Goal: Task Accomplishment & Management: Manage account settings

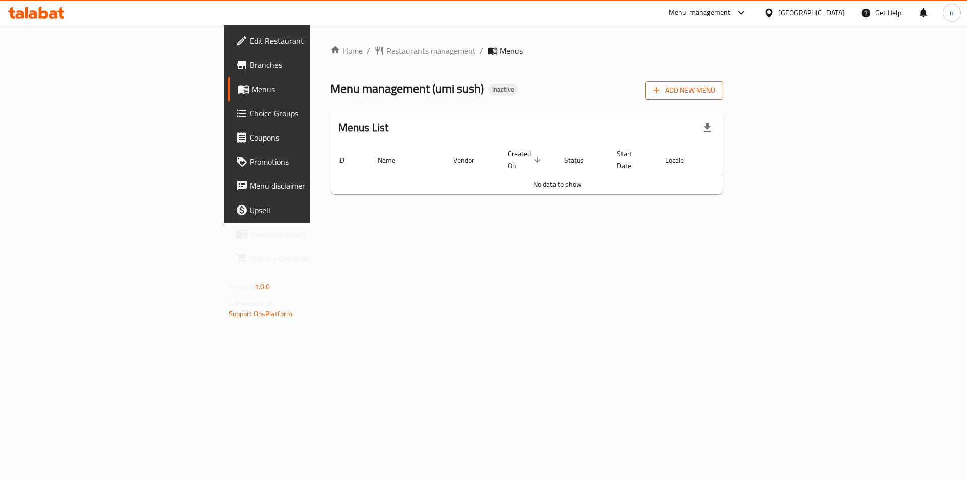
click at [715, 92] on span "Add New Menu" at bounding box center [684, 90] width 62 height 13
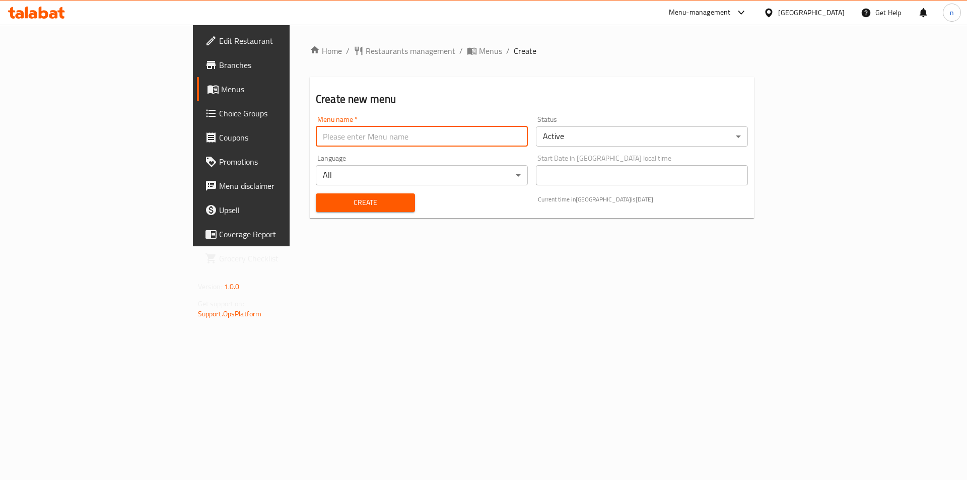
click at [357, 137] on input "text" at bounding box center [422, 136] width 212 height 20
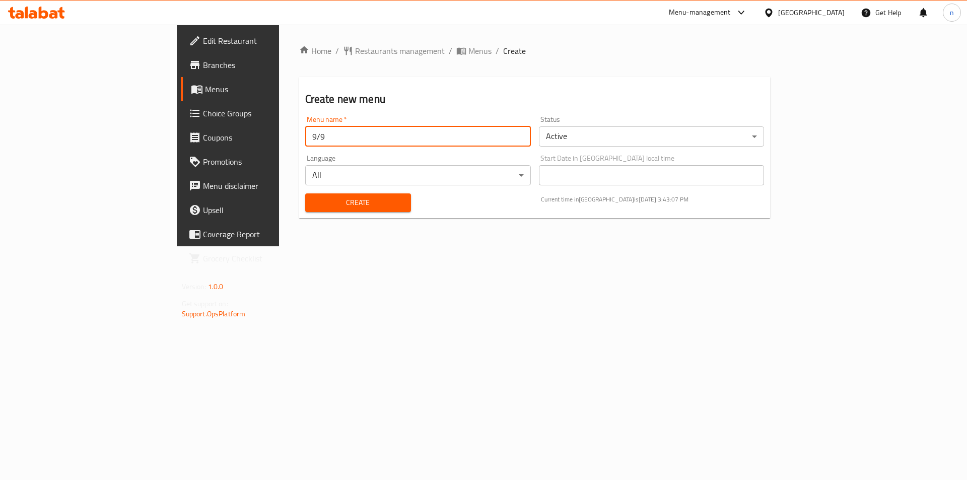
type input "9/9"
click at [313, 199] on span "Create" at bounding box center [358, 202] width 90 height 13
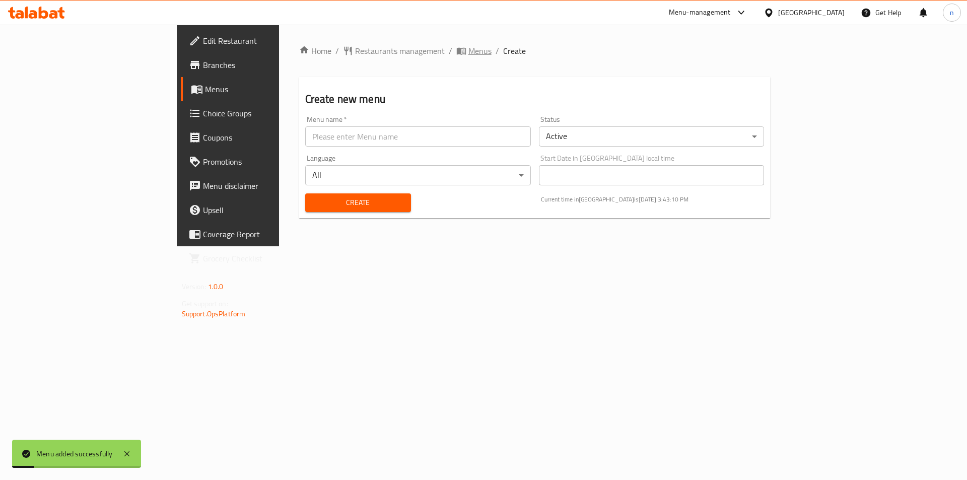
click at [468, 52] on span "Menus" at bounding box center [479, 51] width 23 height 12
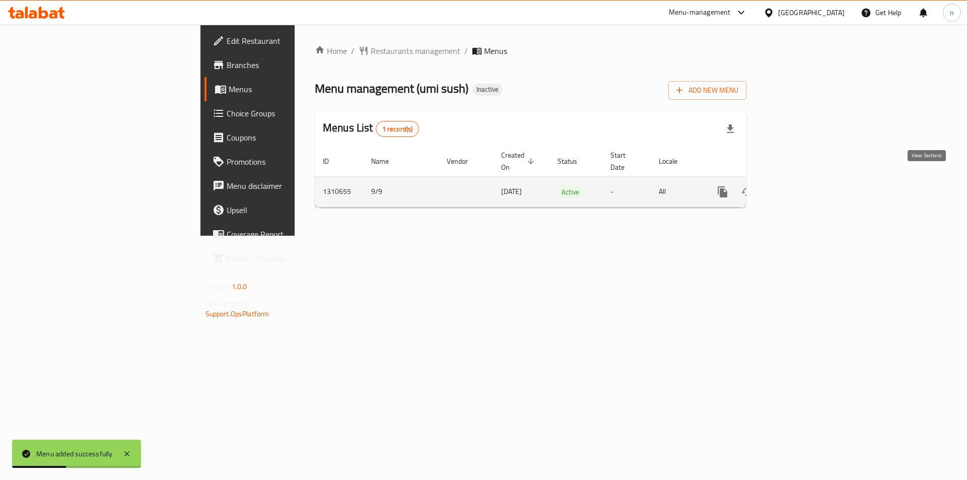
click at [807, 181] on link "enhanced table" at bounding box center [795, 192] width 24 height 24
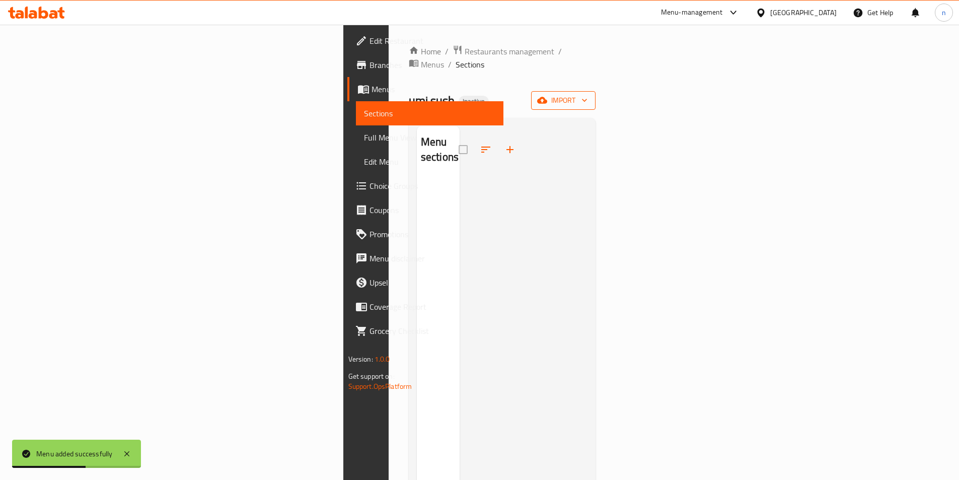
click at [588, 94] on span "import" at bounding box center [563, 100] width 48 height 13
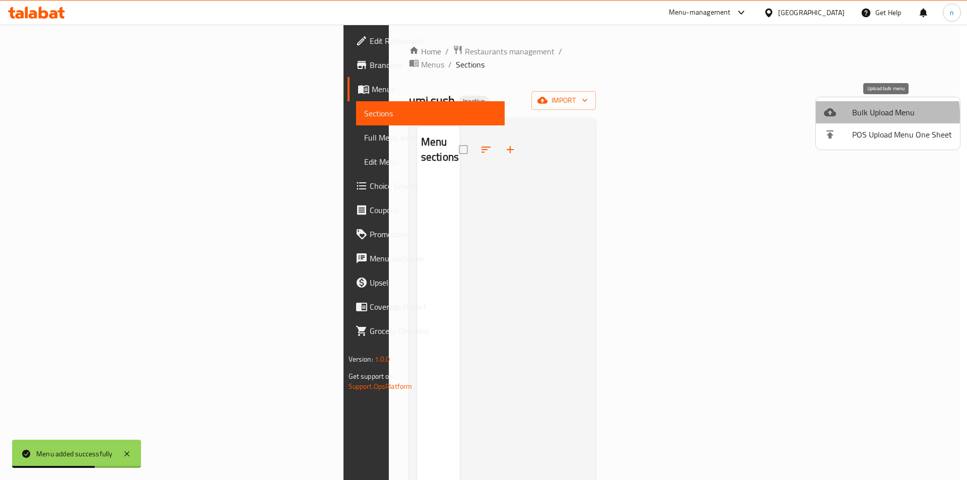
click at [849, 115] on div at bounding box center [838, 112] width 28 height 12
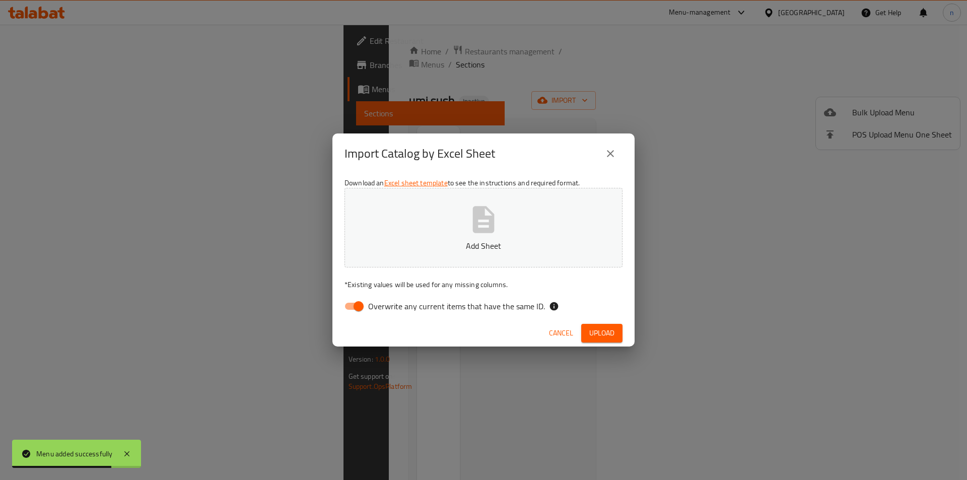
click at [358, 304] on input "Overwrite any current items that have the same ID." at bounding box center [358, 306] width 57 height 19
checkbox input "false"
click at [608, 338] on span "Upload" at bounding box center [601, 333] width 25 height 13
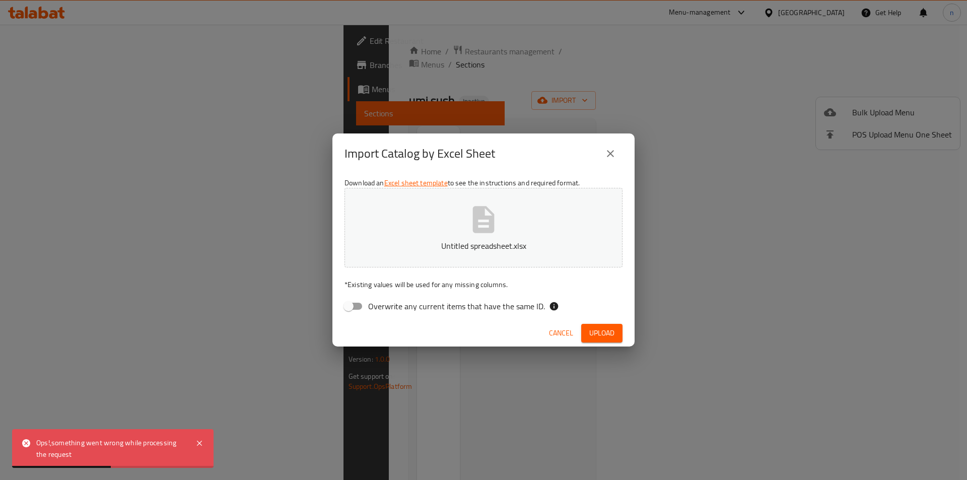
click at [434, 105] on div "Import Catalog by Excel Sheet Download an Excel sheet template to see the instr…" at bounding box center [483, 240] width 967 height 480
click at [607, 159] on icon "close" at bounding box center [610, 154] width 12 height 12
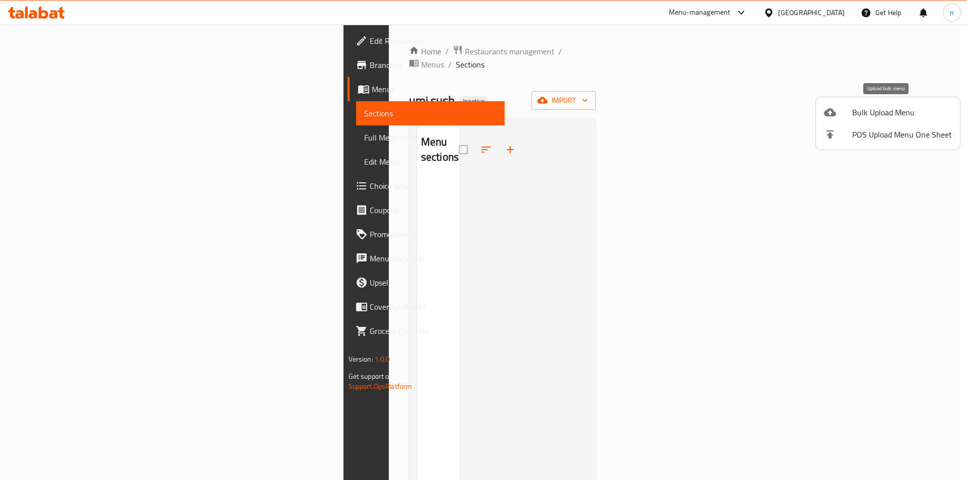
click at [874, 114] on span "Bulk Upload Menu" at bounding box center [902, 112] width 100 height 12
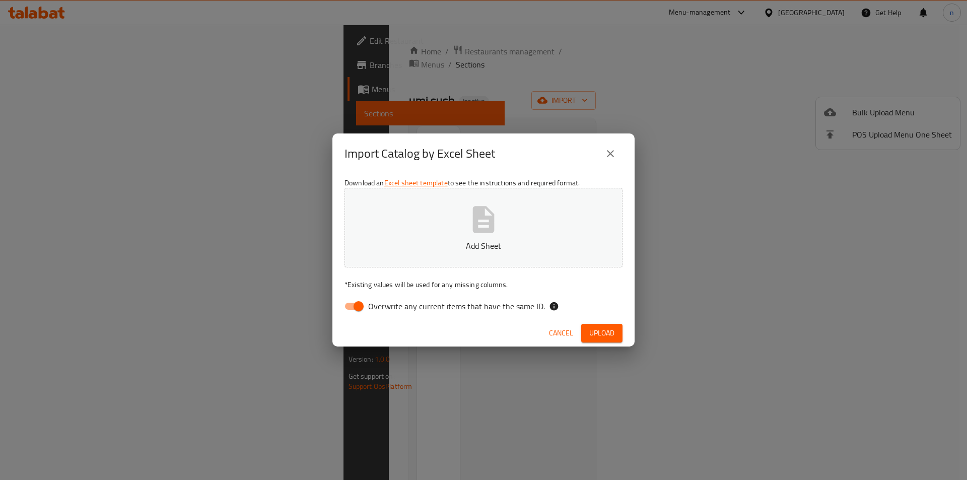
click at [358, 304] on input "Overwrite any current items that have the same ID." at bounding box center [358, 306] width 57 height 19
checkbox input "false"
click at [615, 325] on button "Upload" at bounding box center [601, 333] width 41 height 19
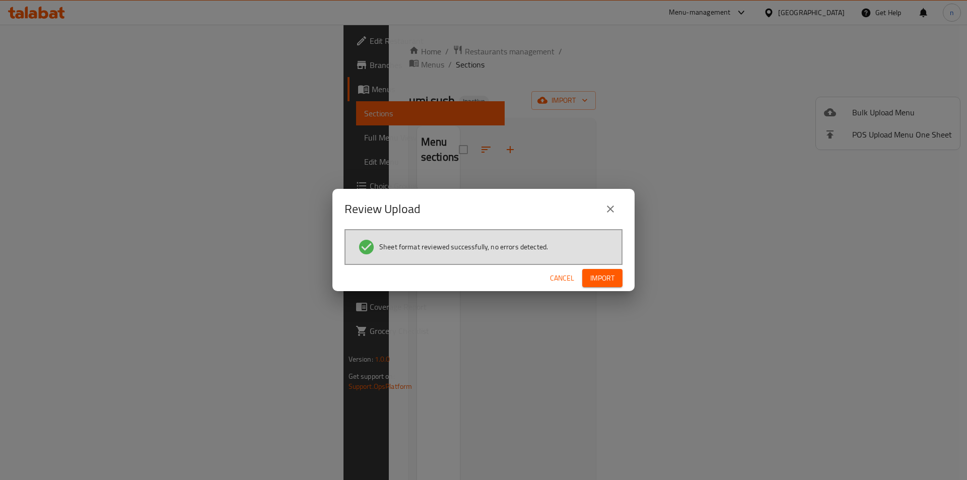
click at [600, 273] on span "Import" at bounding box center [602, 278] width 24 height 13
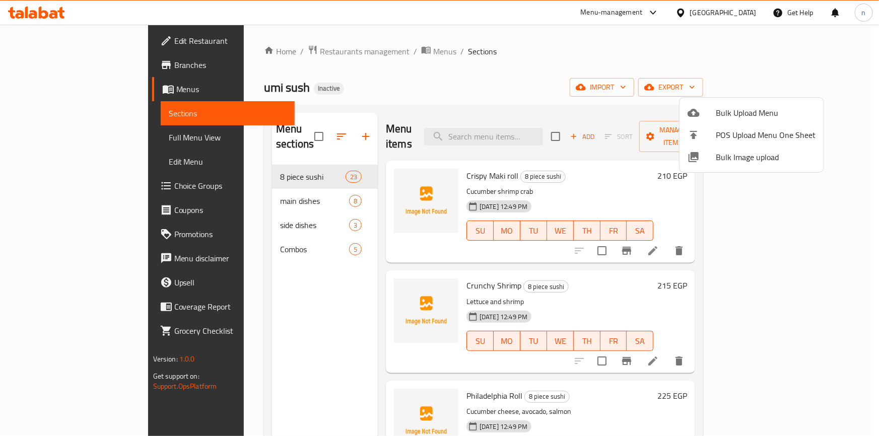
click at [545, 129] on div at bounding box center [439, 218] width 879 height 436
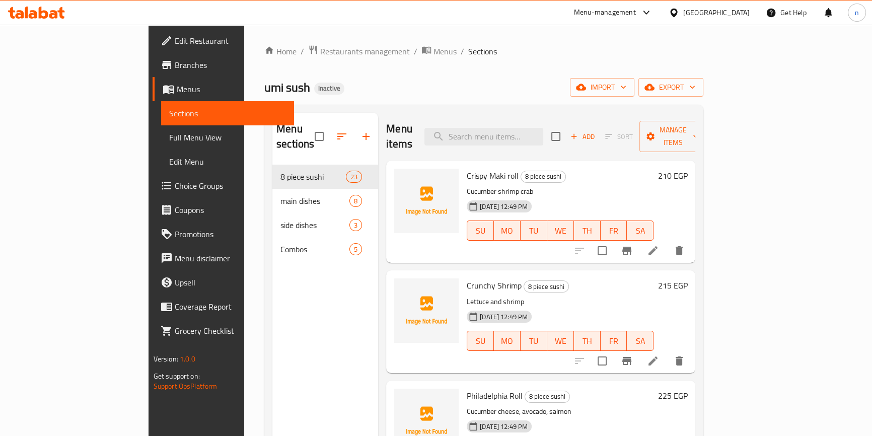
click at [543, 129] on input "search" at bounding box center [484, 137] width 119 height 18
paste input "Sun Roll"
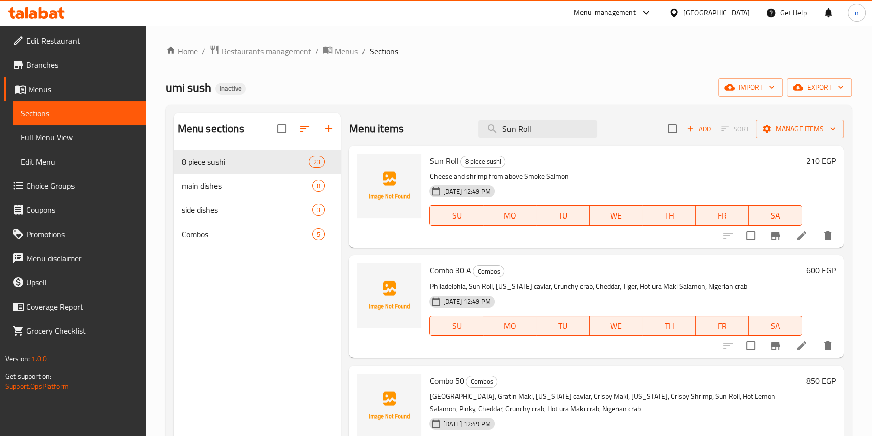
type input "Sun Roll"
click at [806, 242] on li at bounding box center [802, 236] width 28 height 18
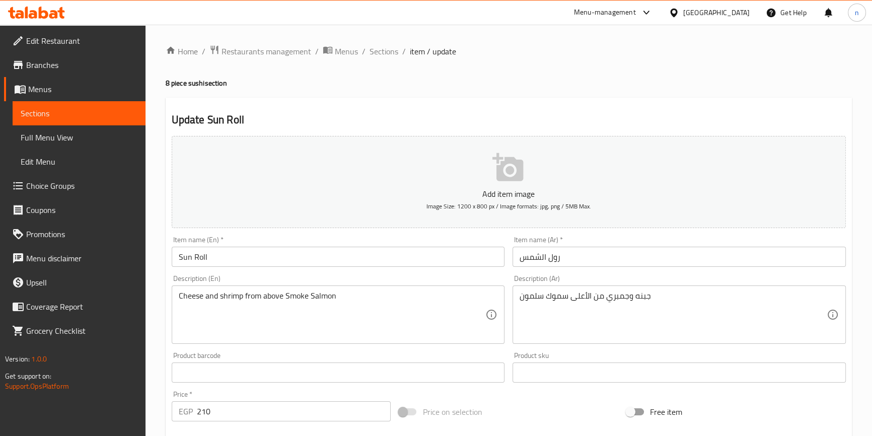
click at [537, 260] on input "رول الشمس" at bounding box center [679, 257] width 333 height 20
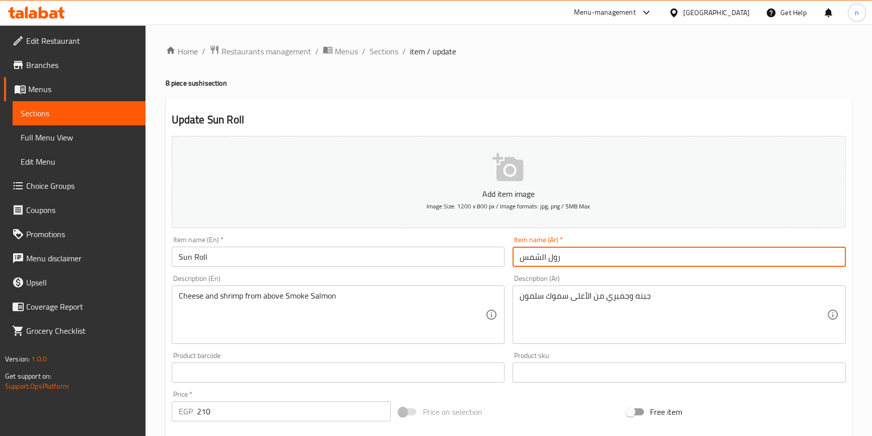
click at [537, 260] on input "رول الشمس" at bounding box center [679, 257] width 333 height 20
click at [547, 260] on input "رول الشمس" at bounding box center [679, 257] width 333 height 20
click at [541, 254] on input "صن رول" at bounding box center [679, 257] width 333 height 20
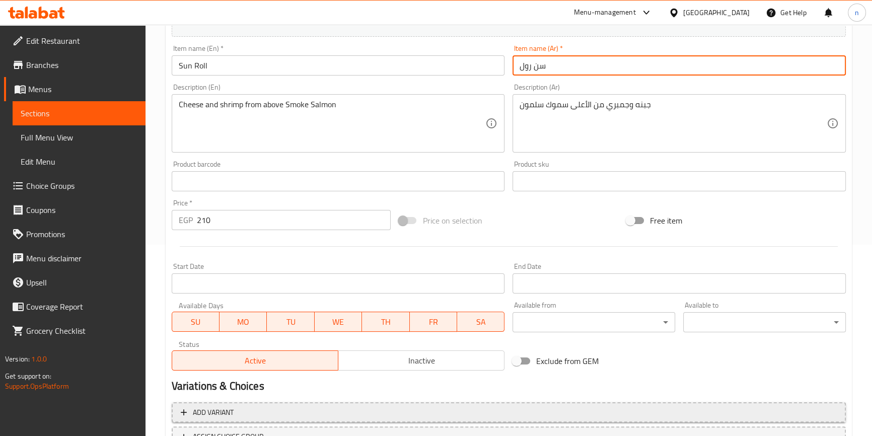
scroll to position [274, 0]
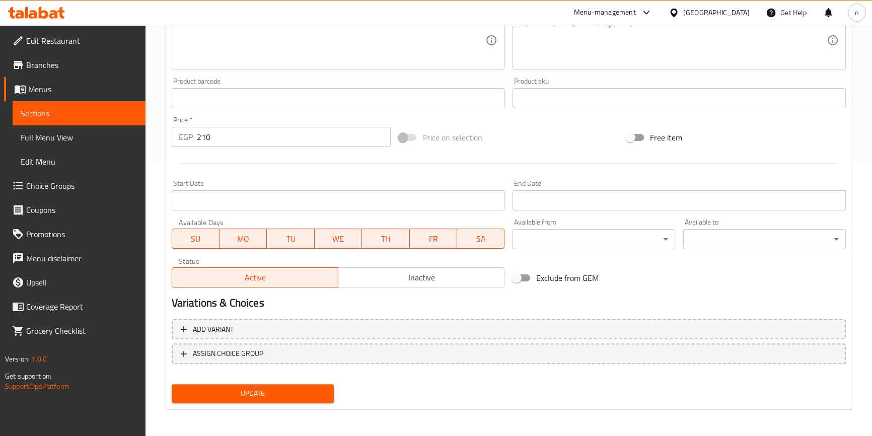
type input "سن رول"
click at [286, 391] on span "Update" at bounding box center [253, 393] width 147 height 13
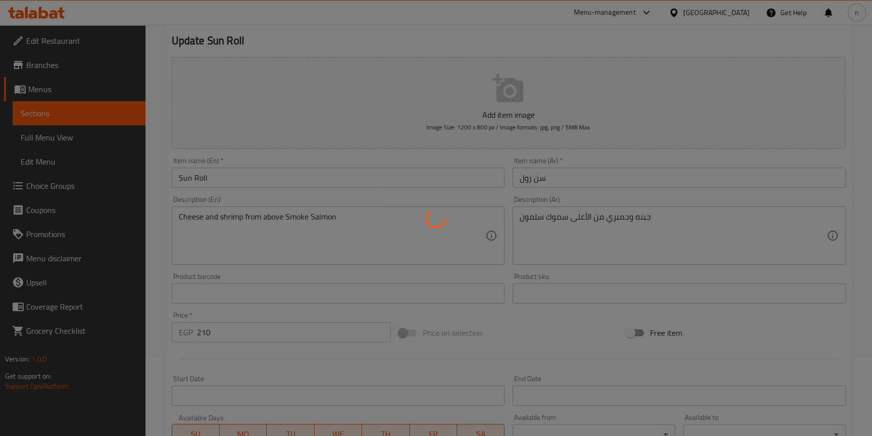
scroll to position [0, 0]
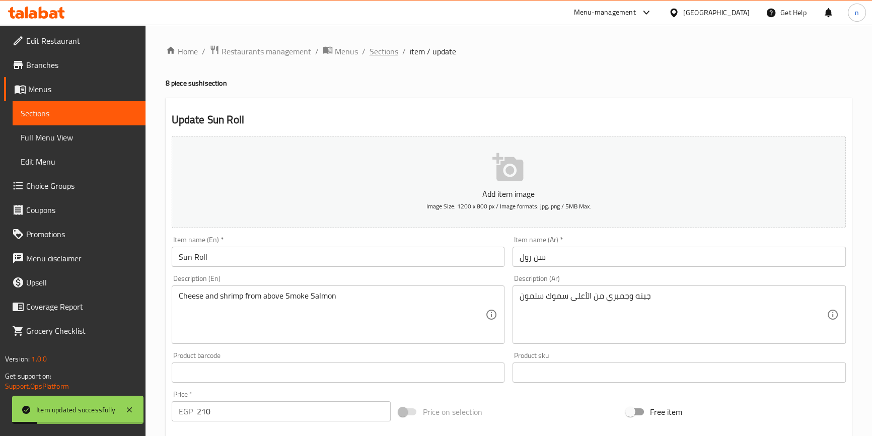
click at [376, 45] on span "Sections" at bounding box center [384, 51] width 29 height 12
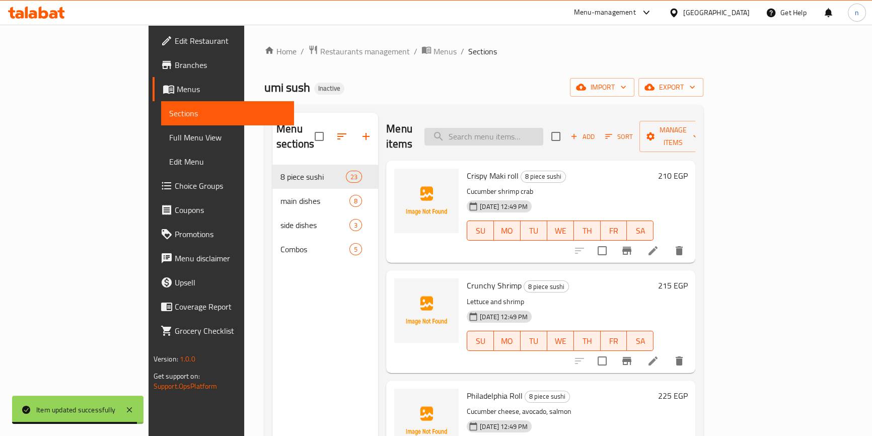
click at [526, 132] on input "search" at bounding box center [484, 137] width 119 height 18
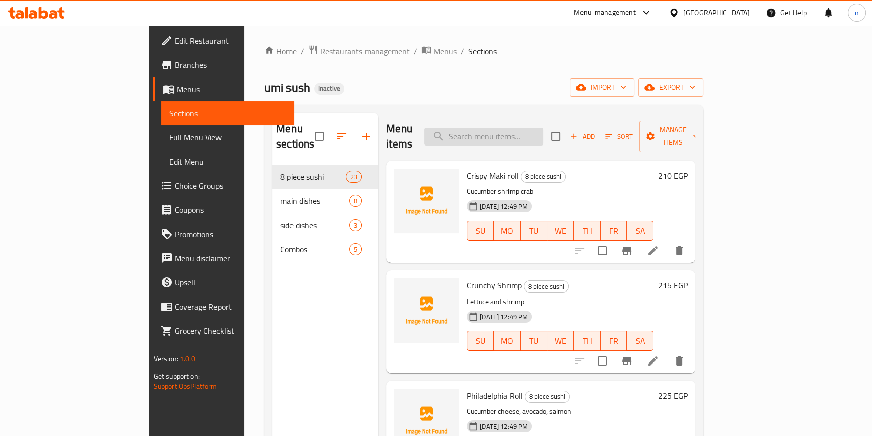
paste input "Pinky Roll"
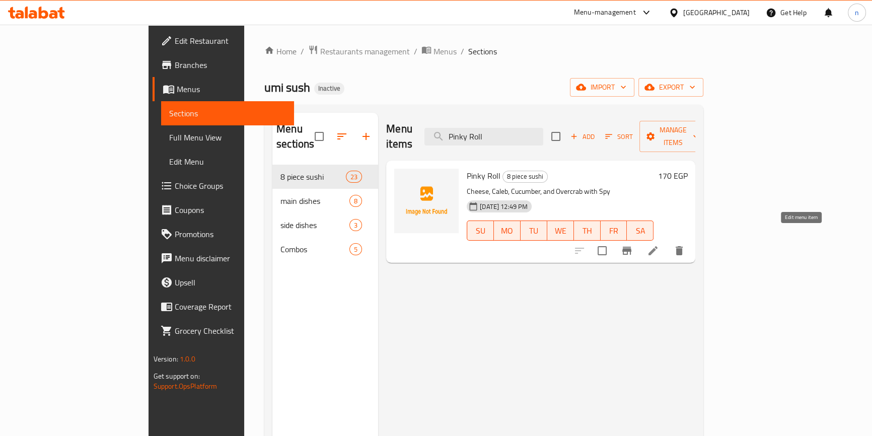
type input "Pinky Roll"
click at [659, 245] on icon at bounding box center [653, 251] width 12 height 12
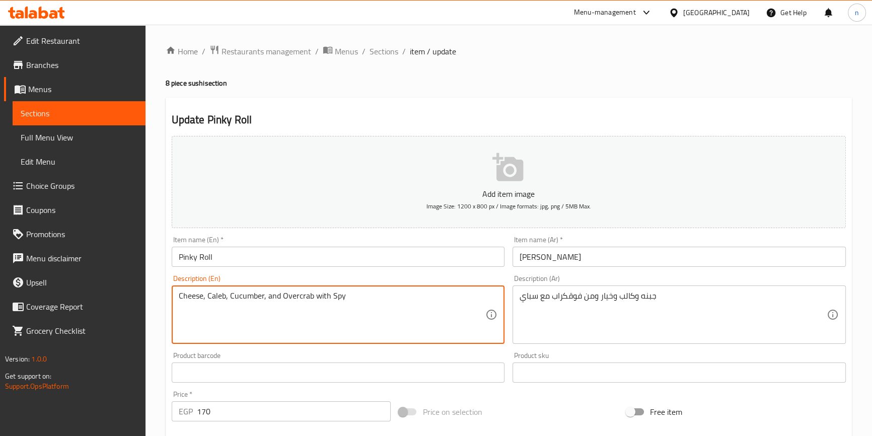
click at [295, 296] on textarea "Cheese, Caleb, Cucumber, and Overcrab with Spy" at bounding box center [332, 315] width 307 height 48
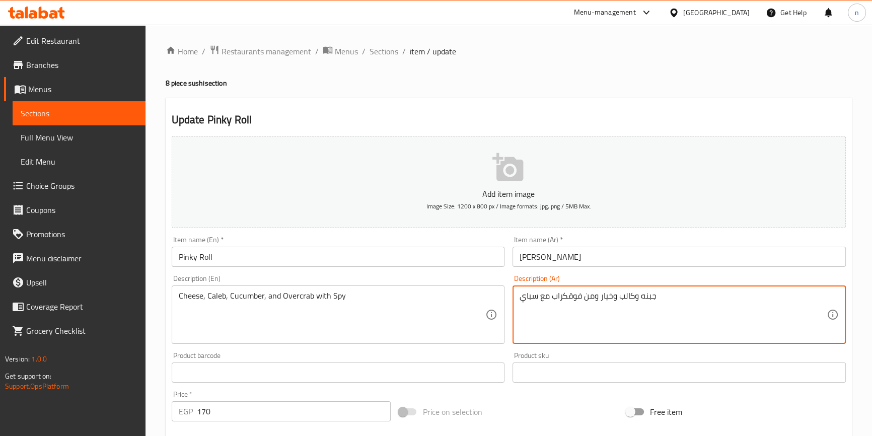
drag, startPoint x: 553, startPoint y: 305, endPoint x: 585, endPoint y: 312, distance: 32.6
click at [586, 306] on textarea "جبنه وكالب وخيار ومناوفر كراب مع سباي" at bounding box center [673, 315] width 307 height 48
click at [589, 307] on textarea "جبنه وكالب وخيار ومن اوفر كراب مع سباي" at bounding box center [673, 315] width 307 height 48
type textarea "جبنه وكالب وخيار و اوفر كراب مع سباي"
click at [530, 413] on div "Price on selection" at bounding box center [509, 411] width 228 height 27
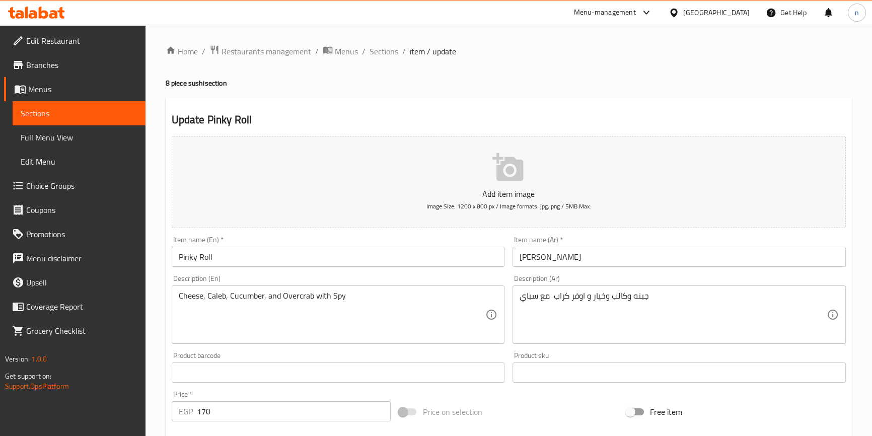
scroll to position [274, 0]
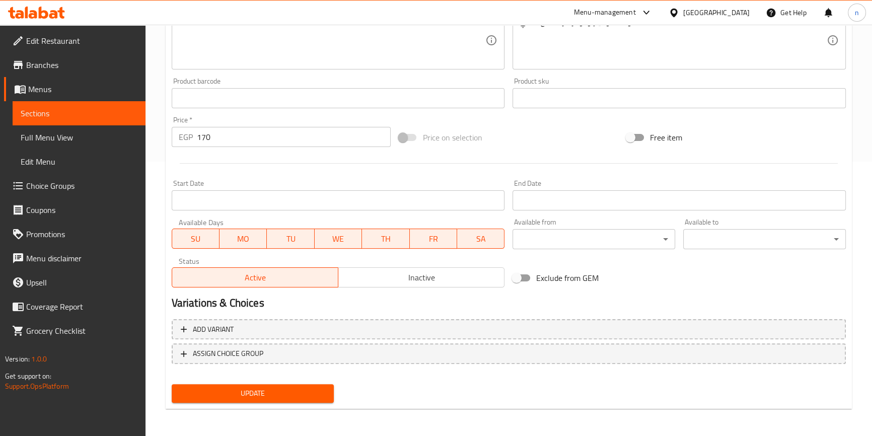
click at [237, 387] on span "Update" at bounding box center [253, 393] width 147 height 13
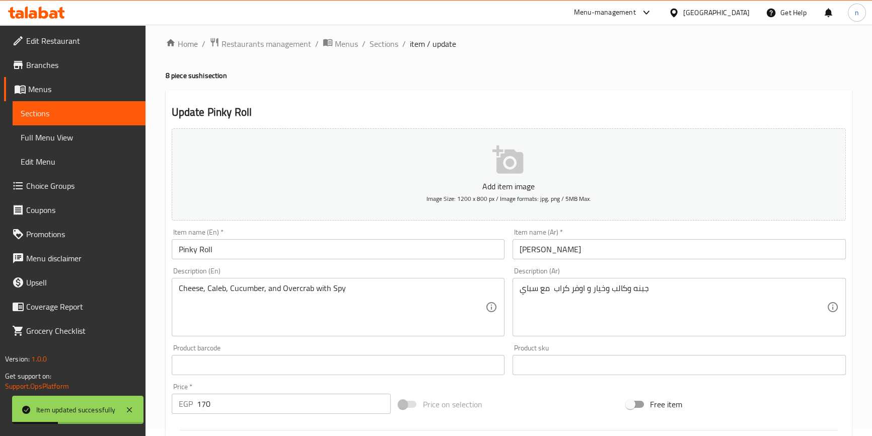
scroll to position [0, 0]
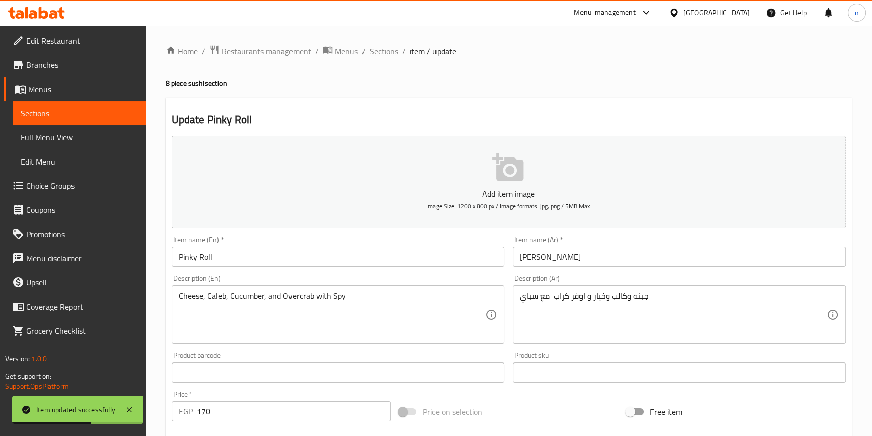
click at [389, 50] on span "Sections" at bounding box center [384, 51] width 29 height 12
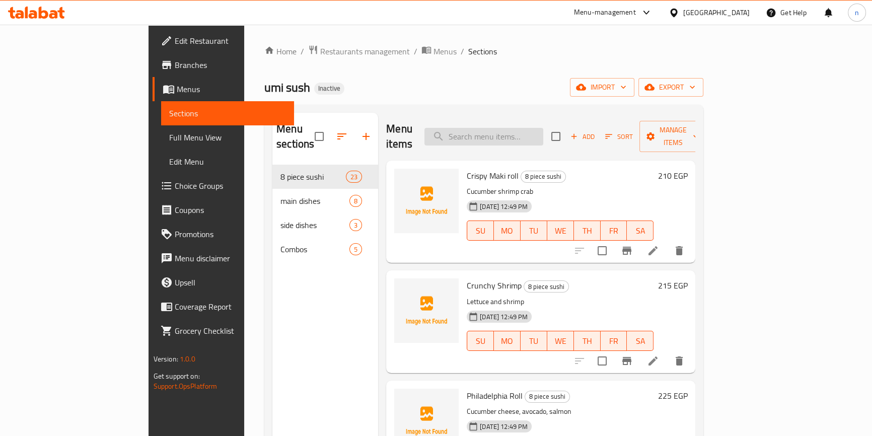
click at [543, 128] on input "search" at bounding box center [484, 137] width 119 height 18
paste input "Hot Lemon Shrimp"
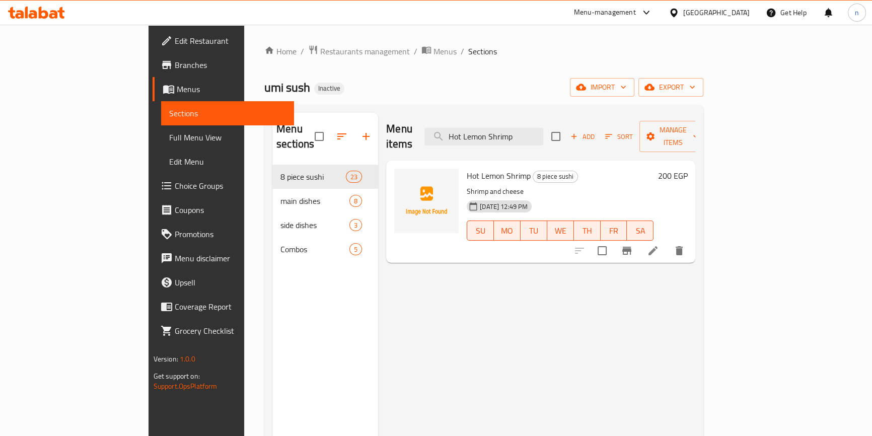
type input "Hot Lemon Shrimp"
click at [667, 242] on li at bounding box center [653, 251] width 28 height 18
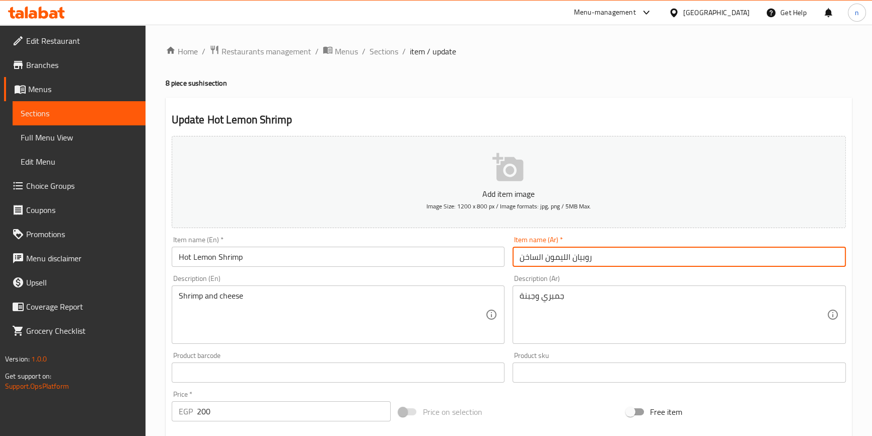
click at [532, 261] on input "روبيان الليمون الساخن" at bounding box center [679, 257] width 333 height 20
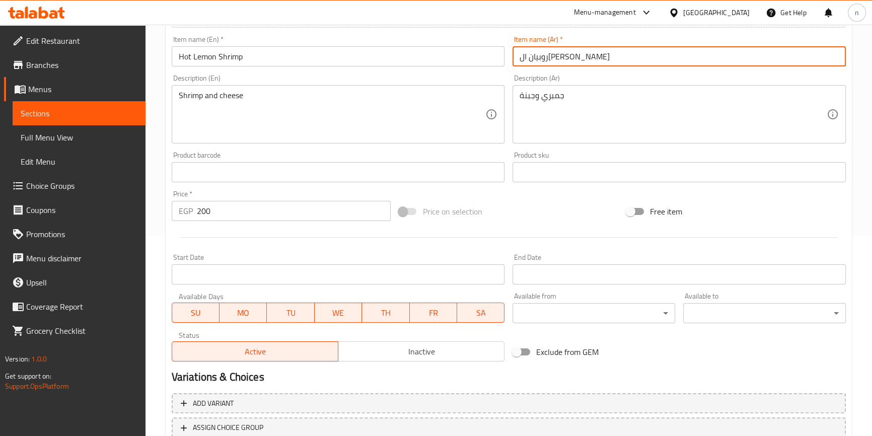
scroll to position [274, 0]
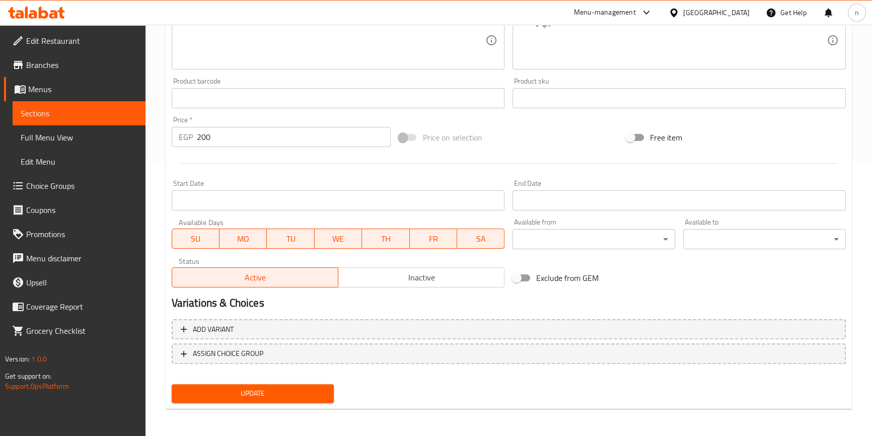
type input "روبيان الليمون حار"
click at [220, 398] on span "Update" at bounding box center [253, 393] width 147 height 13
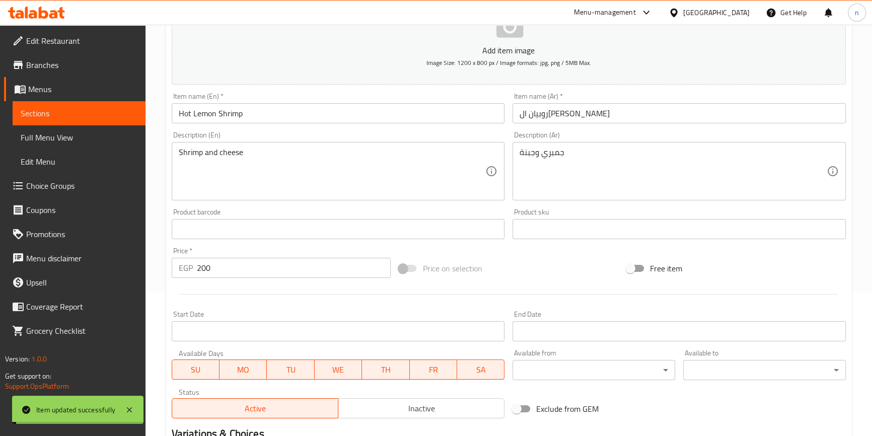
scroll to position [0, 0]
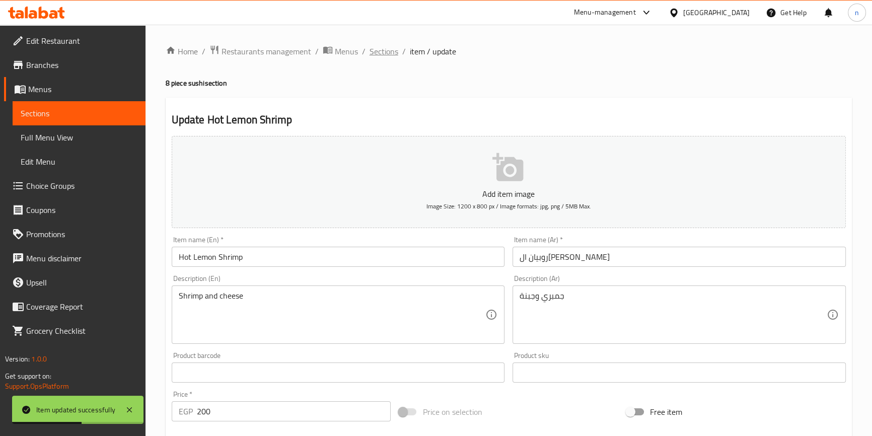
click at [387, 52] on span "Sections" at bounding box center [384, 51] width 29 height 12
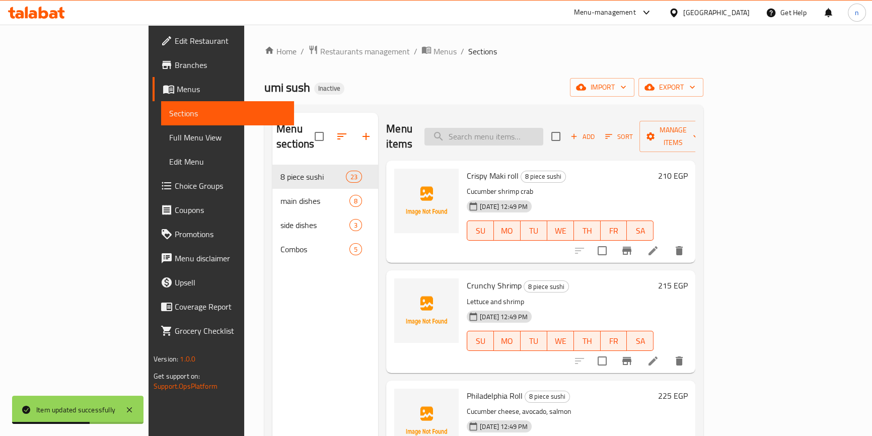
click at [502, 128] on input "search" at bounding box center [484, 137] width 119 height 18
paste input "Nigerian Salmon"
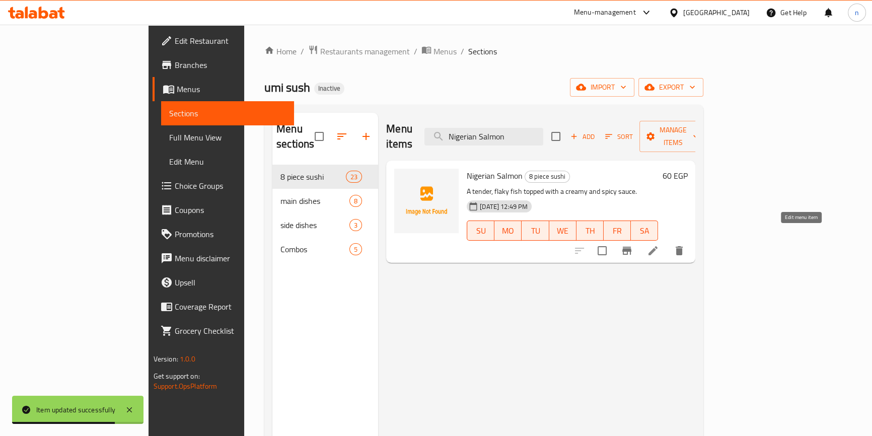
type input "Nigerian Salmon"
click at [659, 245] on icon at bounding box center [653, 251] width 12 height 12
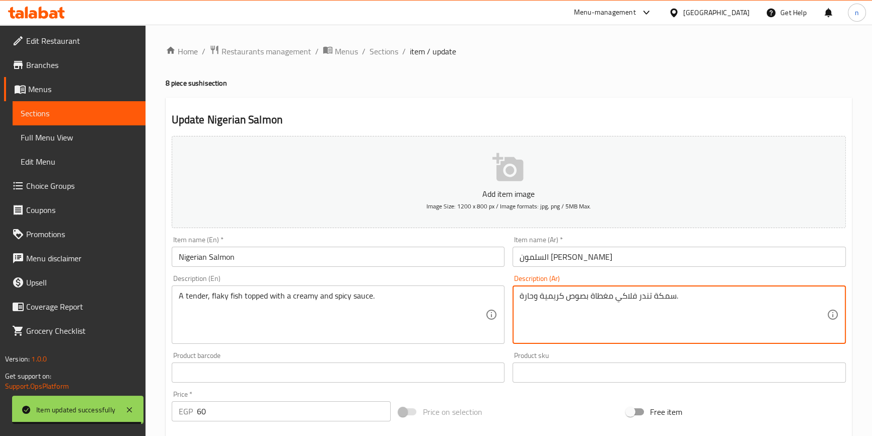
click at [648, 298] on textarea "سمكة تندر فلاكي مغطاة بصوص كريمية وحارة." at bounding box center [673, 315] width 307 height 48
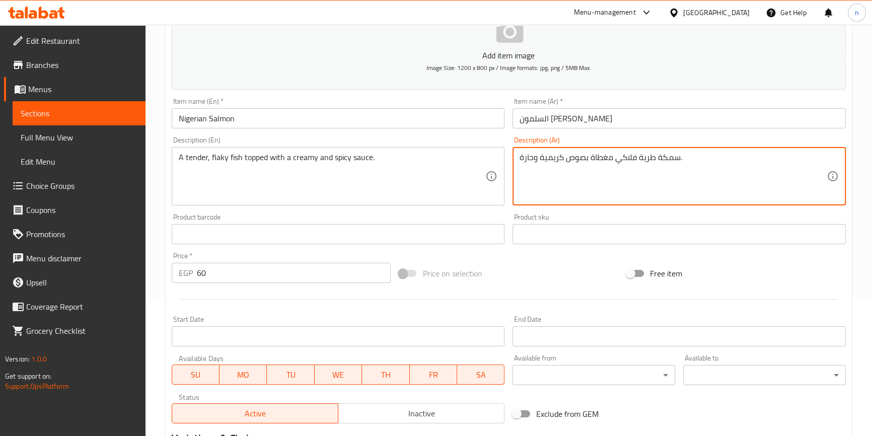
scroll to position [274, 0]
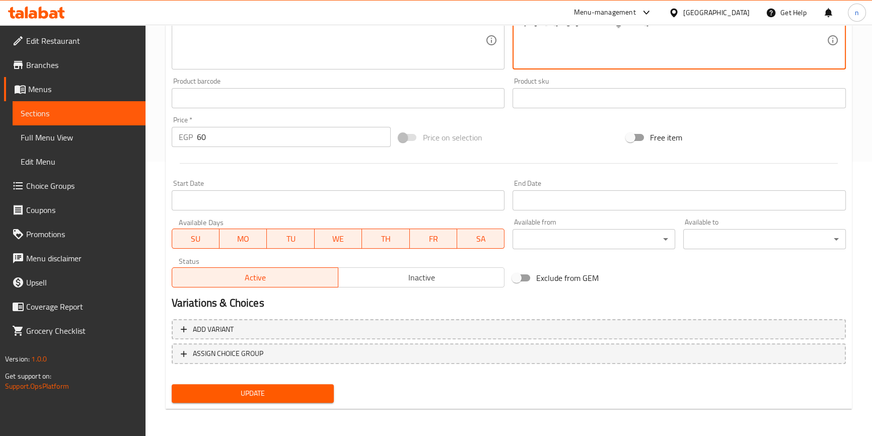
type textarea "سمكة طرية فلاكي مغطاة بصوص كريمية وحارة."
click at [292, 399] on button "Update" at bounding box center [253, 393] width 163 height 19
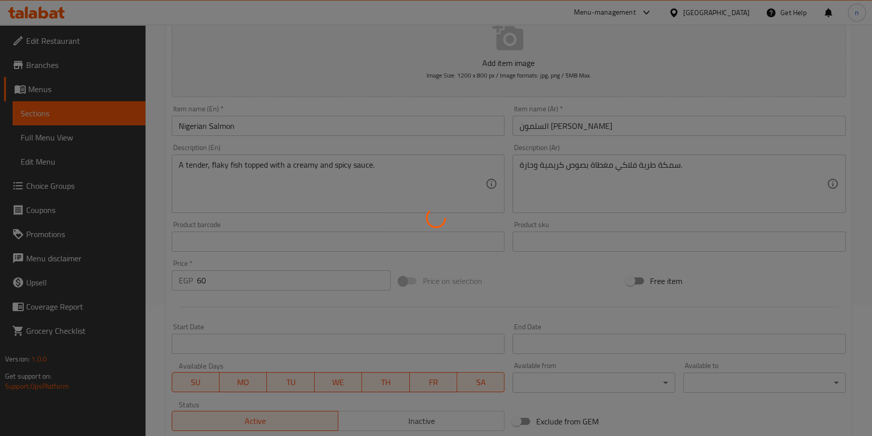
scroll to position [0, 0]
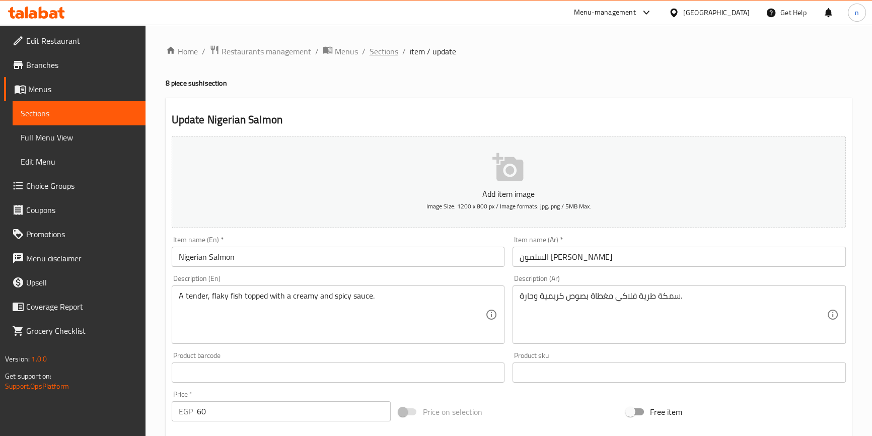
click at [380, 52] on span "Sections" at bounding box center [384, 51] width 29 height 12
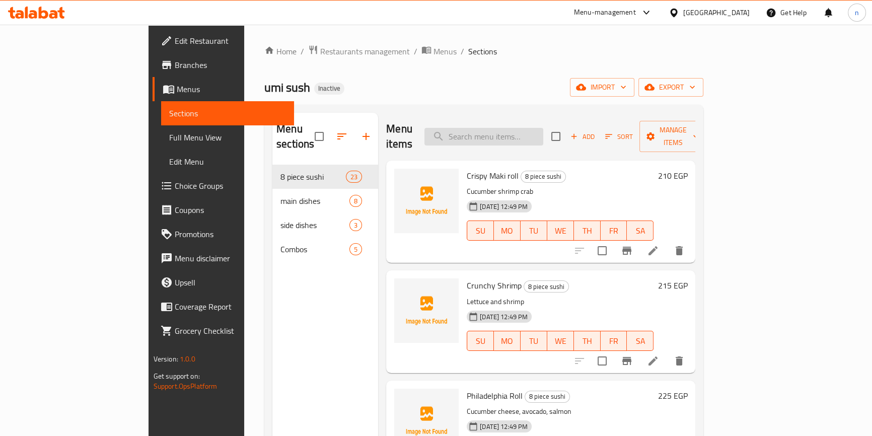
click at [519, 130] on input "search" at bounding box center [484, 137] width 119 height 18
paste input "Nigerian Tana"
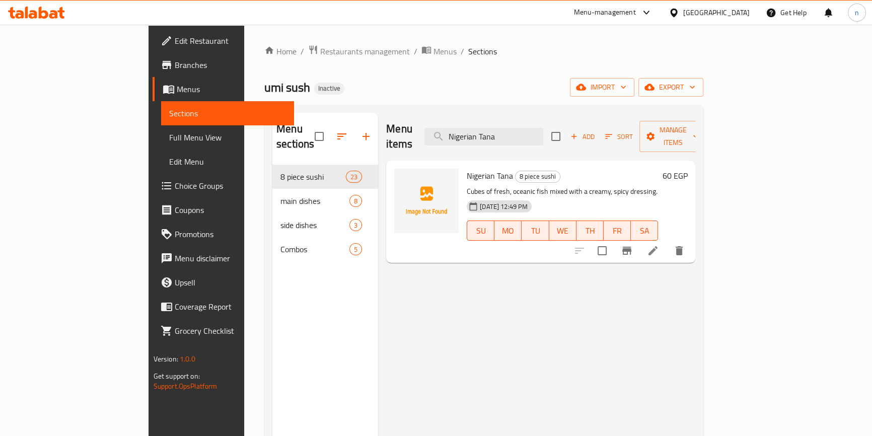
type input "Nigerian Tana"
click at [659, 245] on icon at bounding box center [653, 251] width 12 height 12
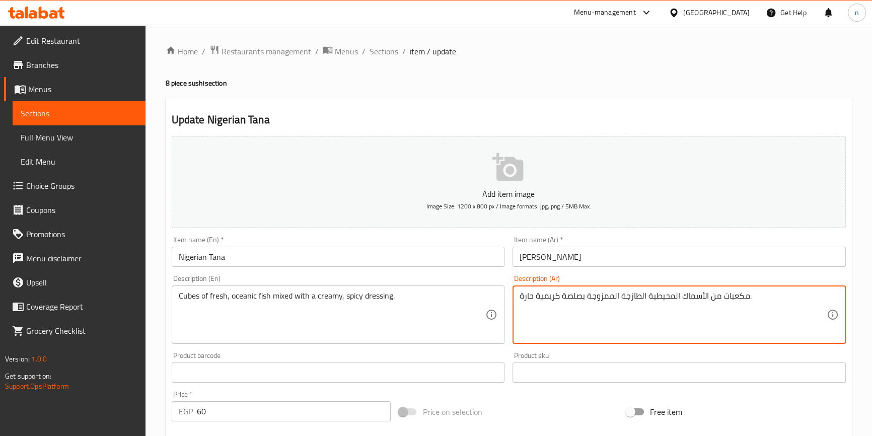
click at [668, 294] on textarea "مكعبات من الأسماك المحيطية الطازجة الممزوجة بصلصة كريمية حارة." at bounding box center [673, 315] width 307 height 48
click at [656, 297] on textarea "مكعبات من الأسماك الاوشيالنك الطازجة الممزوجة بصلصة كريمية حارة." at bounding box center [673, 315] width 307 height 48
type textarea "مكعبات من الأسماك الاوشيانك الطازجة الممزوجة بصلصة كريمية حارة."
click at [551, 399] on div "Price on selection" at bounding box center [509, 411] width 228 height 27
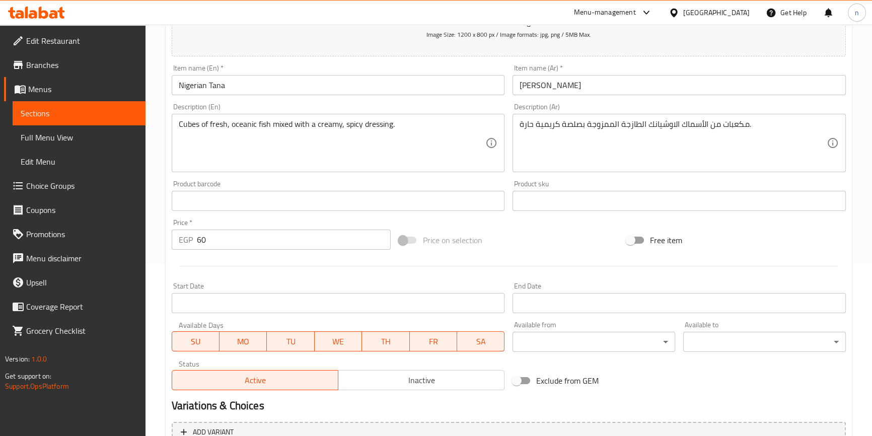
scroll to position [274, 0]
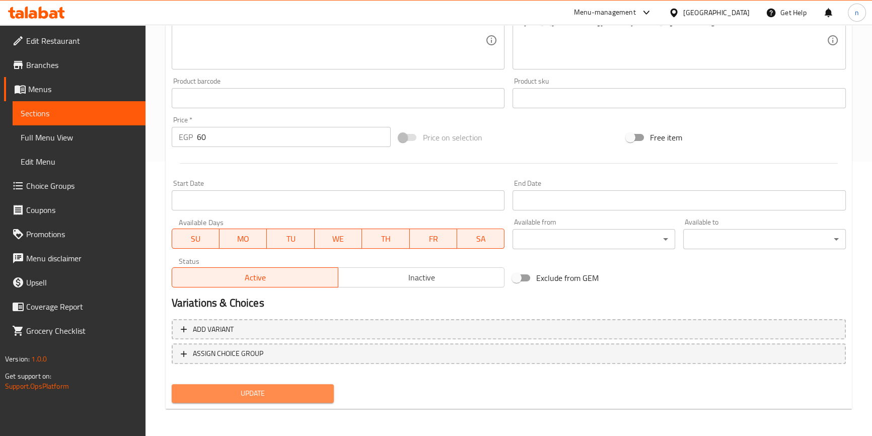
click at [267, 395] on span "Update" at bounding box center [253, 393] width 147 height 13
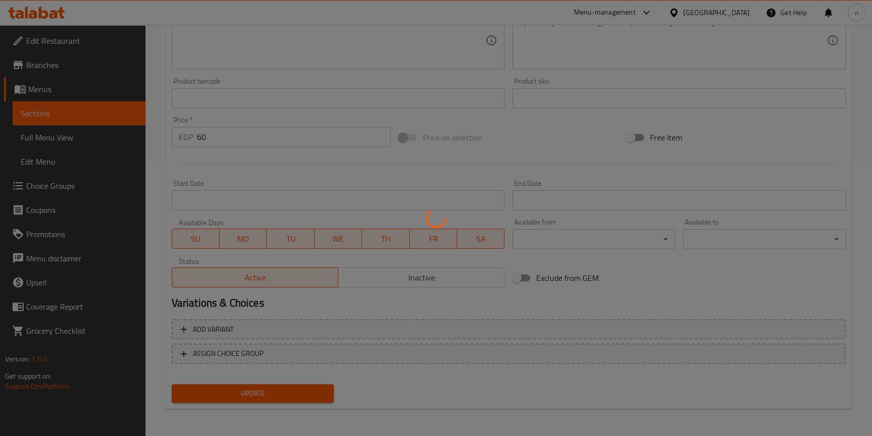
scroll to position [0, 0]
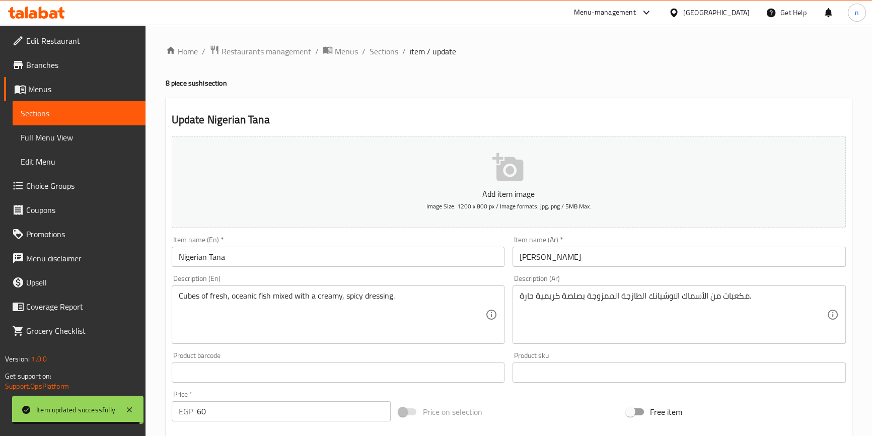
click at [377, 58] on div "Home / Restaurants management / Menus / Sections / item / update 8 piece sushi …" at bounding box center [509, 368] width 686 height 647
click at [378, 50] on span "Sections" at bounding box center [384, 51] width 29 height 12
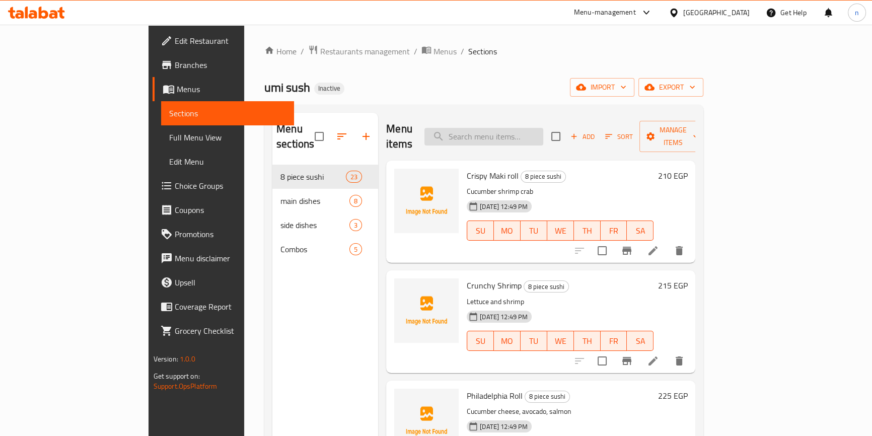
click at [539, 130] on input "search" at bounding box center [484, 137] width 119 height 18
paste input "Nigerian Crab"
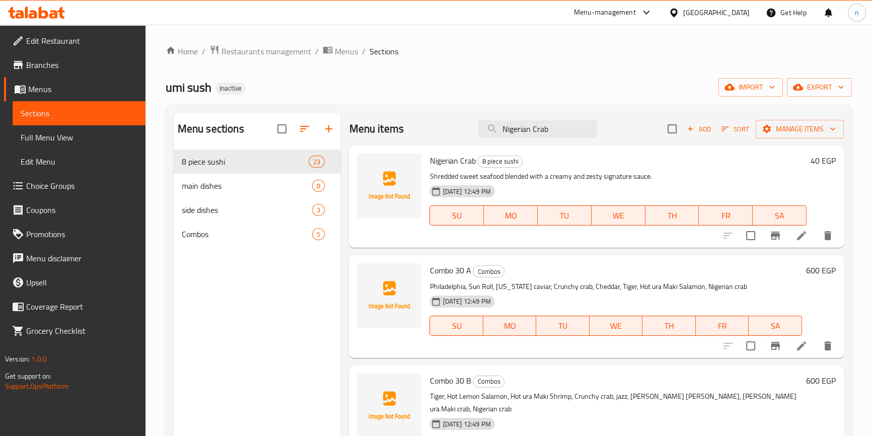
type input "Nigerian Crab"
click at [792, 228] on li at bounding box center [802, 236] width 28 height 18
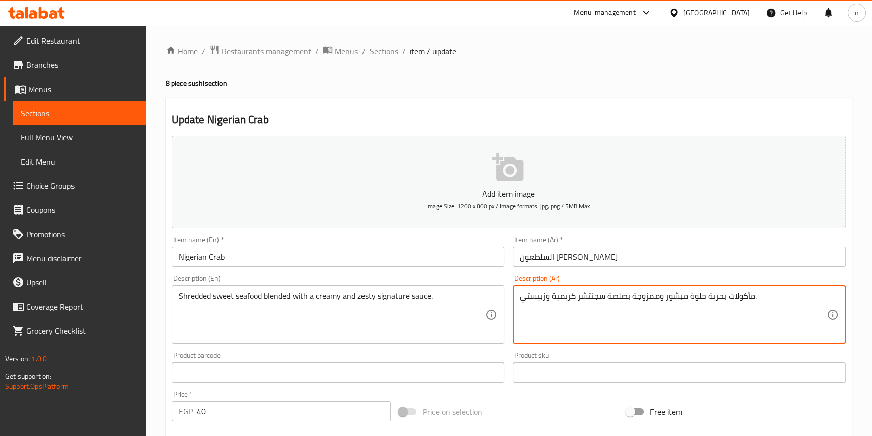
scroll to position [274, 0]
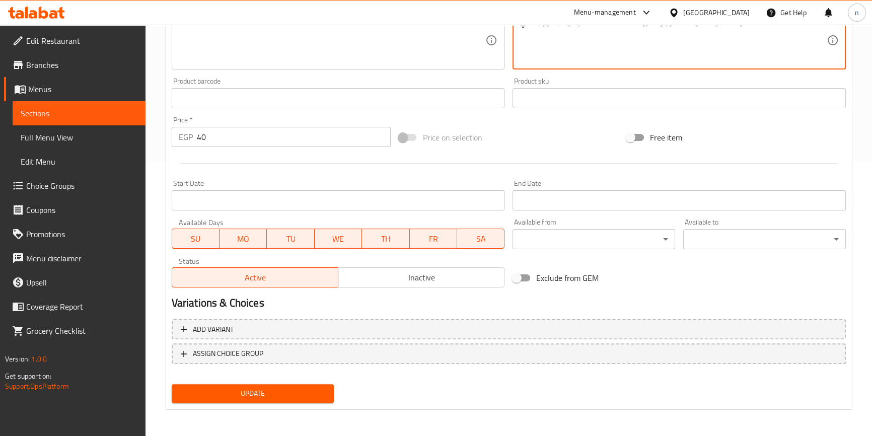
type textarea "مأكولات بحرية حلوة مبشور وممزوجة بصلصة سجنتشر كريمية وزبيستي."
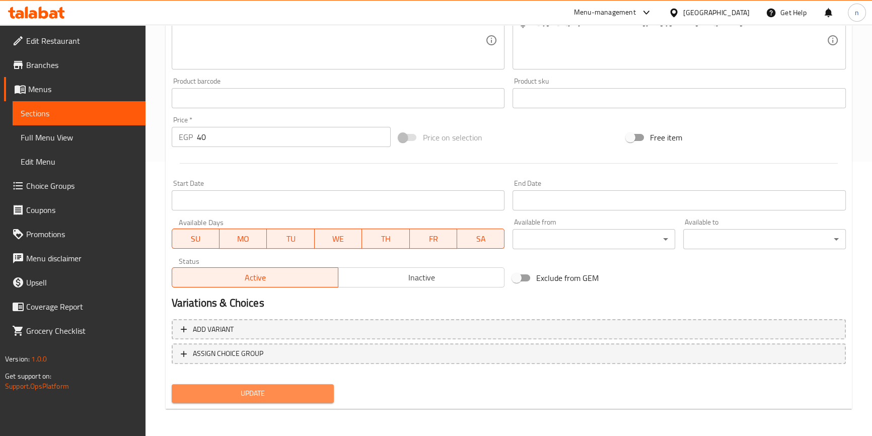
click at [250, 398] on span "Update" at bounding box center [253, 393] width 147 height 13
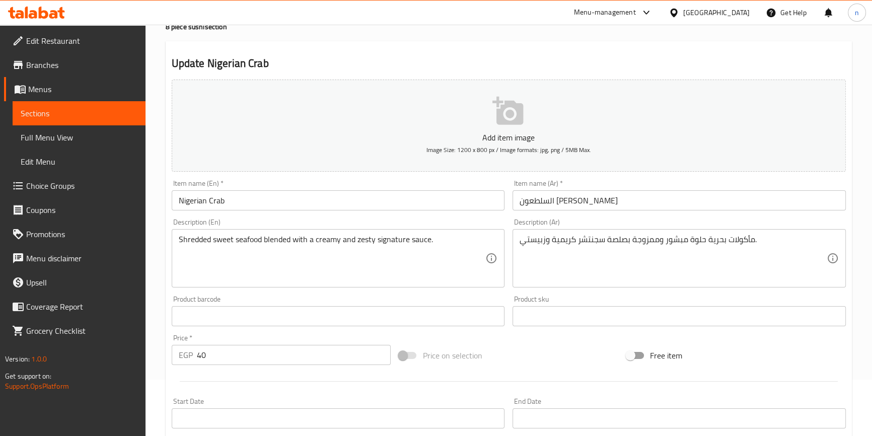
scroll to position [0, 0]
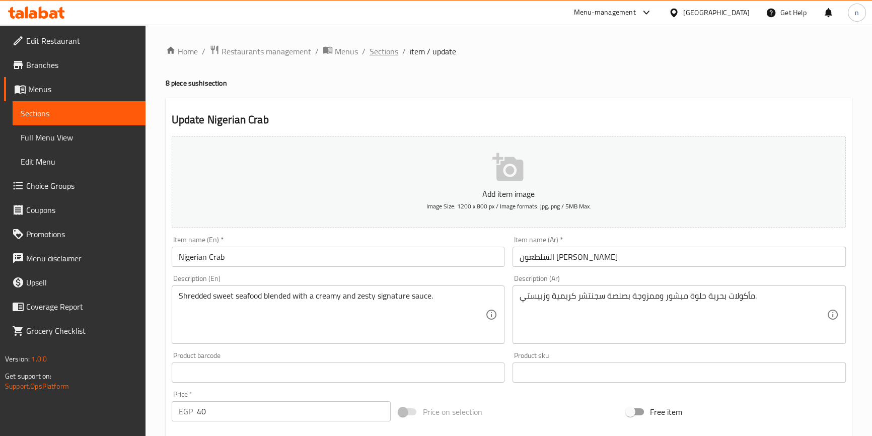
click at [380, 52] on span "Sections" at bounding box center [384, 51] width 29 height 12
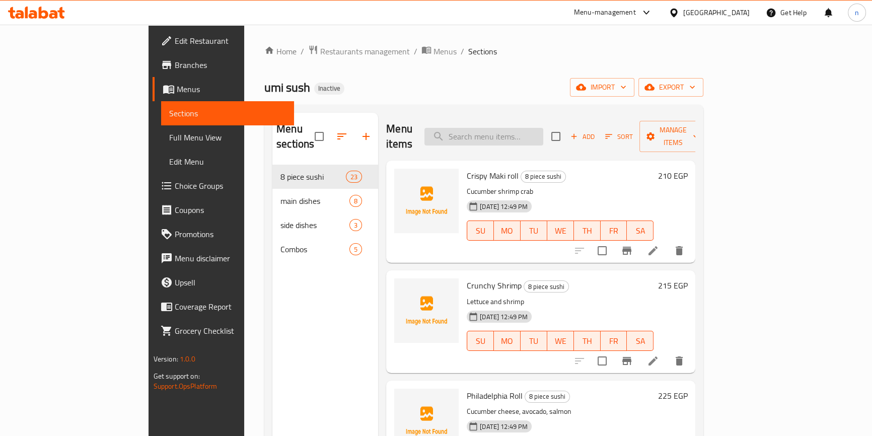
click at [540, 128] on input "search" at bounding box center [484, 137] width 119 height 18
paste input "Chicken Noodles"
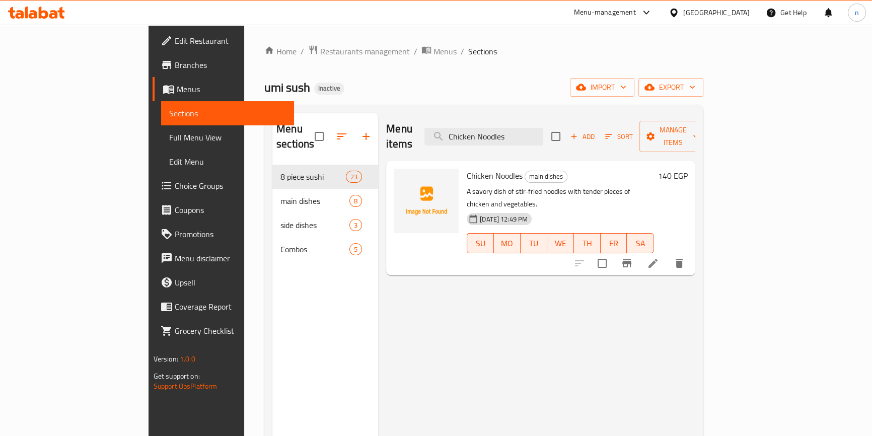
type input "Chicken Noodles"
click at [691, 251] on div at bounding box center [630, 263] width 124 height 24
click at [659, 257] on icon at bounding box center [653, 263] width 12 height 12
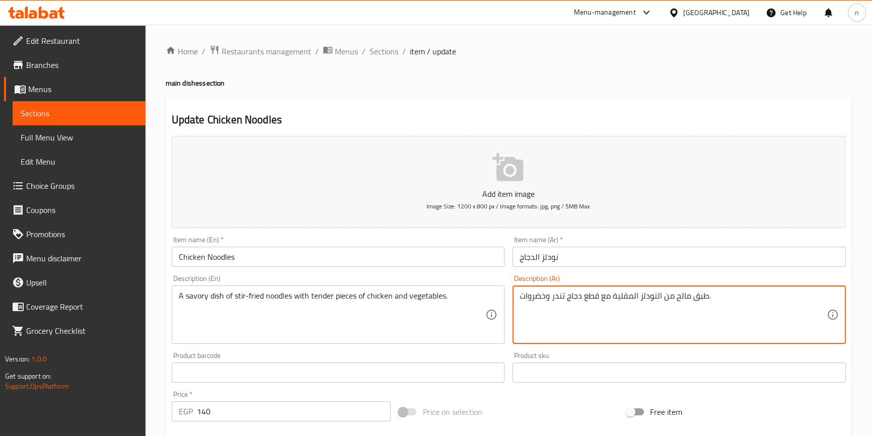
click at [559, 301] on textarea "طبق مالح من النودلز المقلية مع قطع دجاج تندر وخضروات." at bounding box center [673, 315] width 307 height 48
type textarea "طبق مالح من النودلز المقلية مع قطع دجاج طري وخضروات."
click at [519, 407] on div "Price on selection" at bounding box center [509, 411] width 228 height 27
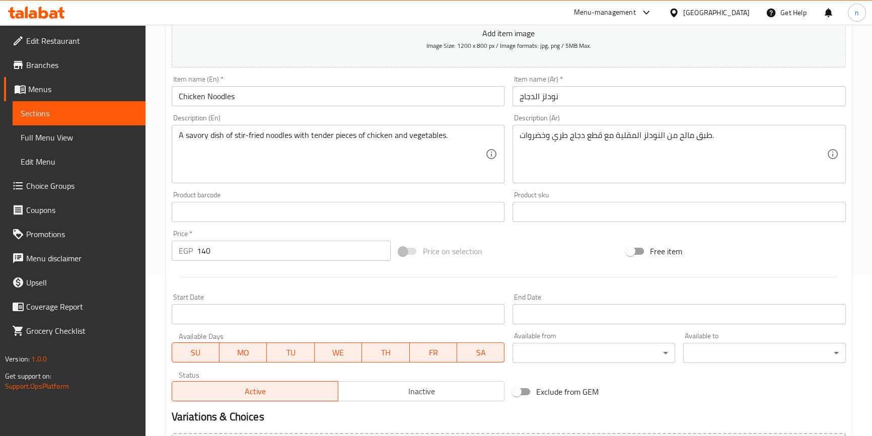
scroll to position [274, 0]
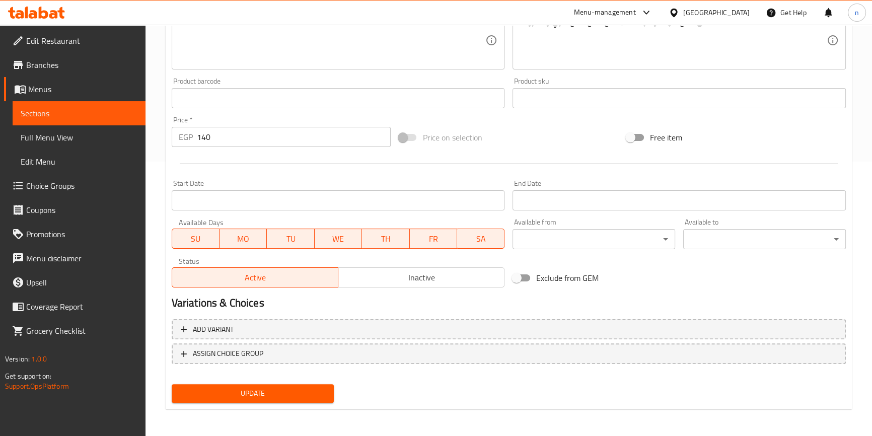
click at [261, 400] on button "Update" at bounding box center [253, 393] width 163 height 19
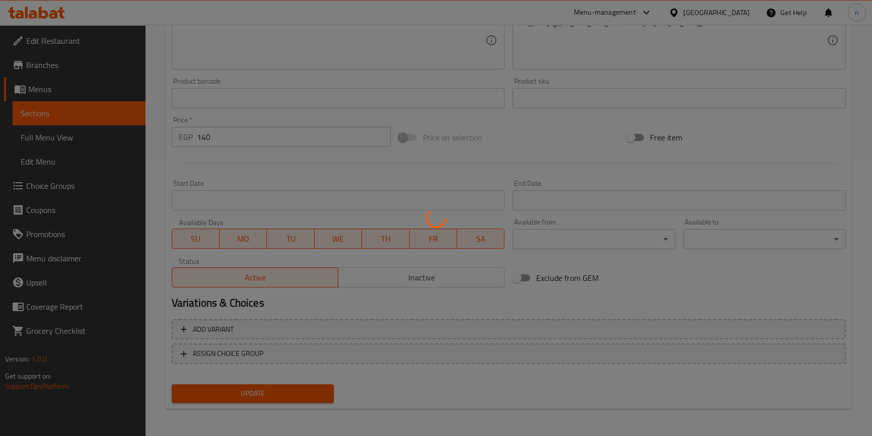
click at [265, 392] on div at bounding box center [436, 218] width 872 height 436
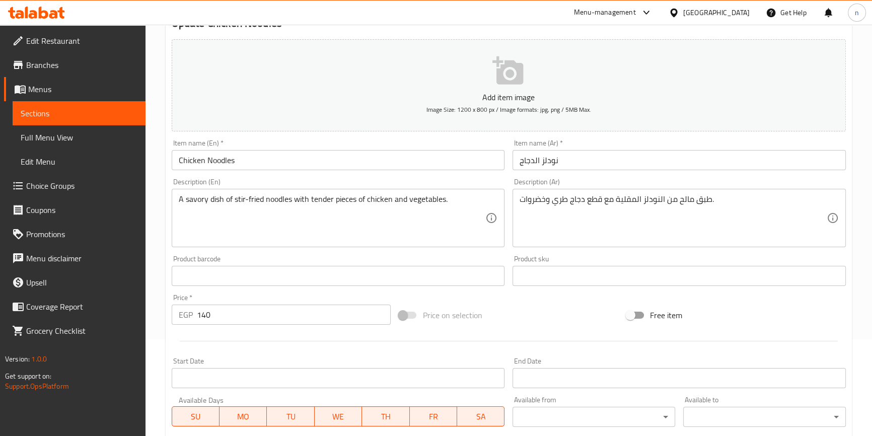
scroll to position [0, 0]
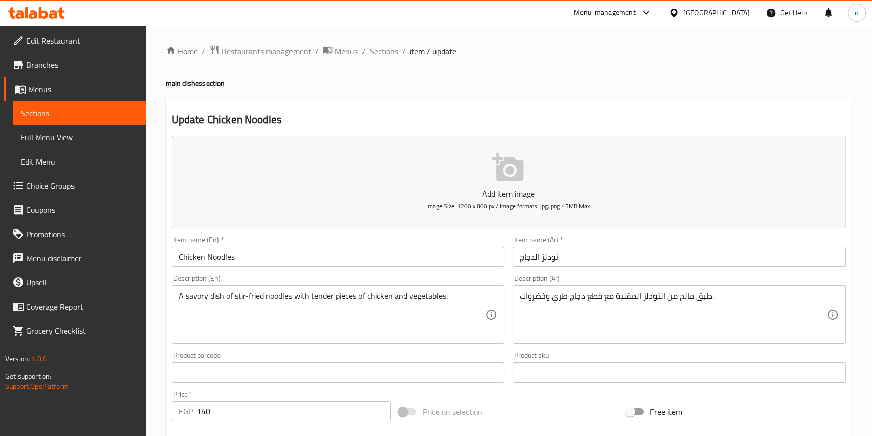
click at [351, 45] on span "Menus" at bounding box center [346, 51] width 23 height 12
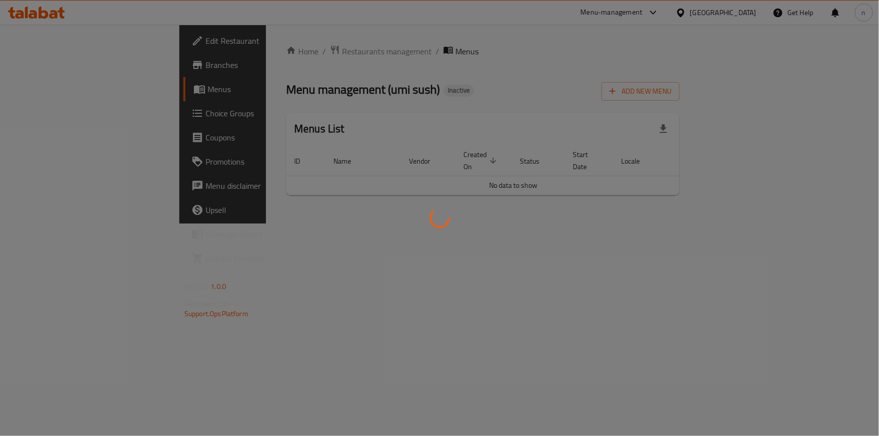
click at [388, 46] on div at bounding box center [439, 218] width 879 height 436
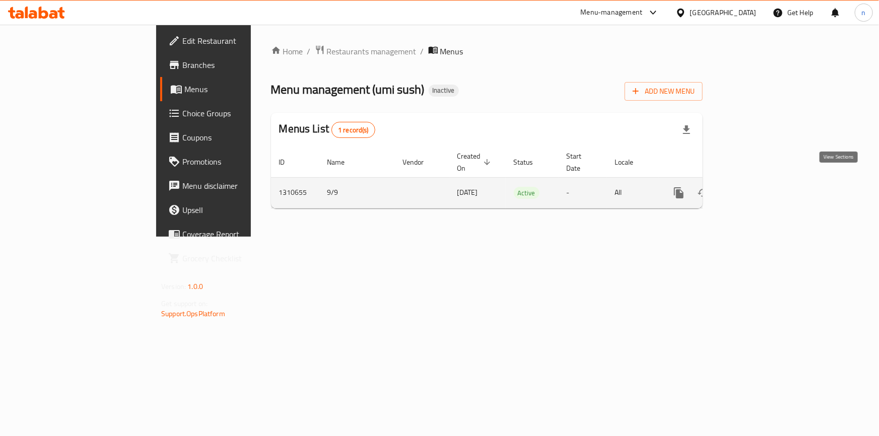
click at [763, 181] on link "enhanced table" at bounding box center [751, 193] width 24 height 24
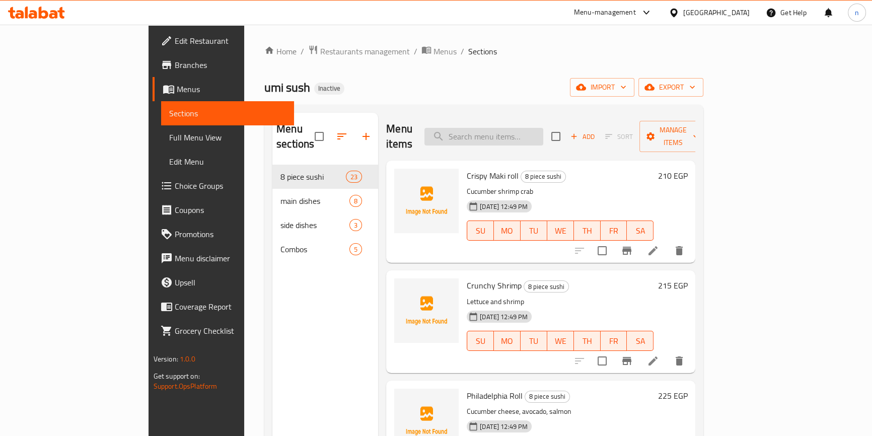
click at [543, 129] on input "search" at bounding box center [484, 137] width 119 height 18
paste input "Shrimp Noodles"
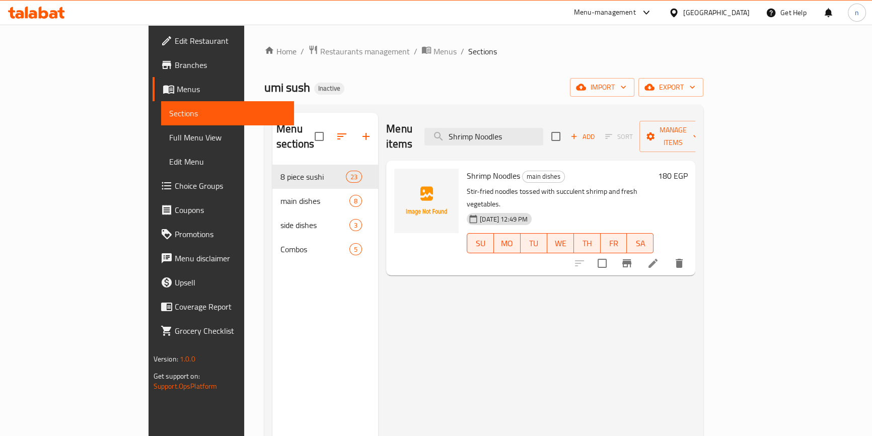
type input "Shrimp Noodles"
click at [659, 257] on icon at bounding box center [653, 263] width 12 height 12
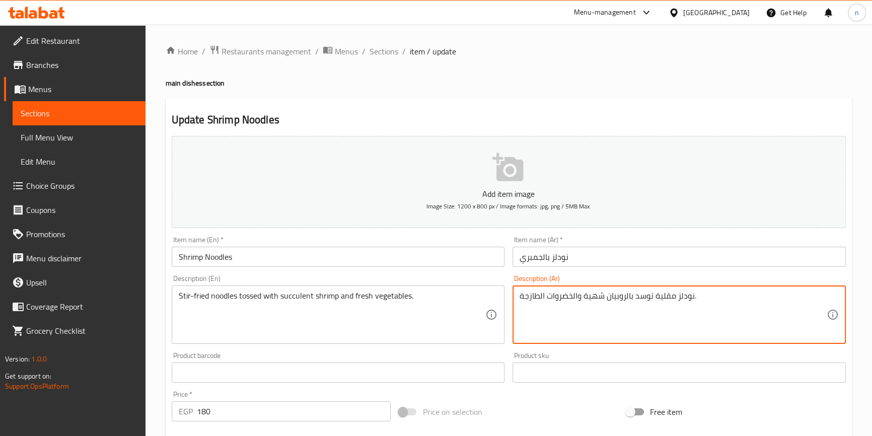
click at [598, 298] on textarea "نودلز مقلية توسد بالروبيان شهية والخضروات الطازجة." at bounding box center [673, 315] width 307 height 48
type textarea "نودلز مقلية توسد بالروبيان عصاري والخضروات الطازجة."
click at [574, 82] on h4 "main dishes section" at bounding box center [509, 83] width 686 height 10
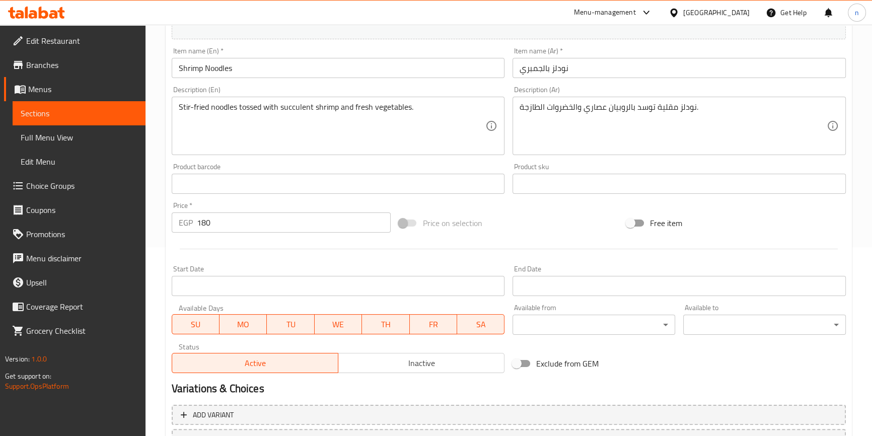
scroll to position [274, 0]
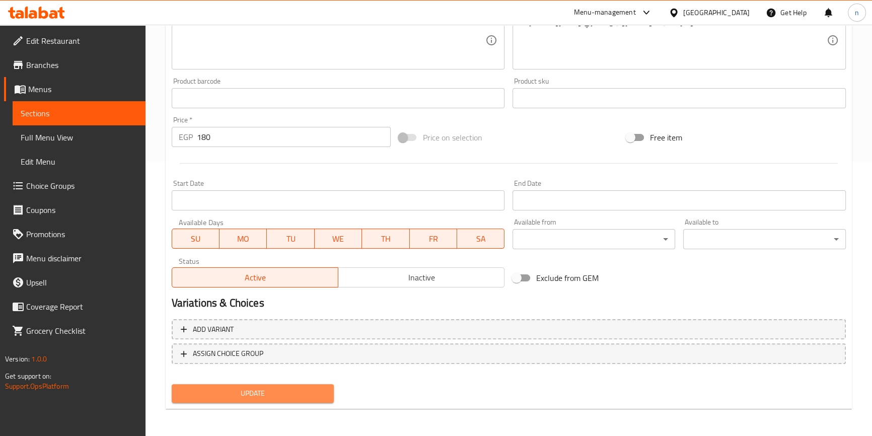
drag, startPoint x: 303, startPoint y: 388, endPoint x: 310, endPoint y: 400, distance: 13.8
click at [310, 400] on button "Update" at bounding box center [253, 393] width 163 height 19
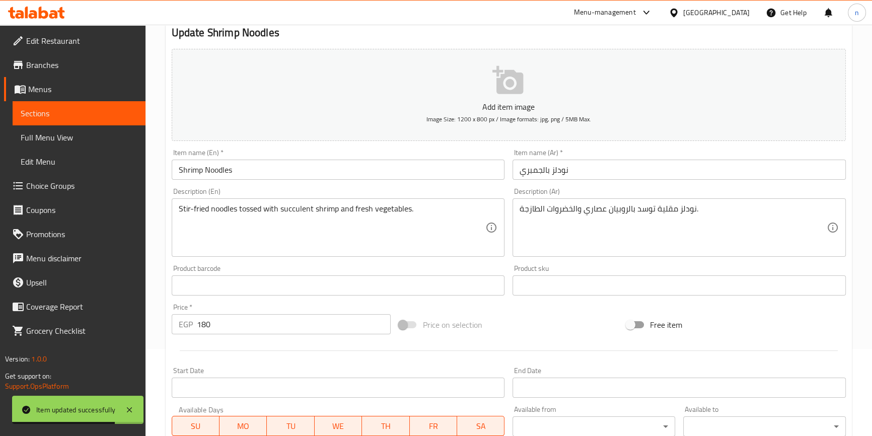
scroll to position [0, 0]
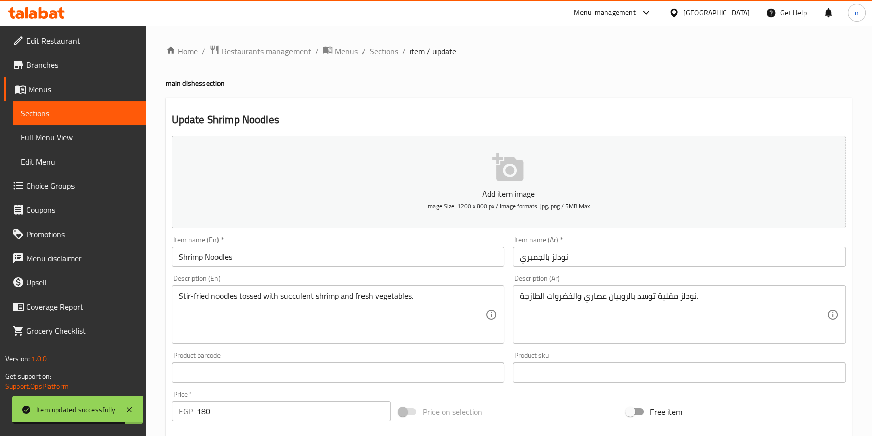
click at [381, 54] on span "Sections" at bounding box center [384, 51] width 29 height 12
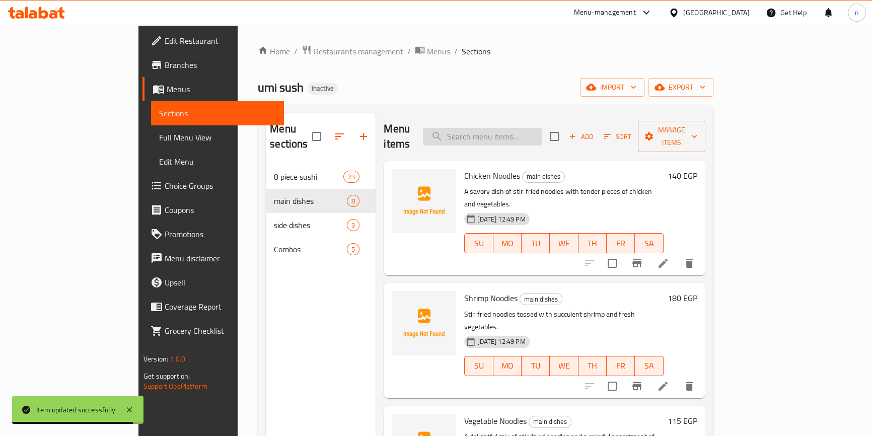
click at [503, 128] on input "search" at bounding box center [482, 137] width 119 height 18
paste input "Vegetable Noodles"
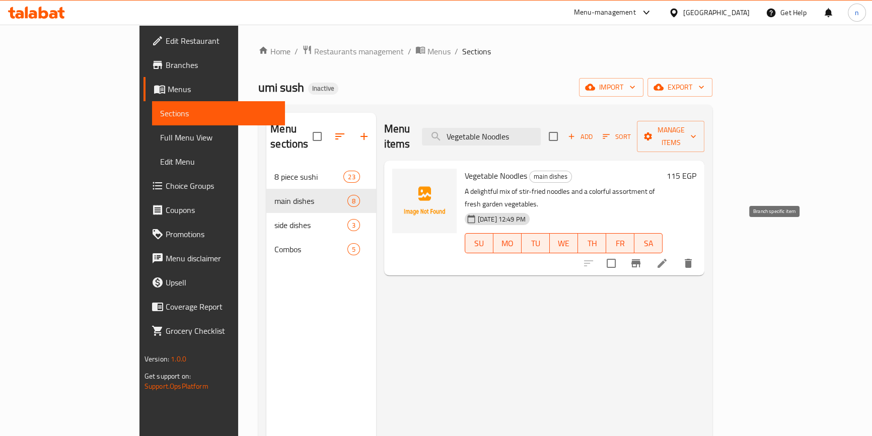
type input "Vegetable Noodles"
click at [668, 257] on icon at bounding box center [662, 263] width 12 height 12
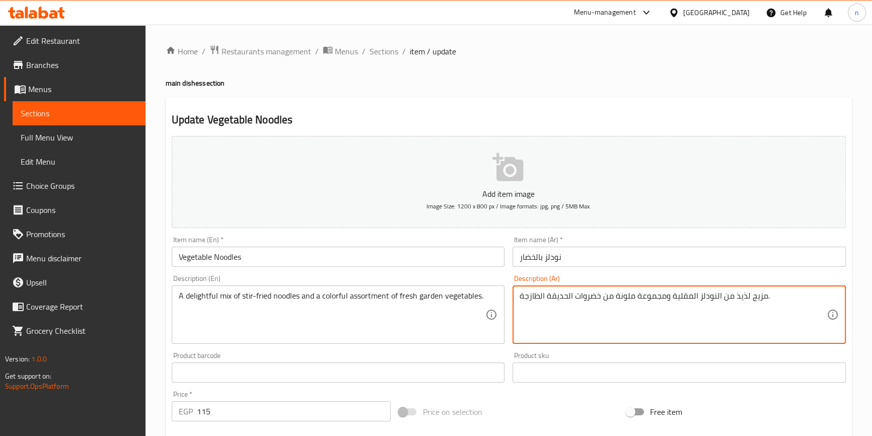
click at [555, 300] on textarea "مزيج لذيذ من النودلز المقلية ومجموعة ملونة من خضروات الحديقة الطازجة." at bounding box center [673, 315] width 307 height 48
type textarea "مزيج لذيذ من النودلز المقلية ومجموعة ملونة من خضروات جاردن الطازجة."
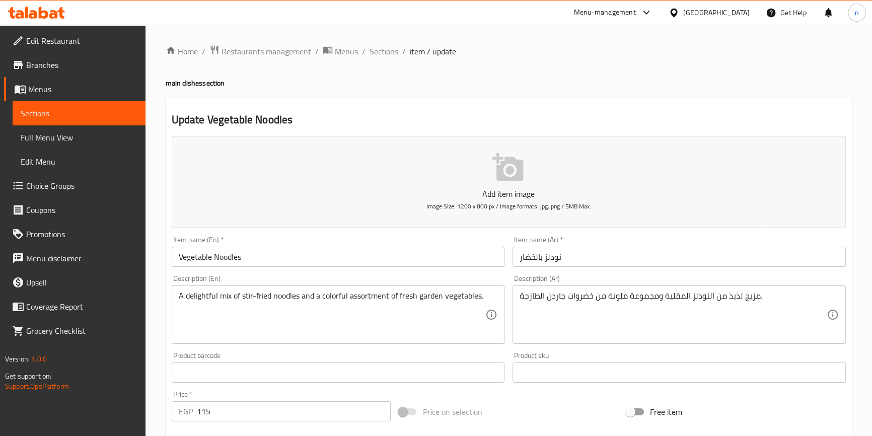
click at [528, 401] on div "Price on selection" at bounding box center [509, 411] width 228 height 27
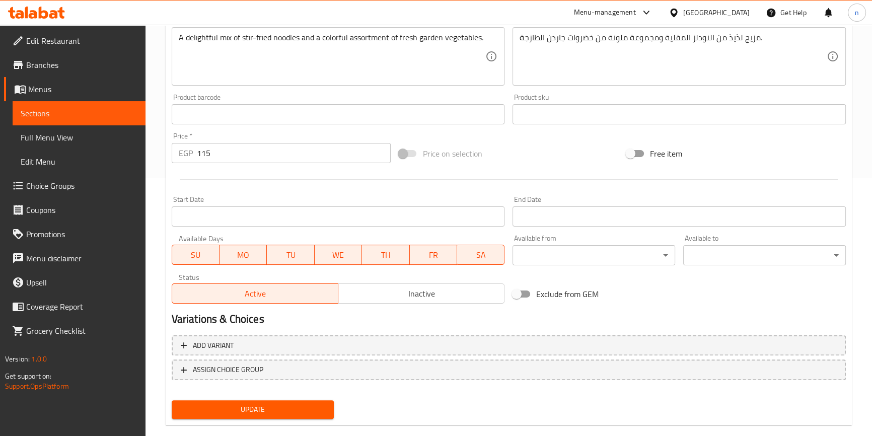
scroll to position [274, 0]
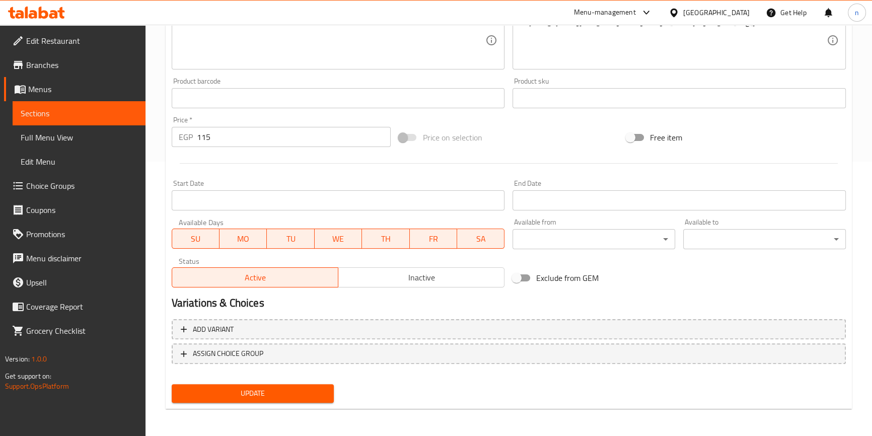
click at [290, 394] on span "Update" at bounding box center [253, 393] width 147 height 13
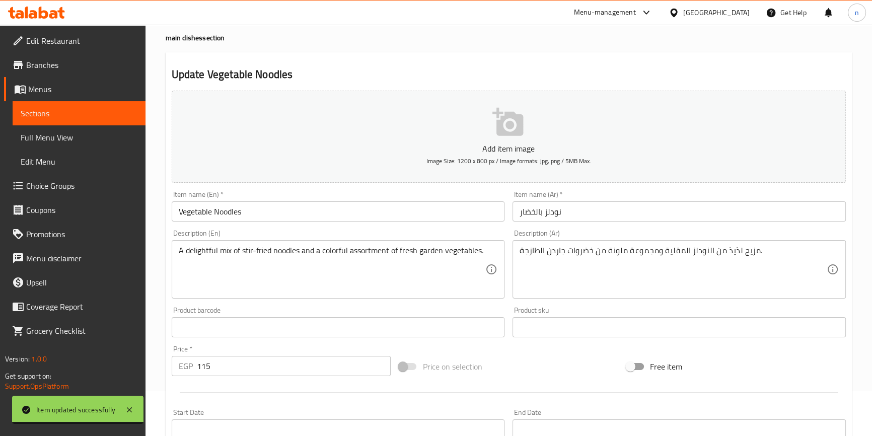
scroll to position [0, 0]
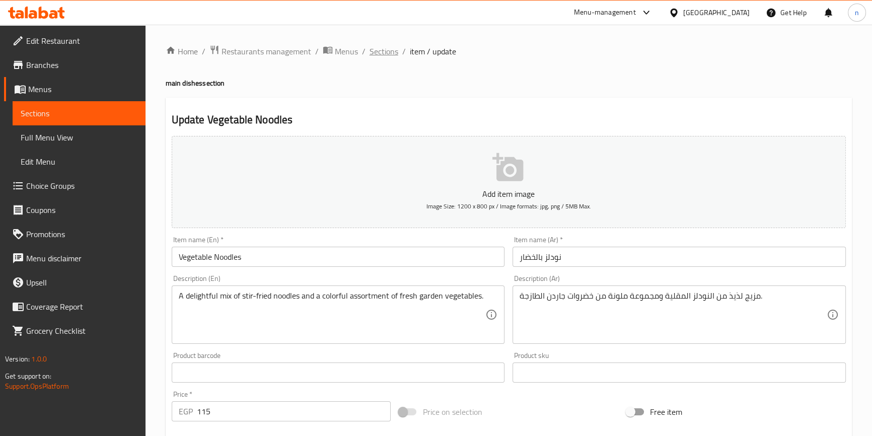
click at [392, 48] on span "Sections" at bounding box center [384, 51] width 29 height 12
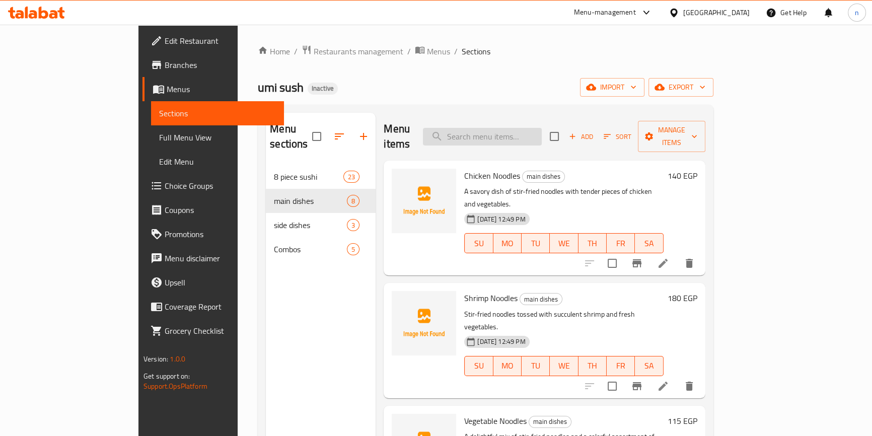
click at [504, 128] on input "search" at bounding box center [482, 137] width 119 height 18
paste input "Fried Rice Chicken"
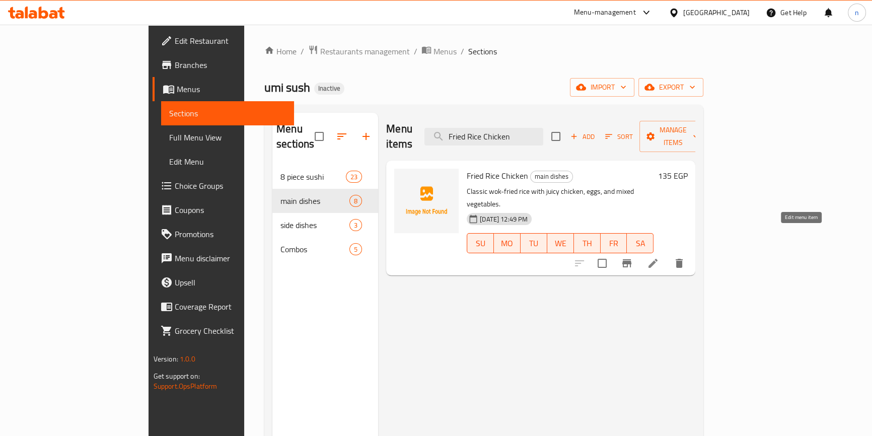
type input "Fried Rice Chicken"
click at [659, 257] on icon at bounding box center [653, 263] width 12 height 12
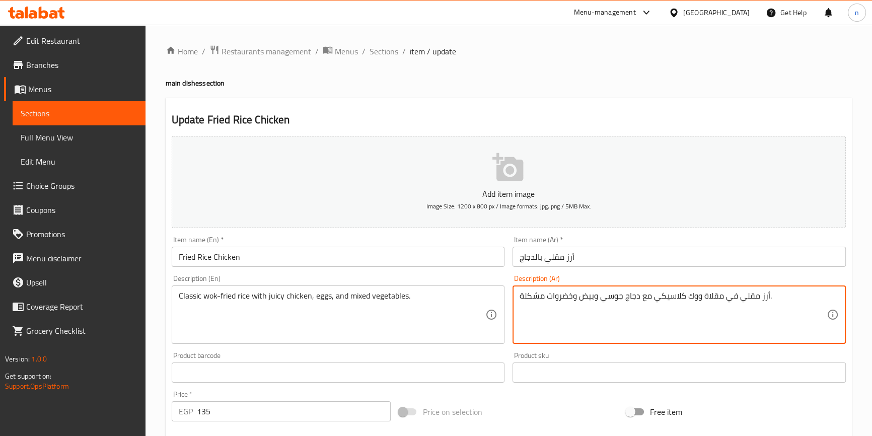
scroll to position [274, 0]
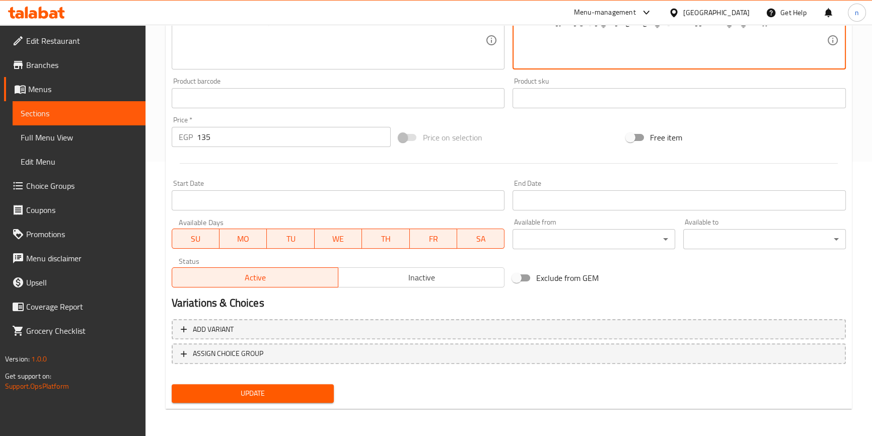
type textarea "أرز مقلي في مقلاة ووك كلاسيكي مع دجاج جوسي وبيض وخضروات مشكلة."
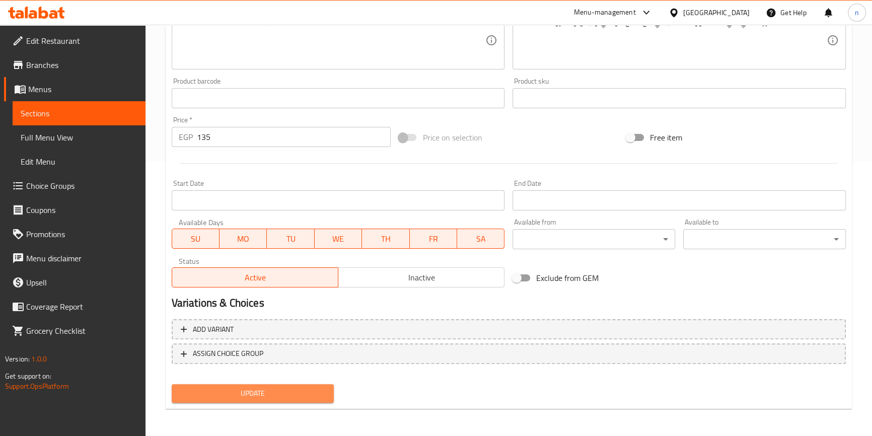
click at [216, 389] on span "Update" at bounding box center [253, 393] width 147 height 13
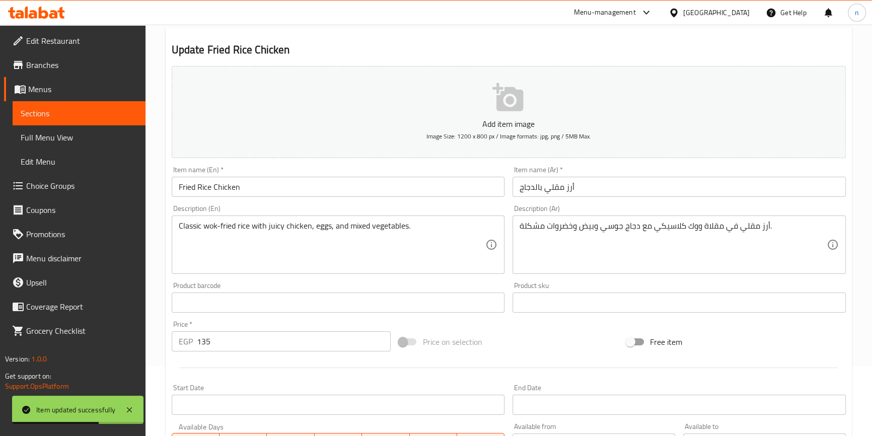
scroll to position [0, 0]
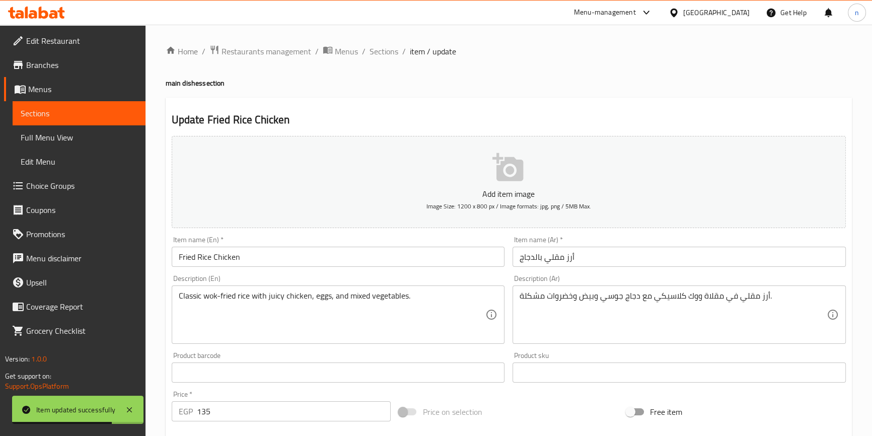
click at [368, 49] on ol "Home / Restaurants management / Menus / Sections / item / update" at bounding box center [509, 51] width 686 height 13
click at [384, 55] on span "Sections" at bounding box center [384, 51] width 29 height 12
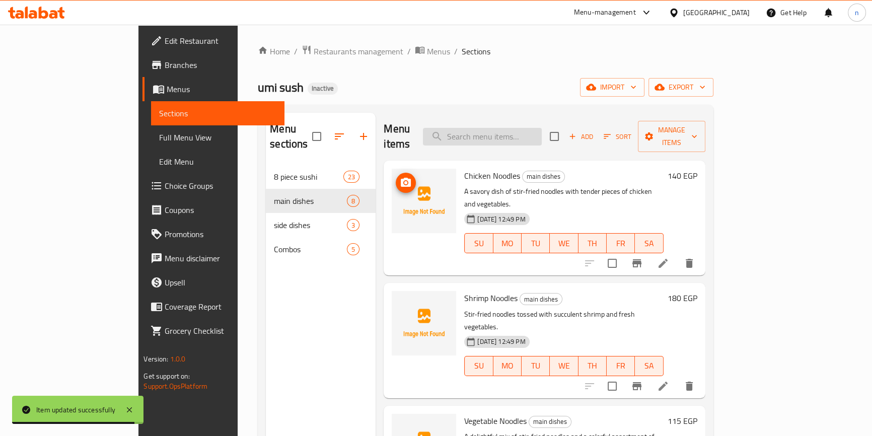
click at [502, 137] on input "search" at bounding box center [482, 137] width 119 height 18
paste input "Fried Rice Shrimp"
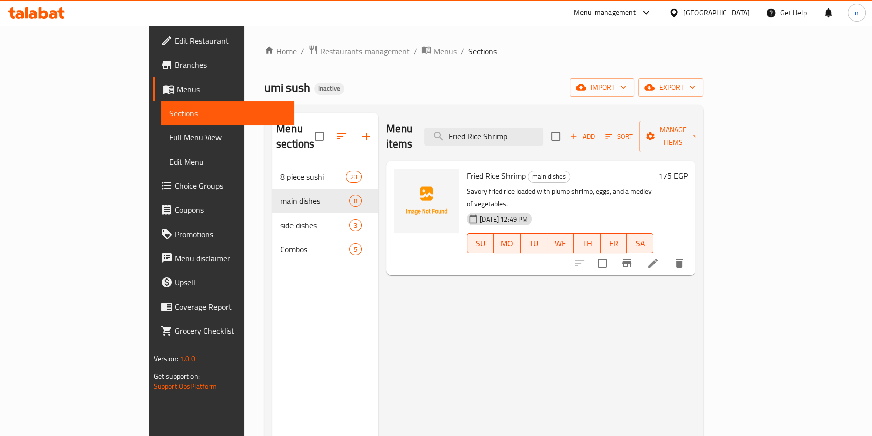
type input "Fried Rice Shrimp"
click at [667, 254] on li at bounding box center [653, 263] width 28 height 18
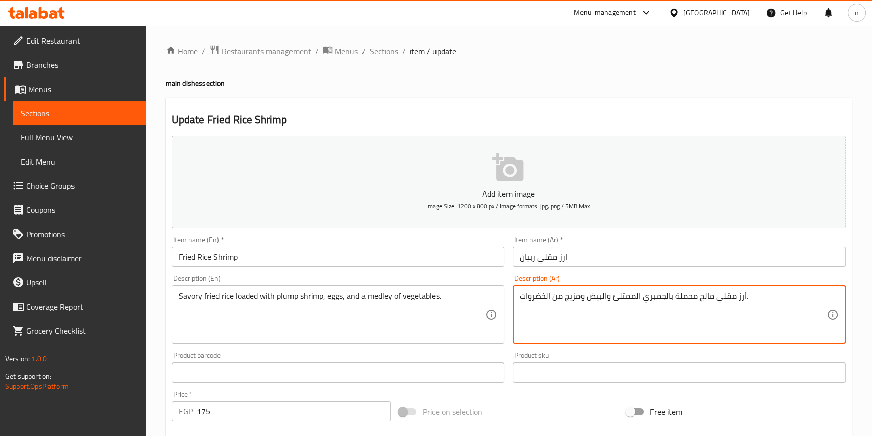
click at [623, 292] on textarea "أرز مقلي مالح محملة بالجمبري الممتلئ والبيض ومزيج من الخضروات." at bounding box center [673, 315] width 307 height 48
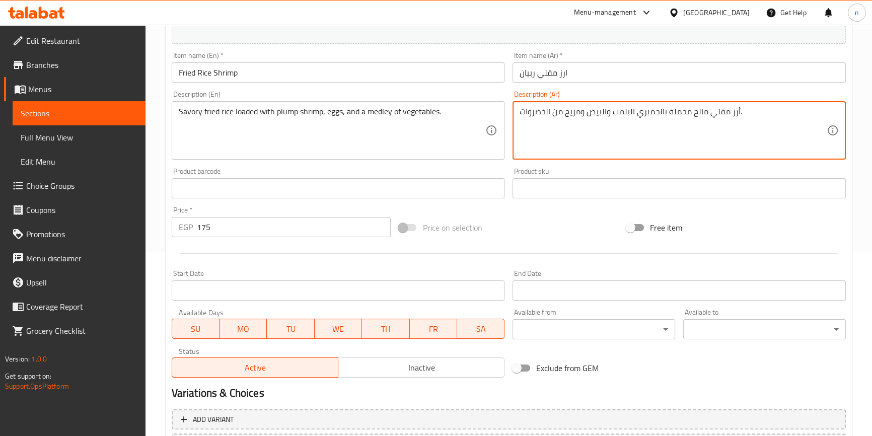
scroll to position [274, 0]
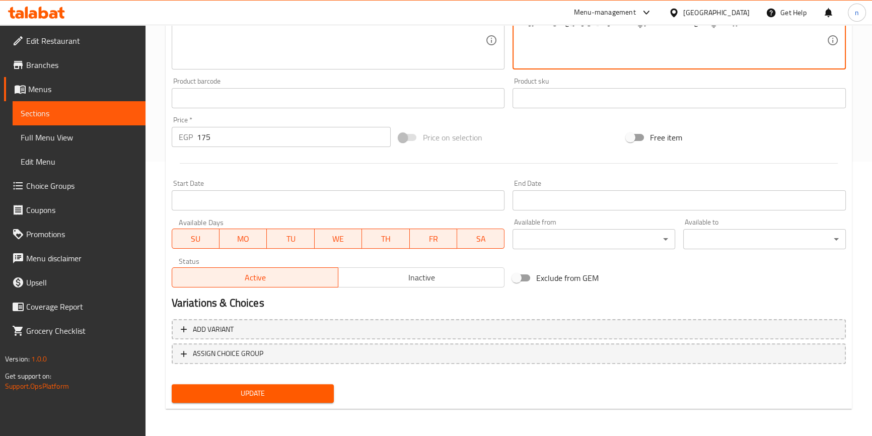
type textarea "أرز مقلي مالح محملة بالجمبري البلمب والبيض ومزيج من الخضروات."
click at [297, 393] on span "Update" at bounding box center [253, 393] width 147 height 13
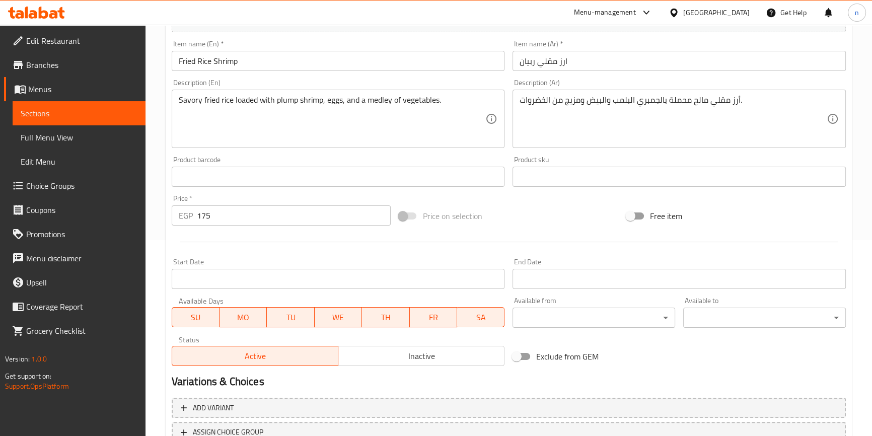
scroll to position [0, 0]
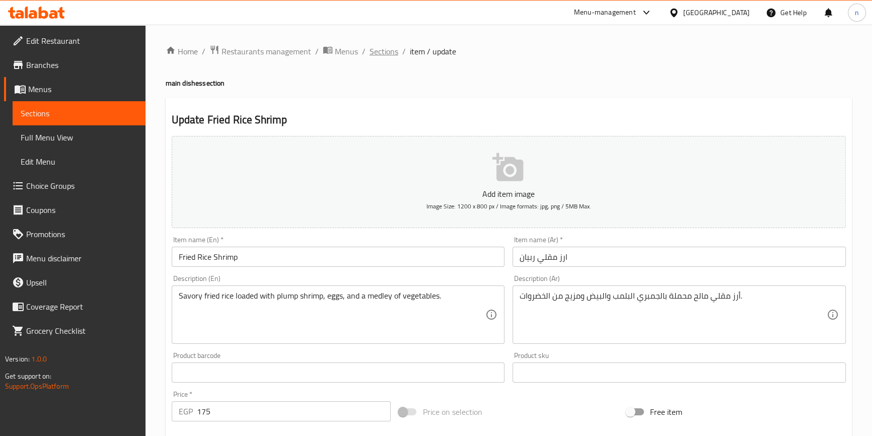
click at [383, 49] on span "Sections" at bounding box center [384, 51] width 29 height 12
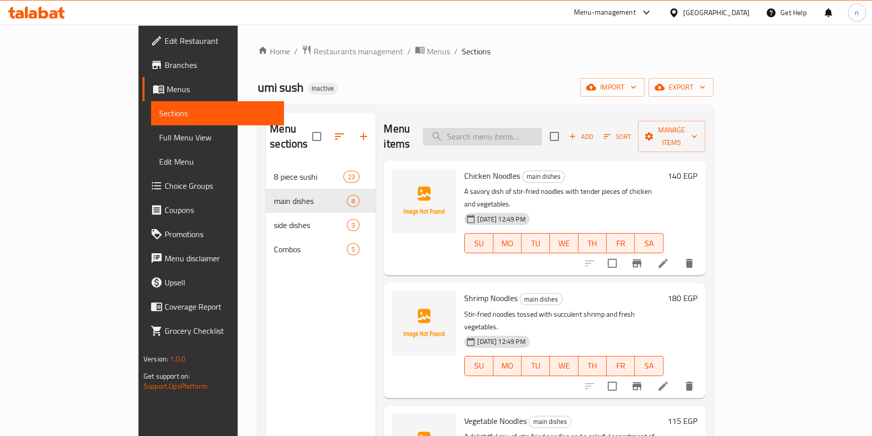
click at [537, 128] on input "search" at bounding box center [482, 137] width 119 height 18
paste input "Fried Rice Vegetable"
type input "Fried Rice Vegetable"
click at [677, 254] on li at bounding box center [663, 263] width 28 height 18
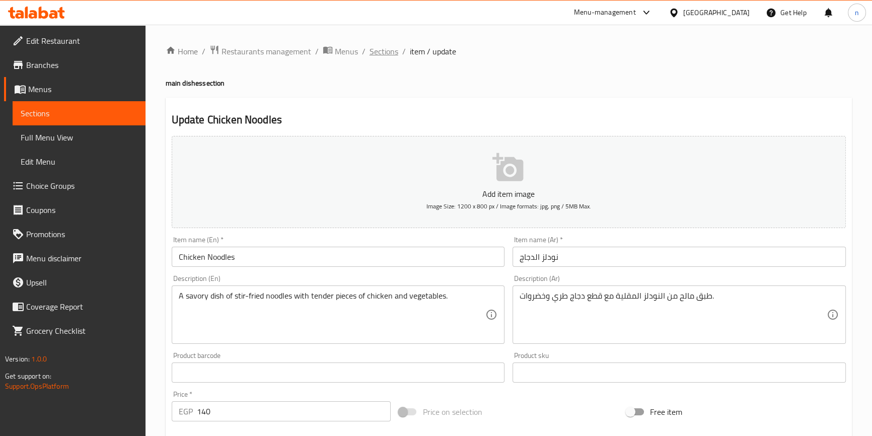
click at [375, 47] on span "Sections" at bounding box center [384, 51] width 29 height 12
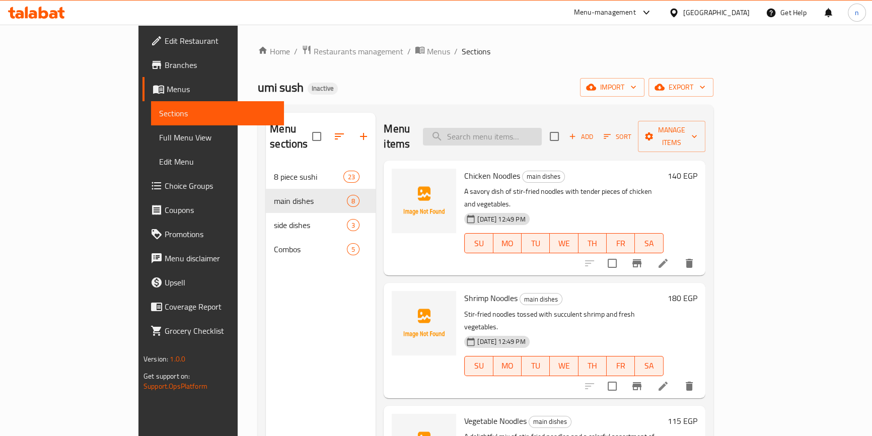
click at [506, 135] on input "search" at bounding box center [482, 137] width 119 height 18
paste input "Fried Rice Vegetable"
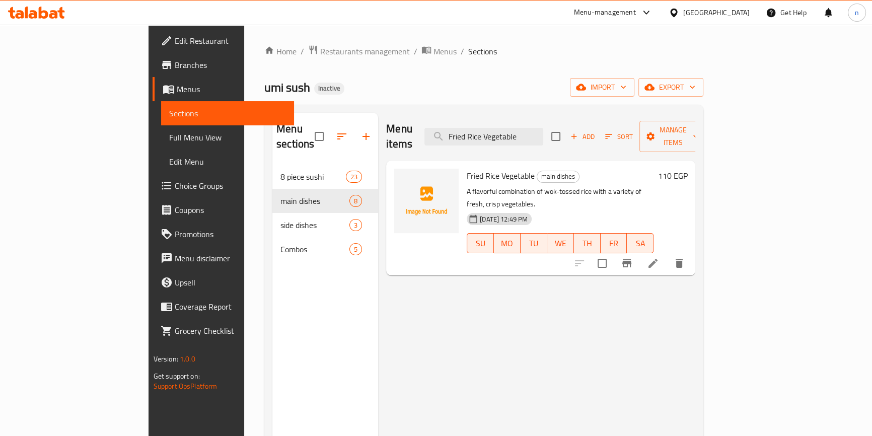
type input "Fried Rice Vegetable"
click at [691, 251] on div at bounding box center [630, 263] width 124 height 24
click at [659, 257] on icon at bounding box center [653, 263] width 12 height 12
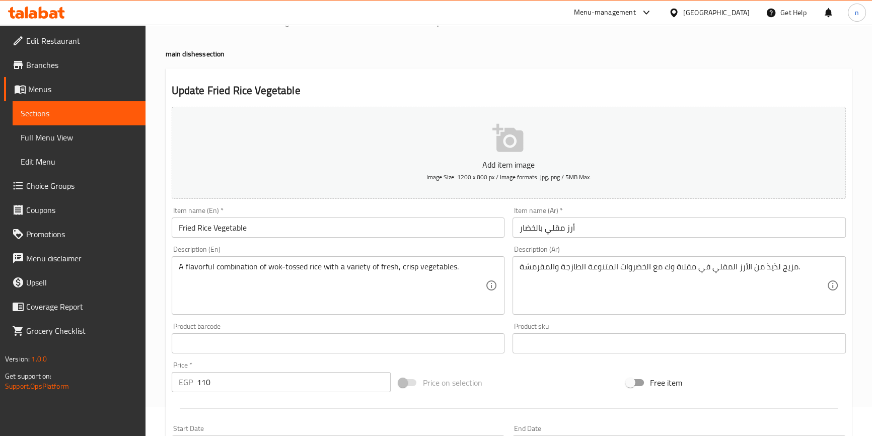
scroll to position [45, 0]
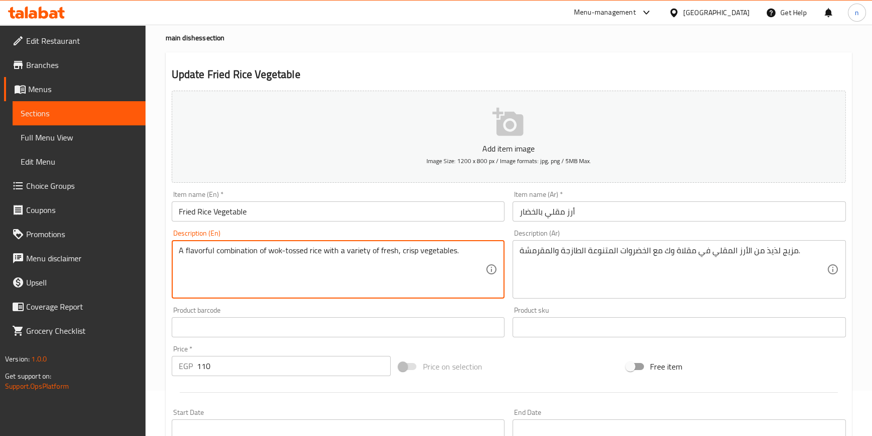
drag, startPoint x: 270, startPoint y: 248, endPoint x: 307, endPoint y: 254, distance: 37.3
click at [297, 259] on textarea "A flavorful combination of wok-tossed rice with a variety of fresh, crisp veget…" at bounding box center [332, 270] width 307 height 48
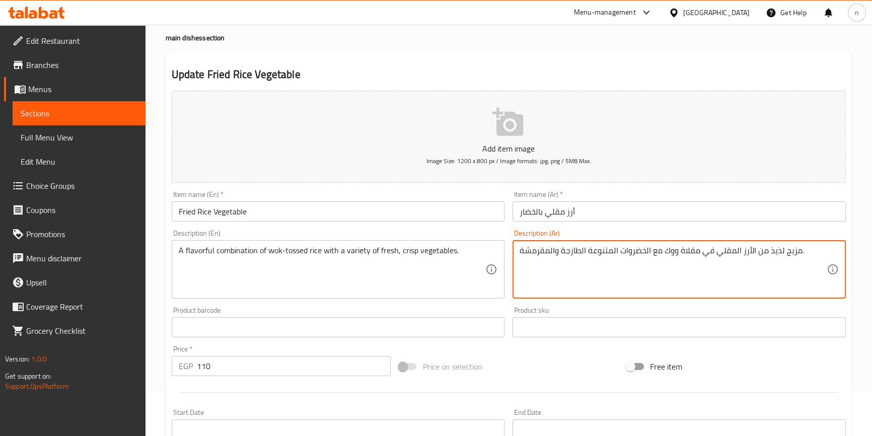
click at [726, 254] on textarea "مزيج لذيذ من الأرز المقلي في مقلاة ووك مع الخضروات المتنوعة الطازجة والمقرمشة." at bounding box center [673, 270] width 307 height 48
click at [721, 252] on textarea "مزيج لذيذ من الأرز توسيد في مقلاة ووك مع الخضروات المتنوعة الطازجة والمقرمشة." at bounding box center [673, 270] width 307 height 48
click at [719, 252] on textarea "مزيج لذيذ من الأرز توسيد في مقلاة ووك مع الخضروات المتنوعة الطازجة والمقرمشة." at bounding box center [673, 270] width 307 height 48
type textarea "مزيج لذيذ من الأرز توسد في مقلاة ووك مع الخضروات المتنوعة الطازجة والمقرمشة."
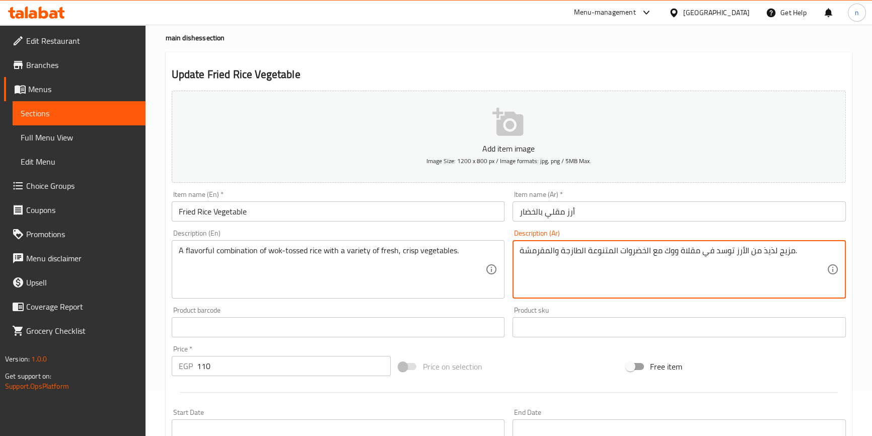
click at [538, 367] on div "Price on selection" at bounding box center [509, 366] width 228 height 27
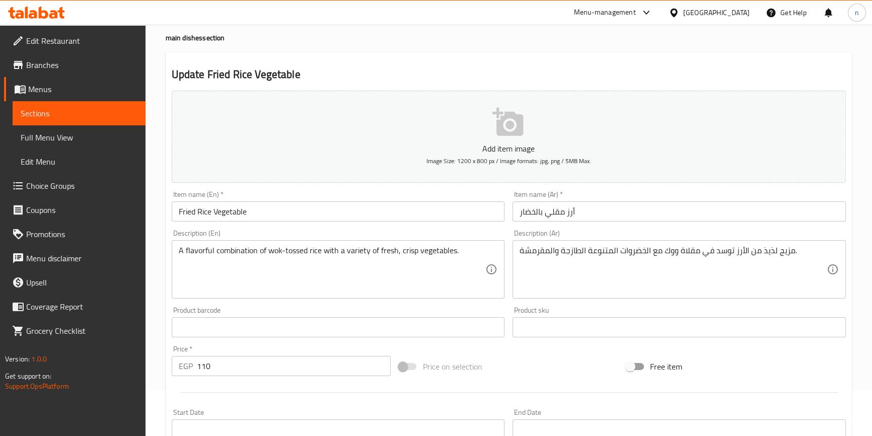
click at [544, 374] on div "Price on selection" at bounding box center [509, 366] width 228 height 27
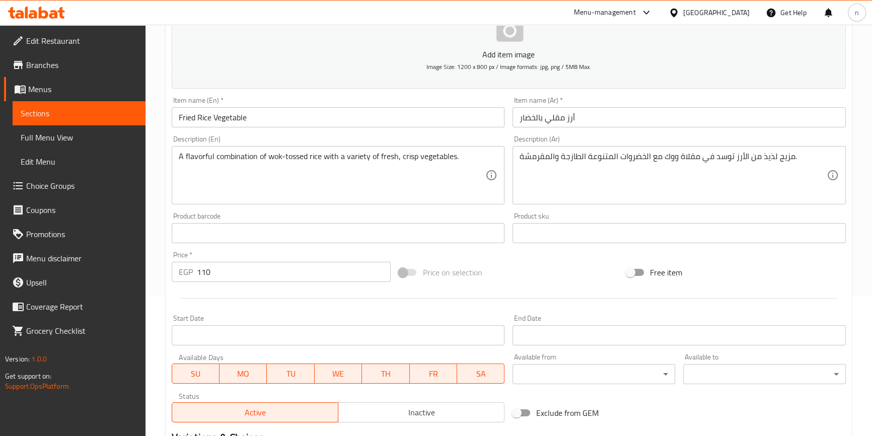
scroll to position [274, 0]
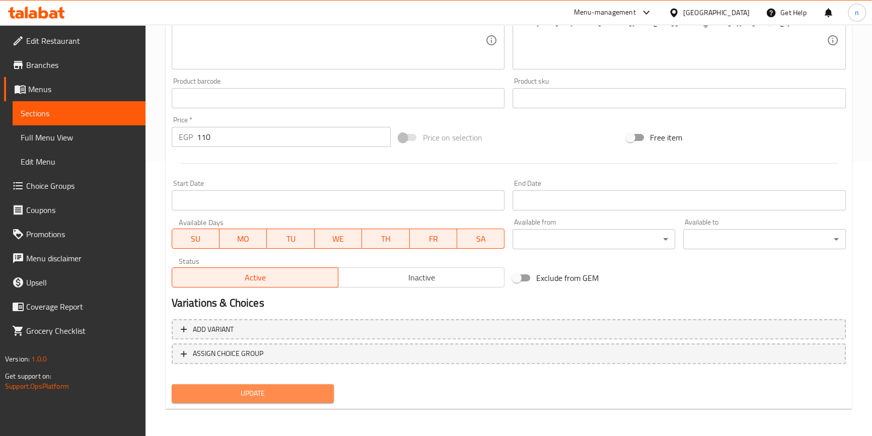
drag, startPoint x: 294, startPoint y: 390, endPoint x: 314, endPoint y: 373, distance: 26.1
click at [308, 380] on div "Update" at bounding box center [253, 393] width 171 height 27
click at [281, 403] on div "Update" at bounding box center [253, 393] width 171 height 27
click at [287, 398] on span "Update" at bounding box center [253, 393] width 147 height 13
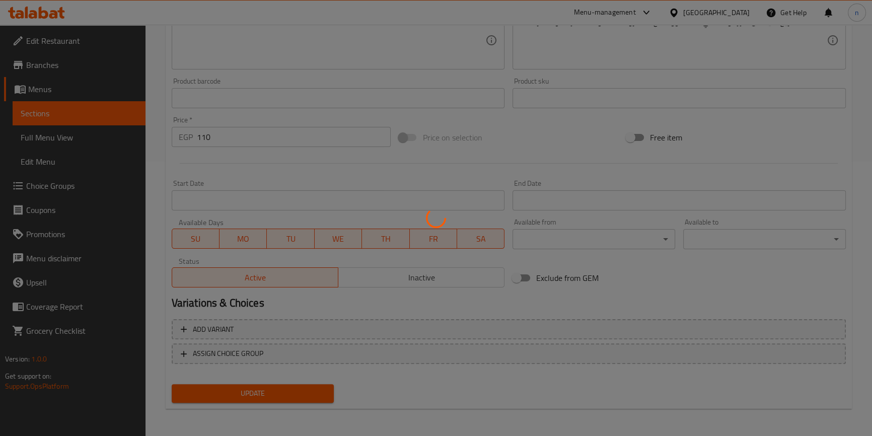
click at [379, 383] on div at bounding box center [436, 218] width 872 height 436
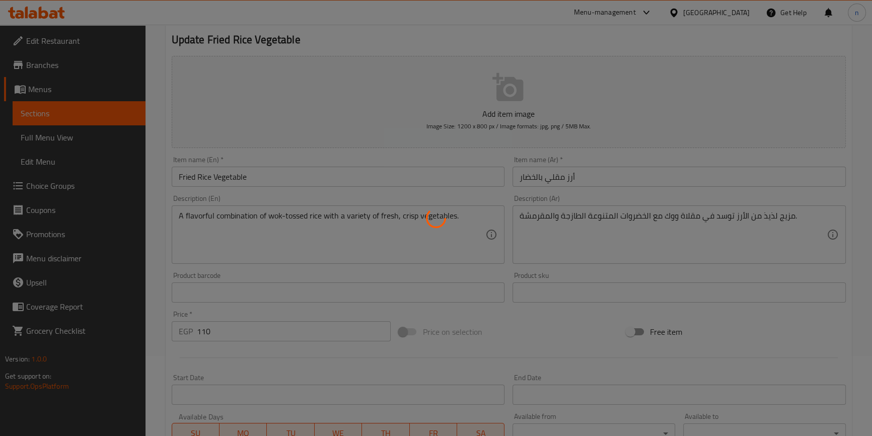
scroll to position [0, 0]
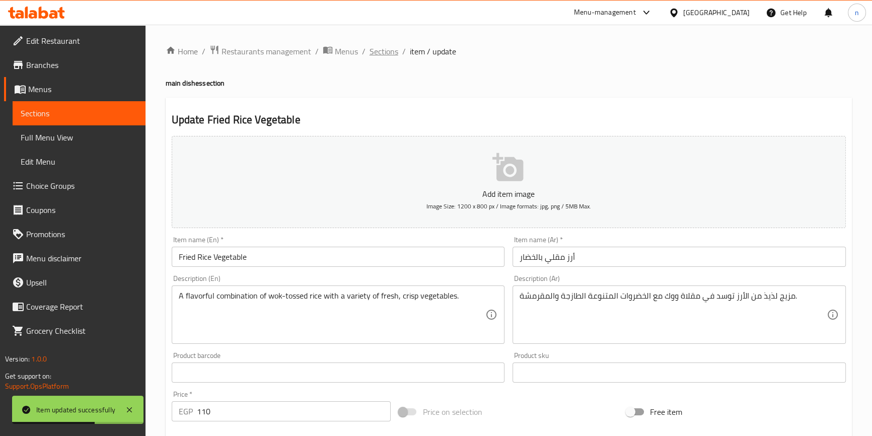
click at [383, 51] on span "Sections" at bounding box center [384, 51] width 29 height 12
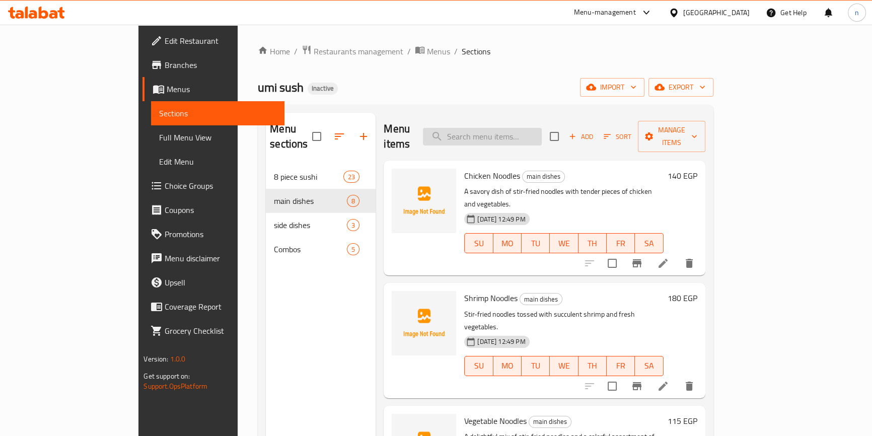
click at [542, 128] on input "search" at bounding box center [482, 137] width 119 height 18
paste input "Spring Roll"
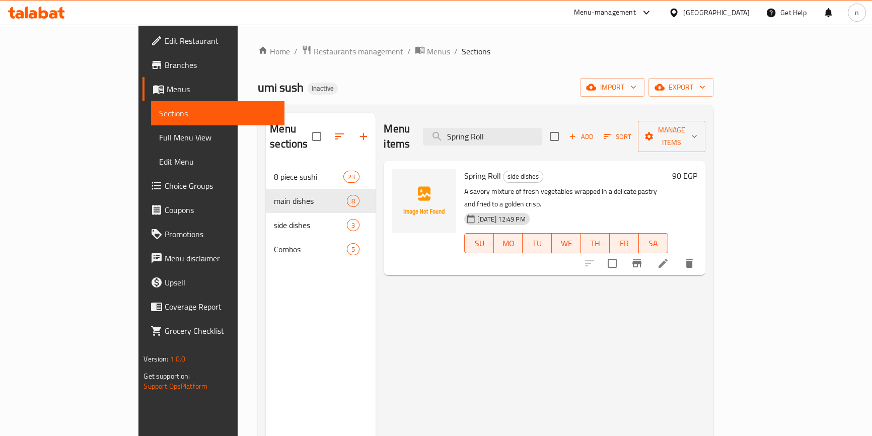
type input "Spring Roll"
click at [669, 257] on icon at bounding box center [663, 263] width 12 height 12
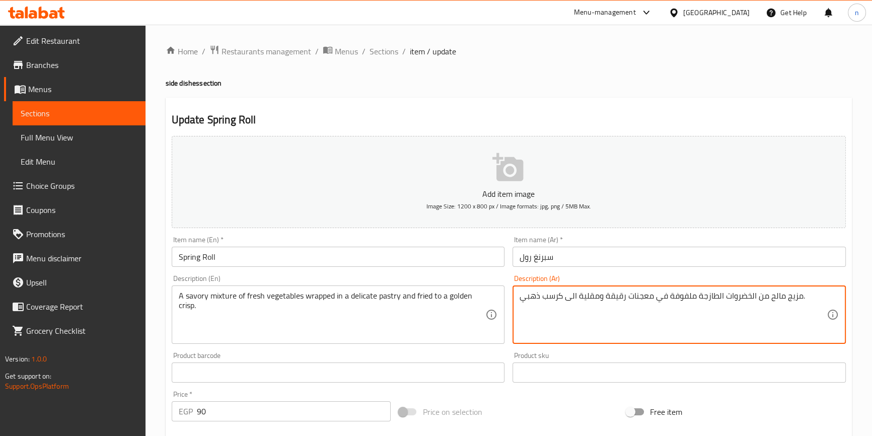
type textarea "مزيج مالح من الخضروات الطازجة ملفوفة في معجنات رقيقة ومقلية الى كرسب ذهبي."
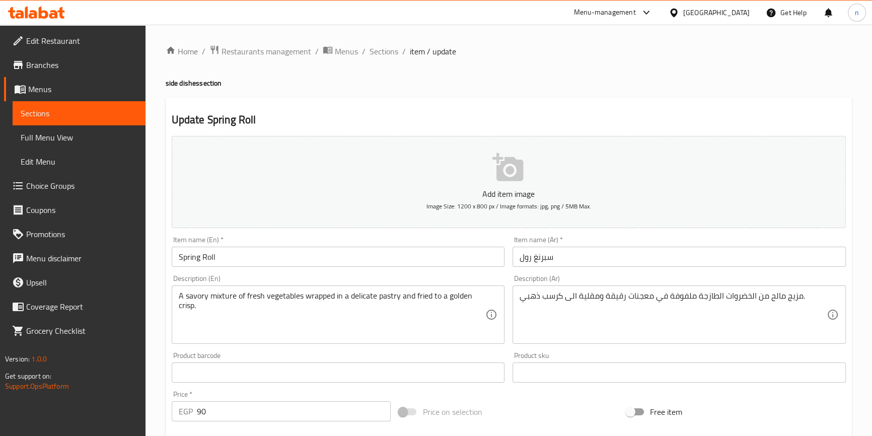
click at [551, 394] on div "Add item image Image Size: 1200 x 800 px / Image formats: jpg, png / 5MB Max. I…" at bounding box center [509, 349] width 682 height 434
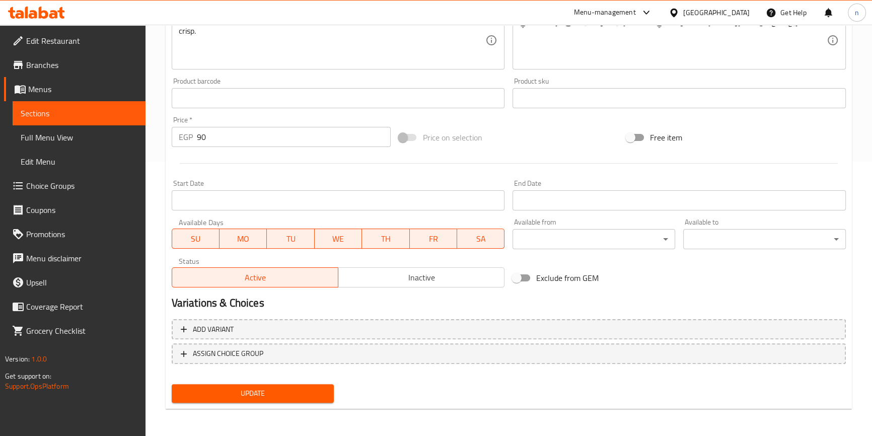
click at [277, 390] on span "Update" at bounding box center [253, 393] width 147 height 13
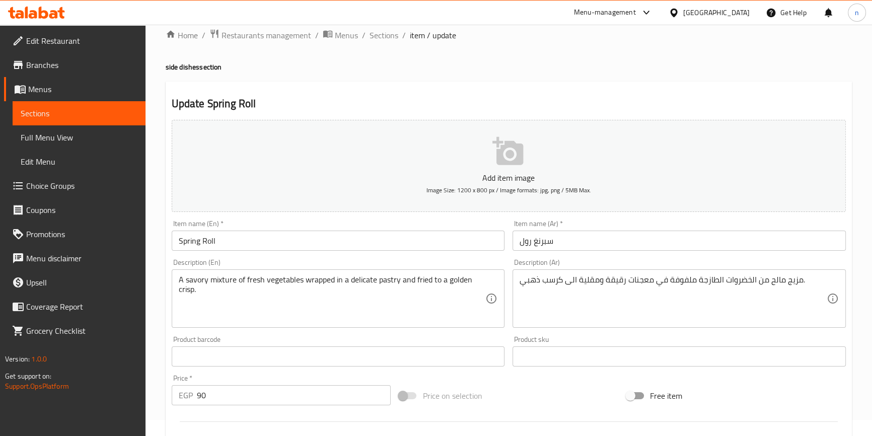
scroll to position [0, 0]
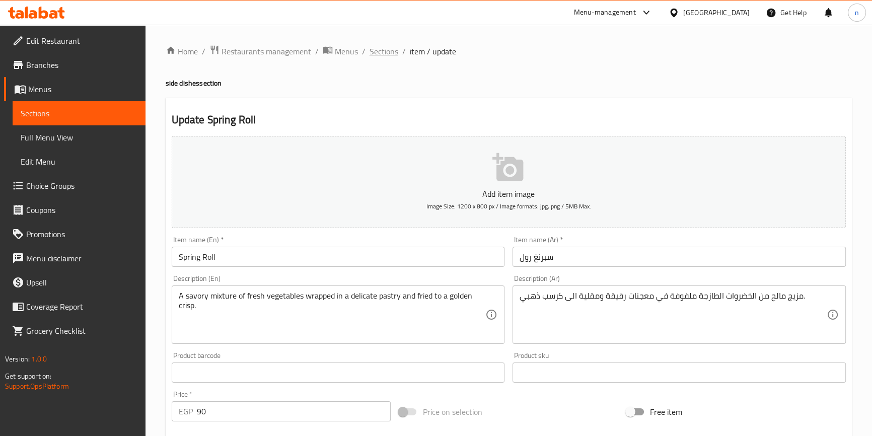
click at [378, 56] on span "Sections" at bounding box center [384, 51] width 29 height 12
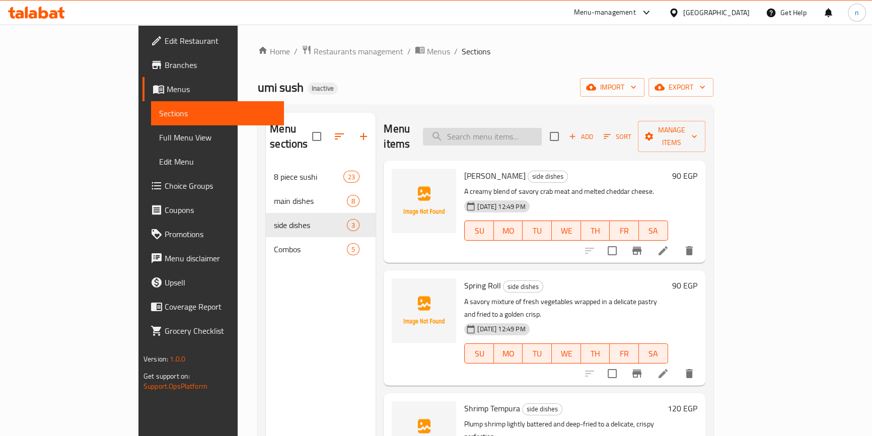
click at [513, 128] on input "search" at bounding box center [482, 137] width 119 height 18
paste input "Combo 30 A"
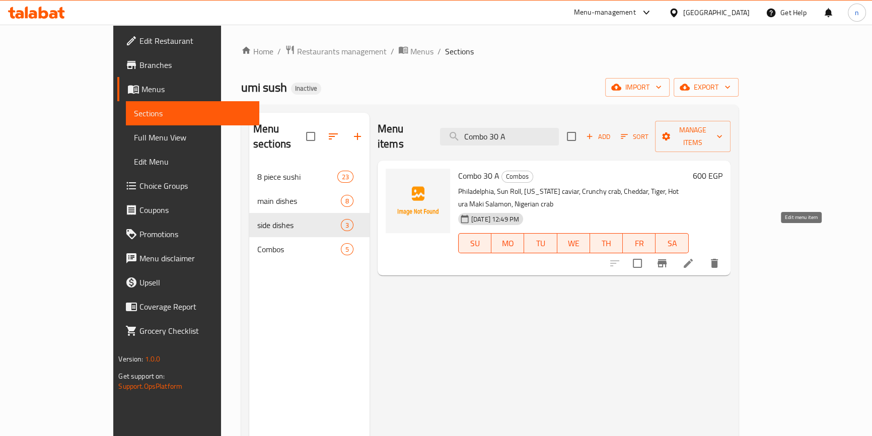
type input "Combo 30 A"
click at [694, 257] on icon at bounding box center [688, 263] width 12 height 12
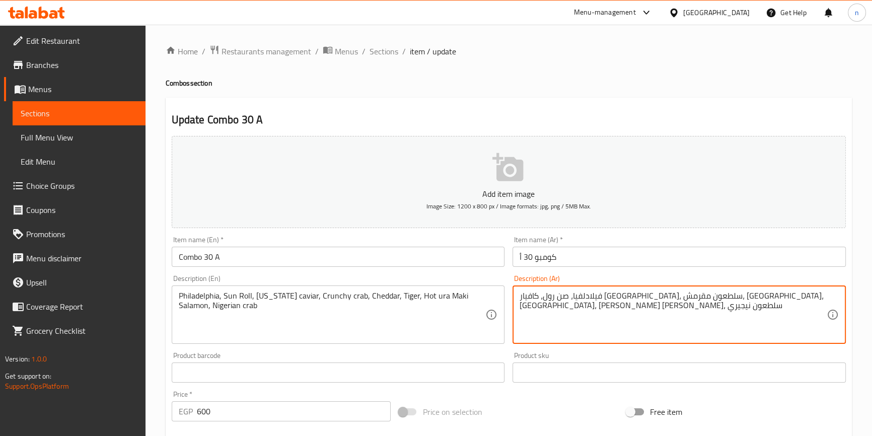
type textarea "فيلادلفيا، صن رول، كافيار كاليفورنيا، سلطعون مقرمش، شيدر، تايجر، سلامون ماكي او…"
click at [519, 403] on div "Price on selection" at bounding box center [509, 411] width 228 height 27
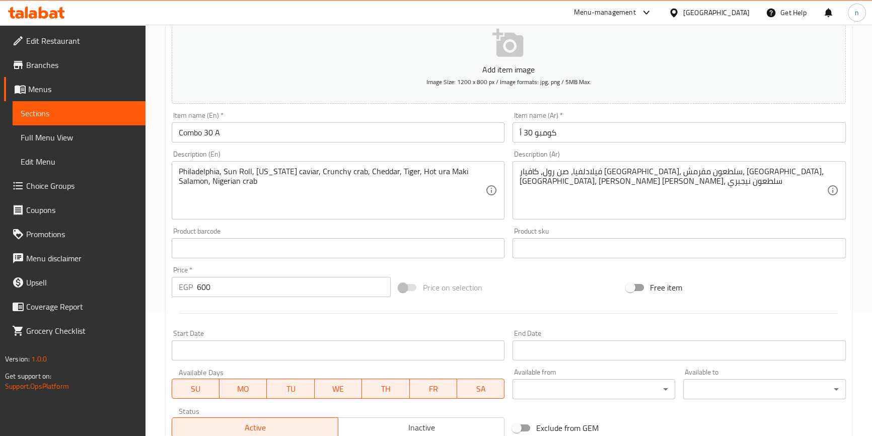
scroll to position [274, 0]
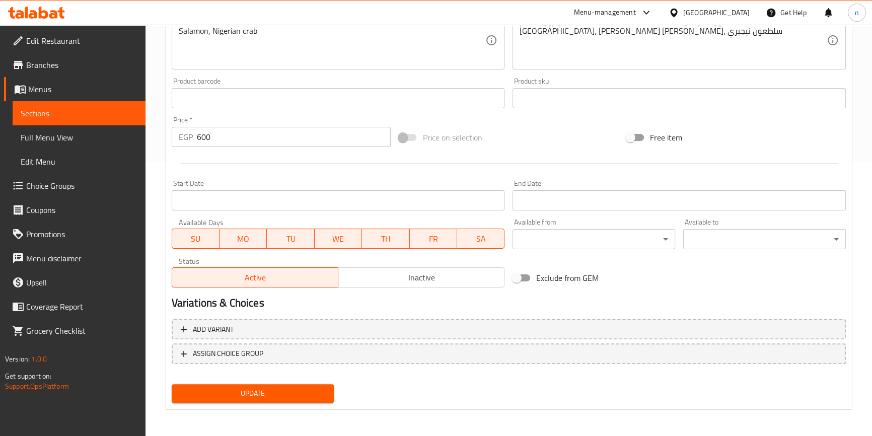
click at [226, 395] on span "Update" at bounding box center [253, 393] width 147 height 13
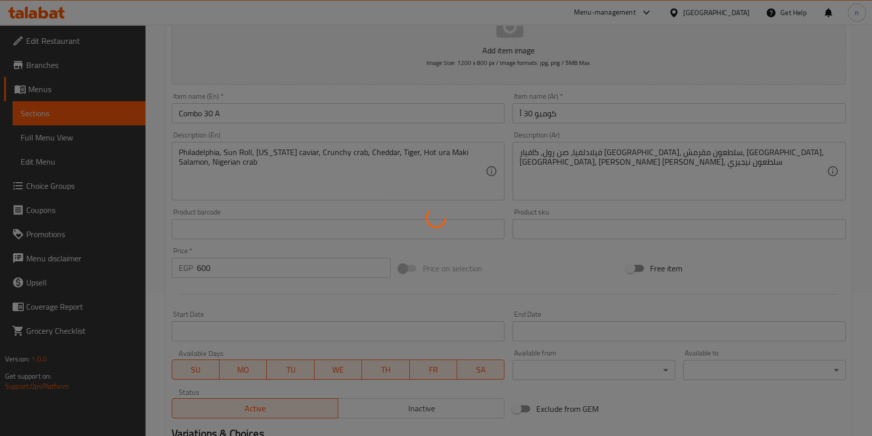
scroll to position [0, 0]
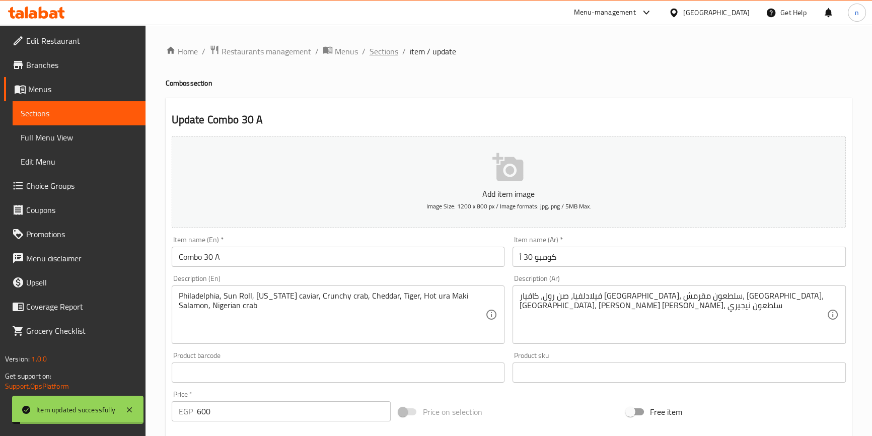
click at [384, 50] on span "Sections" at bounding box center [384, 51] width 29 height 12
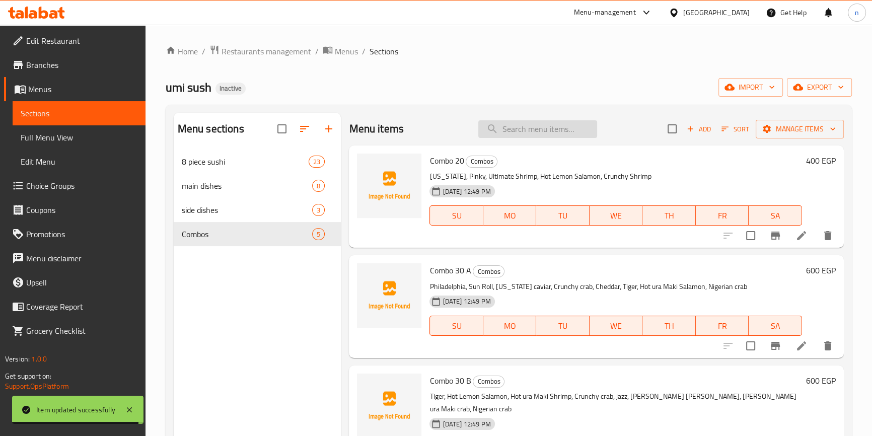
click at [535, 130] on input "search" at bounding box center [537, 129] width 119 height 18
paste input "Combo 40"
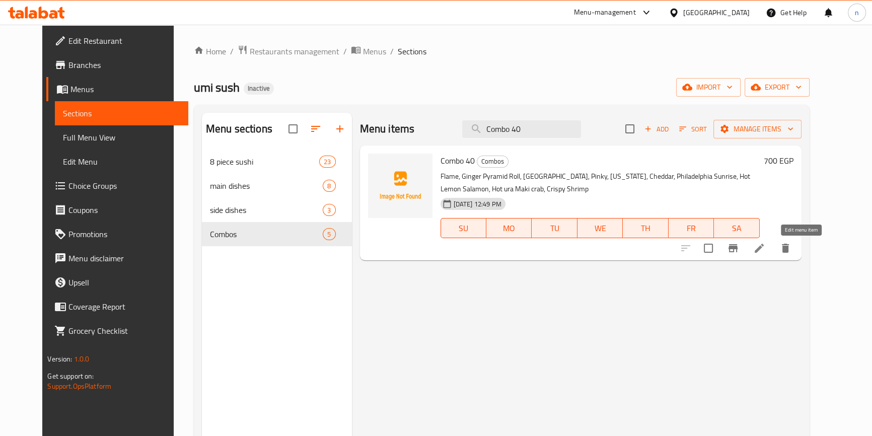
type input "Combo 40"
click at [764, 250] on icon at bounding box center [759, 248] width 9 height 9
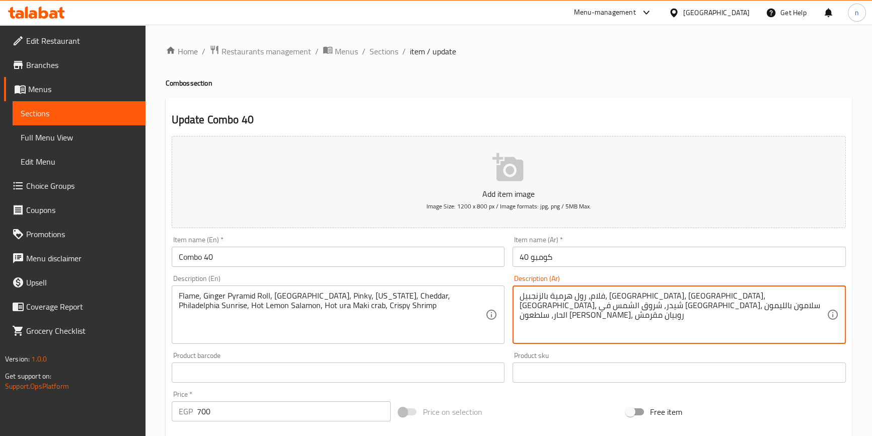
drag, startPoint x: 567, startPoint y: 296, endPoint x: 616, endPoint y: 296, distance: 49.9
click at [488, 424] on div "Price on selection" at bounding box center [509, 411] width 228 height 27
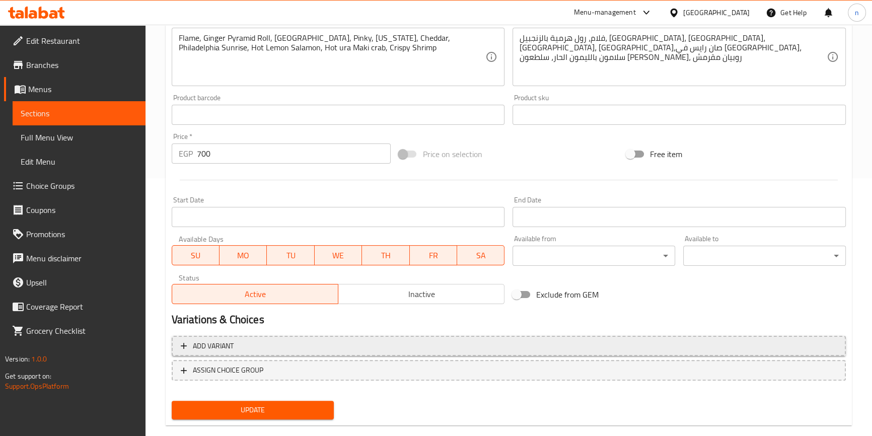
scroll to position [274, 0]
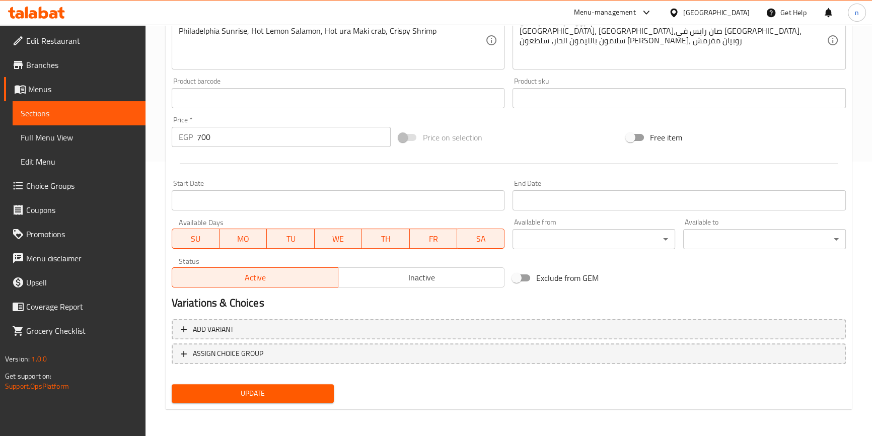
click at [271, 385] on button "Update" at bounding box center [253, 393] width 163 height 19
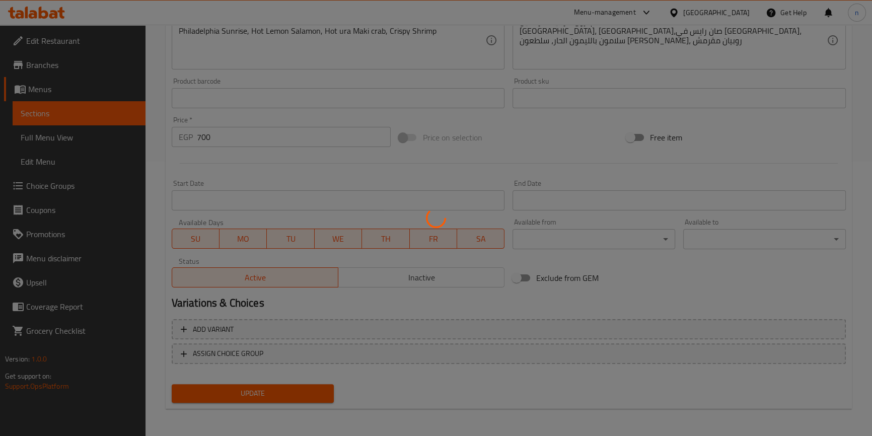
scroll to position [0, 0]
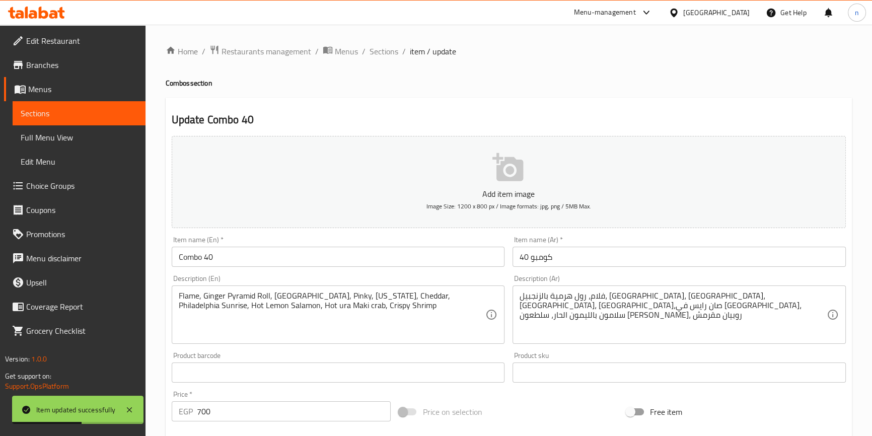
click at [589, 397] on div "Add item image Image Size: 1200 x 800 px / Image formats: jpg, png / 5MB Max. I…" at bounding box center [509, 349] width 682 height 434
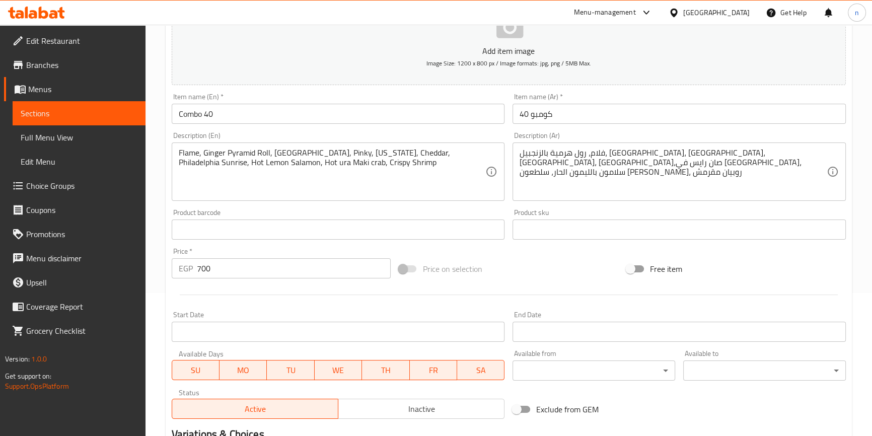
scroll to position [137, 0]
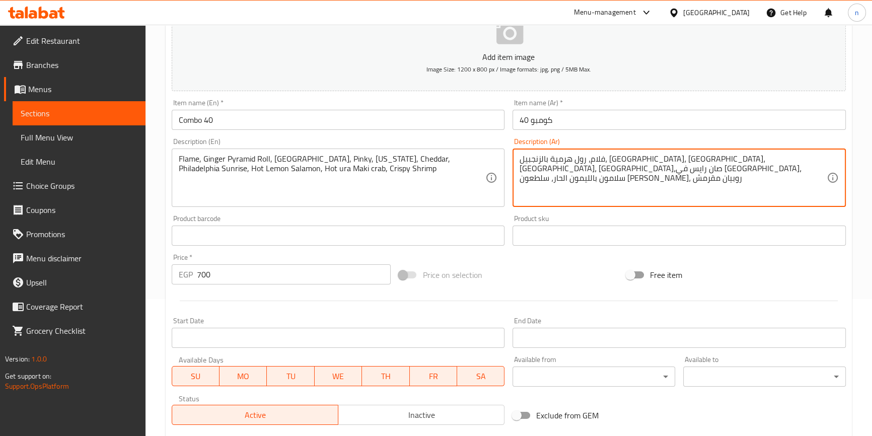
click at [613, 161] on textarea "فلام، رول هرمية بالزنجبيل، فيلادلفيا، بينكي، كاليفورنيا، شيدر،صان رايس في فيلاد…" at bounding box center [673, 178] width 307 height 48
click at [621, 158] on textarea "فلام، رول هرمية بالزنجبيل، فيلادلفيا، بينكي، كاليفورنيا، شيدر،صان رايس في فيلاد…" at bounding box center [673, 178] width 307 height 48
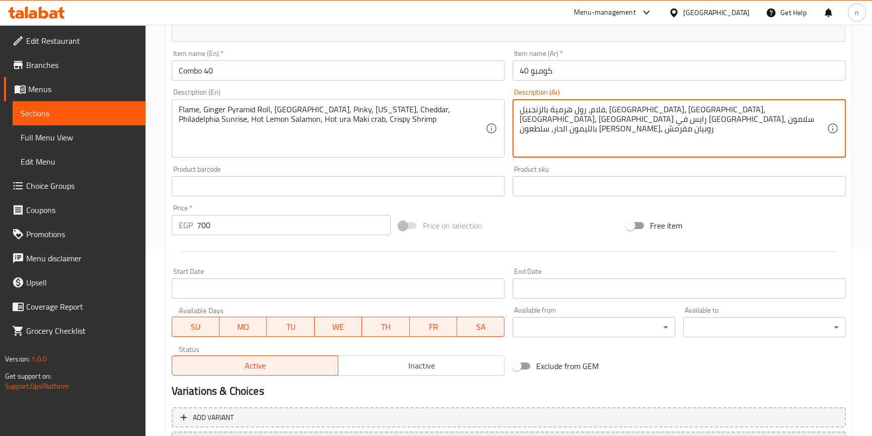
scroll to position [274, 0]
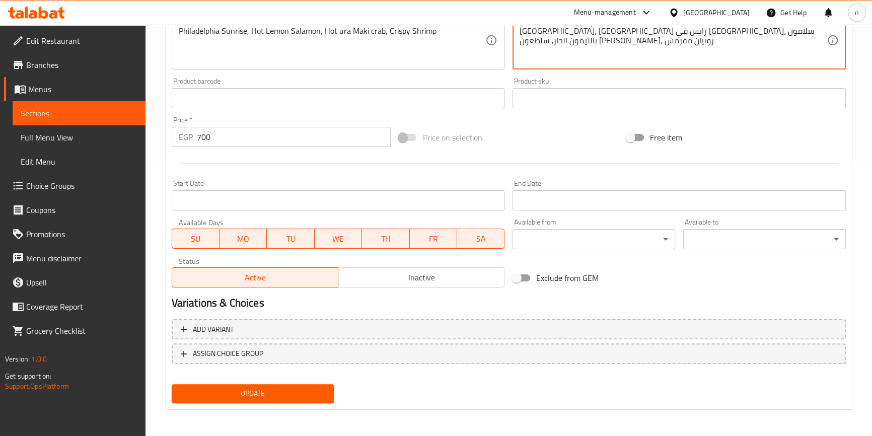
click at [297, 388] on span "Update" at bounding box center [253, 393] width 147 height 13
type textarea "فلام، رول هرمية بالزنجبيل، فيلادلفيا، بينكي، كاليفورنيا، شيدر،سن رايس في فيلادل…"
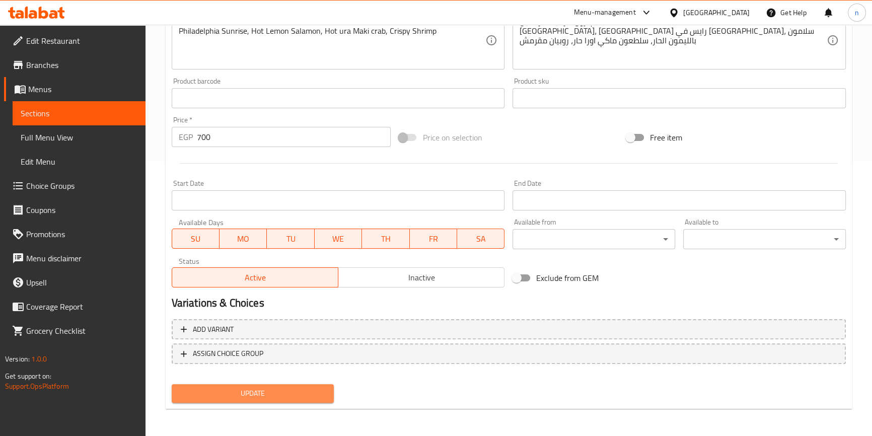
click at [281, 387] on span "Update" at bounding box center [253, 393] width 147 height 13
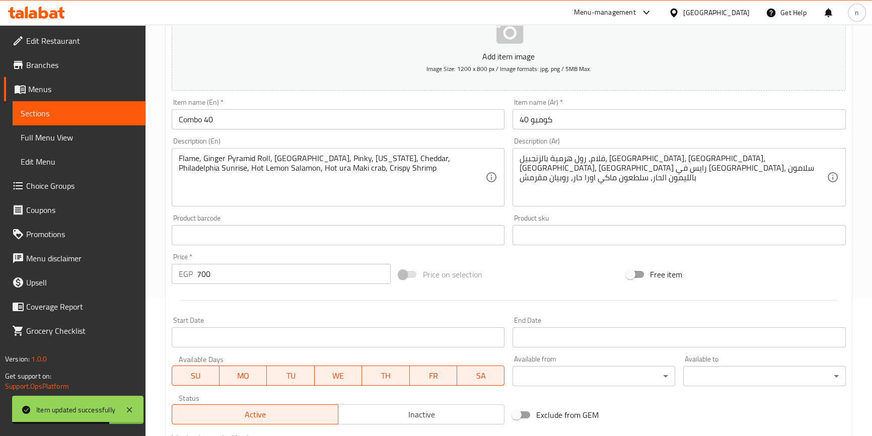
scroll to position [0, 0]
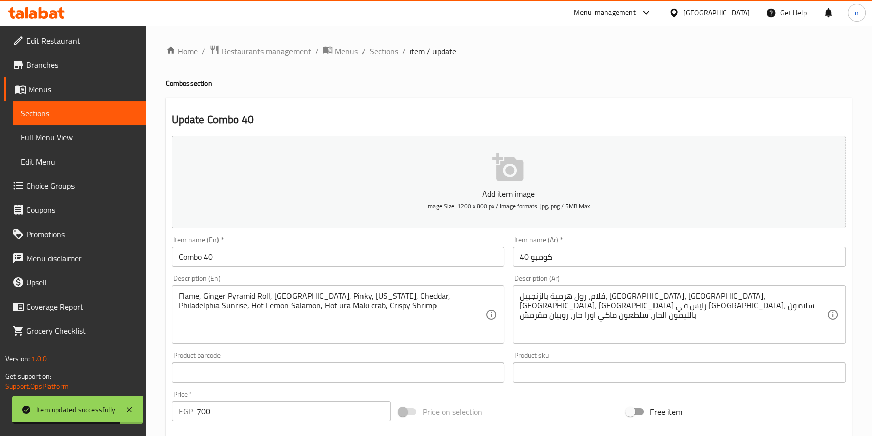
click at [377, 53] on span "Sections" at bounding box center [384, 51] width 29 height 12
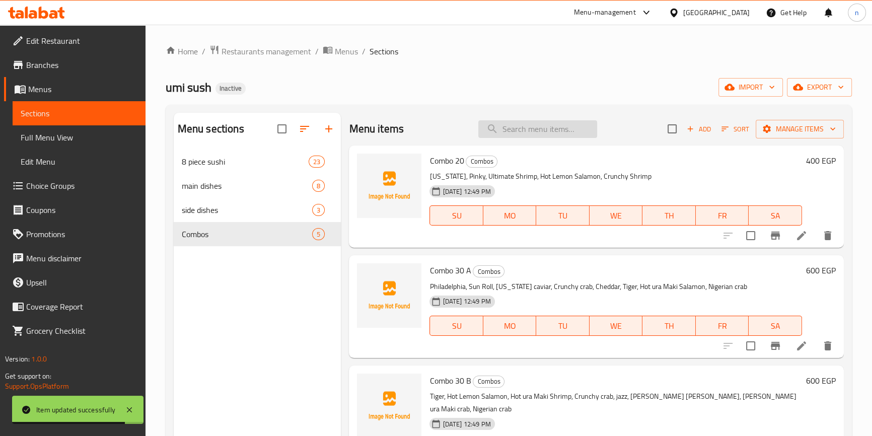
click at [549, 126] on input "search" at bounding box center [537, 129] width 119 height 18
paste input "Combo 40"
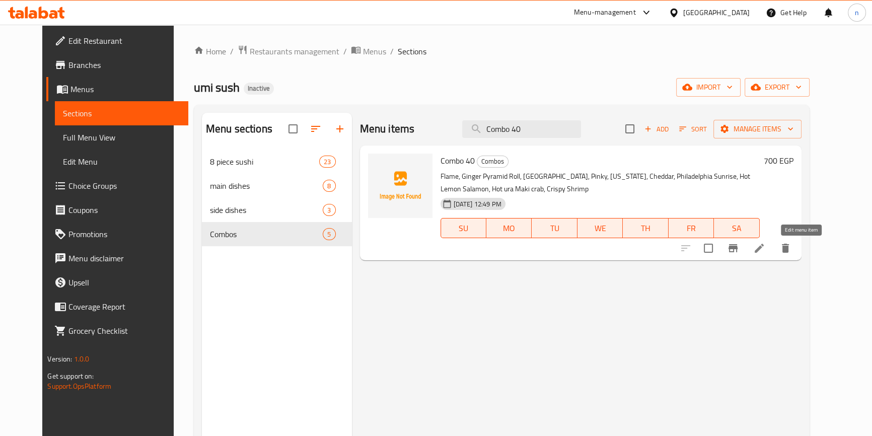
type input "Combo 40"
click at [765, 254] on icon at bounding box center [759, 248] width 12 height 12
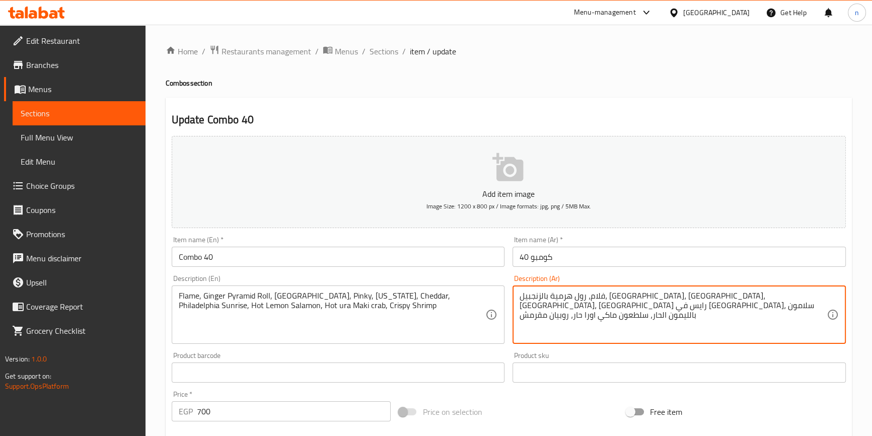
click at [816, 296] on textarea "فلام، رول هرمية بالزنجبيل، فيلادلفيا، بينكي، كاليفورنيا، شيدر،سن رايس في فيلادل…" at bounding box center [673, 315] width 307 height 48
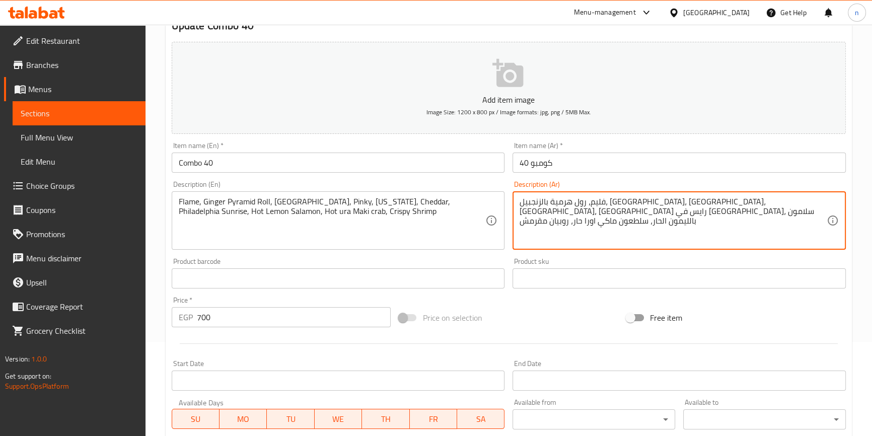
scroll to position [91, 0]
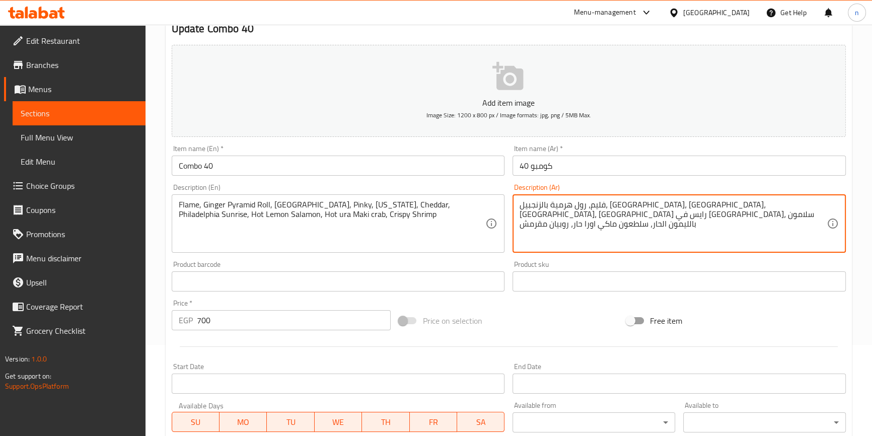
click at [781, 205] on textarea "فليم، رول هرمية بالزنجبيل، فيلادلفيا، بينكي، كاليفورنيا، شيدر،سن رايس في فيلادل…" at bounding box center [673, 224] width 307 height 48
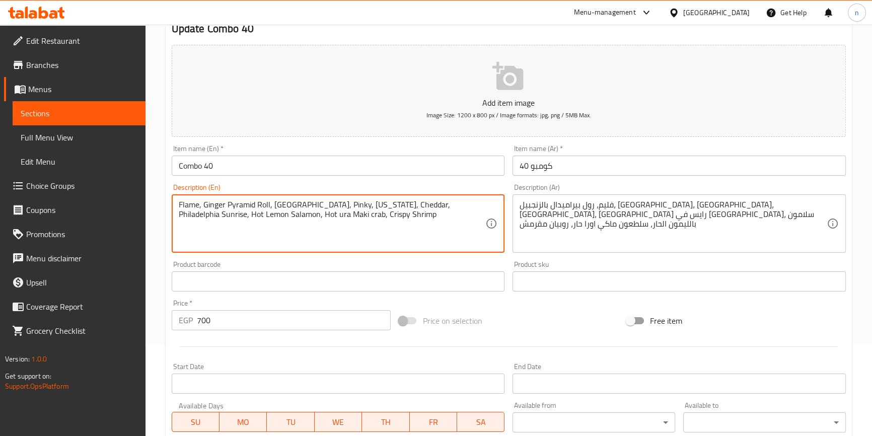
click at [246, 204] on textarea "Flame, Ginger Pyramid Roll, Philadelphia, Pinky, California, Cheddar, Philadelp…" at bounding box center [332, 224] width 307 height 48
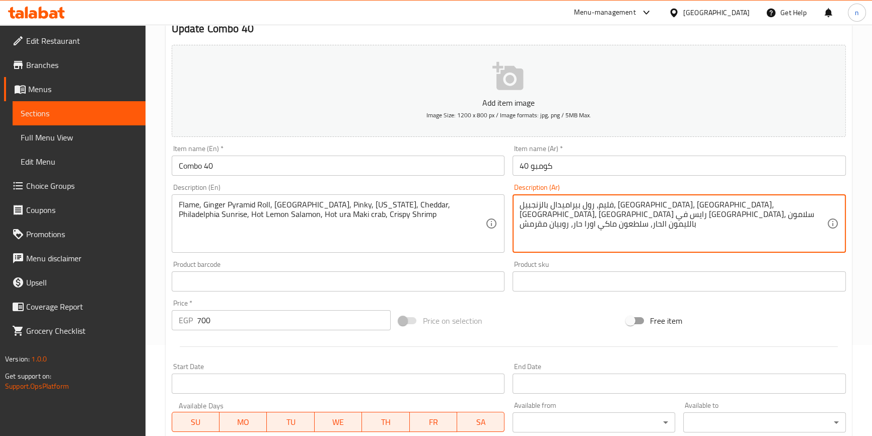
click at [759, 206] on textarea "فليم، رول بيراميدال بالزنجبيل، فيلادلفيا، بينكي، كاليفورنيا، شيدر،سن رايس في في…" at bounding box center [673, 224] width 307 height 48
type textarea "فليم، رول هرمي بالزنجبيل، فيلادلفيا، بينكي، كاليفورنيا، شيدر،سن رايس في فيلادلف…"
click at [556, 316] on div "Price on selection" at bounding box center [509, 320] width 228 height 27
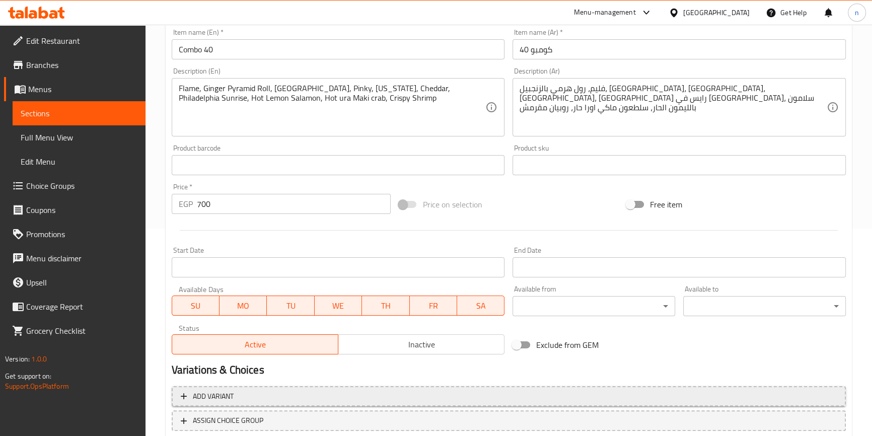
scroll to position [274, 0]
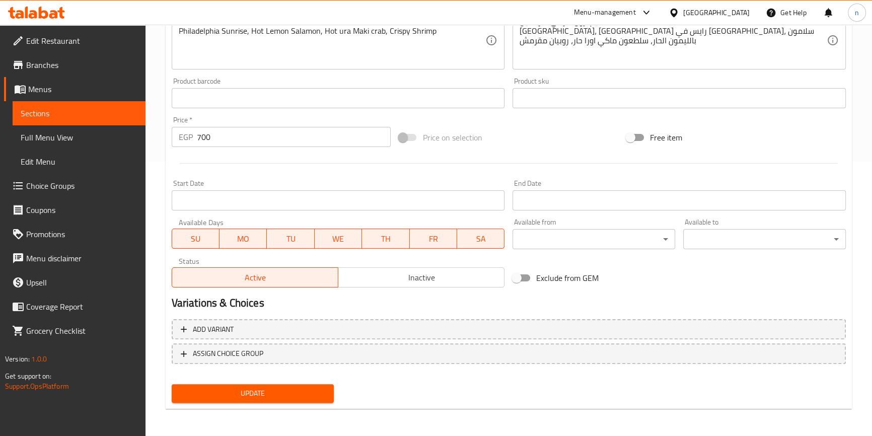
click at [331, 405] on div "Update" at bounding box center [253, 393] width 171 height 27
click at [296, 398] on span "Update" at bounding box center [253, 393] width 147 height 13
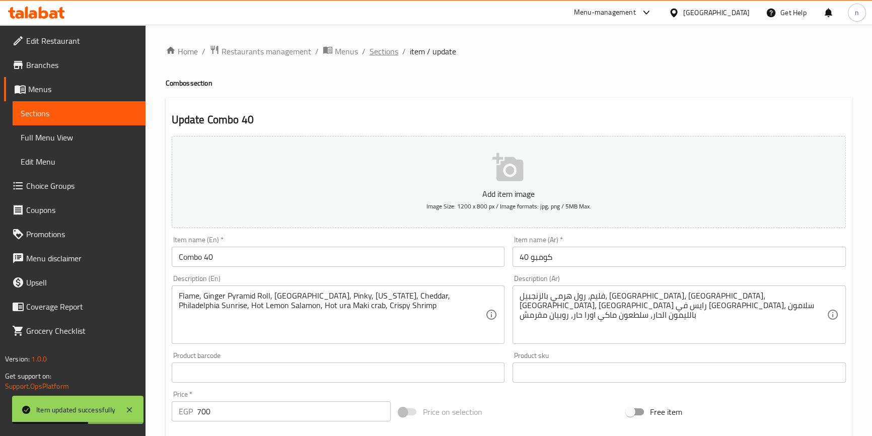
click at [379, 46] on span "Sections" at bounding box center [384, 51] width 29 height 12
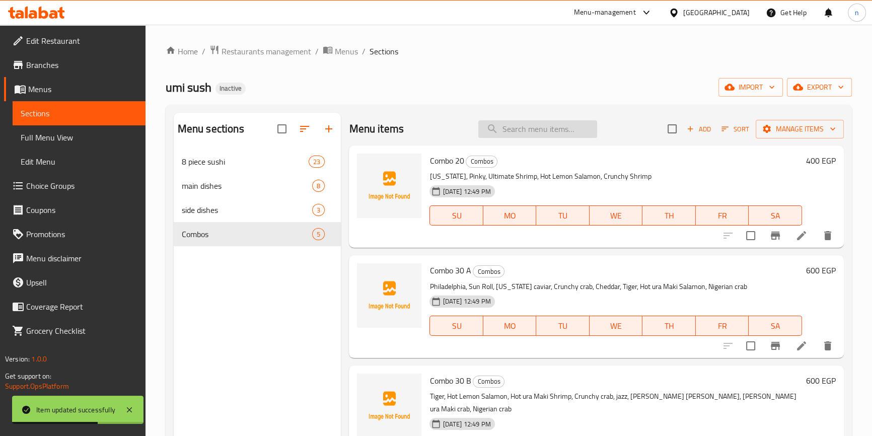
click at [499, 124] on input "search" at bounding box center [537, 129] width 119 height 18
paste input "Combo 50"
type input "Combo 50"
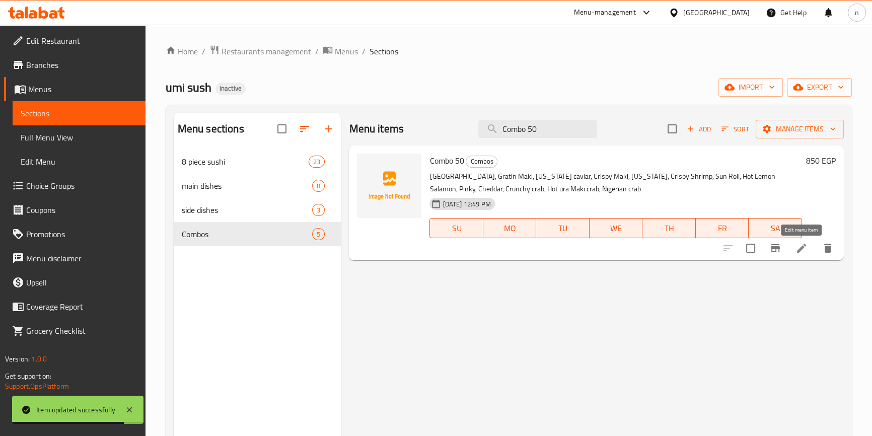
click at [802, 249] on icon at bounding box center [801, 248] width 9 height 9
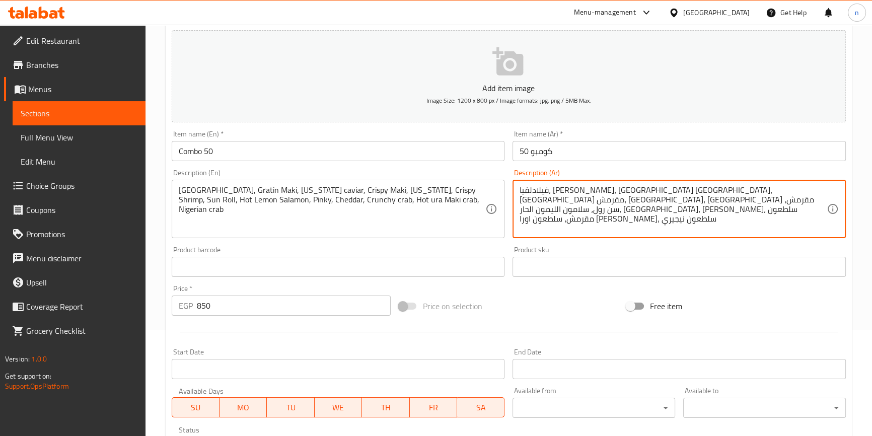
scroll to position [274, 0]
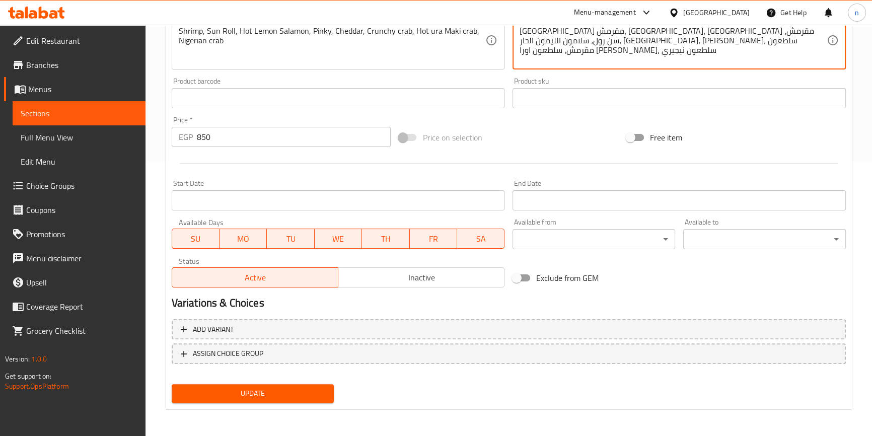
type textarea "فيلادلفيا، جراتان ماكي، كافيار كاليفورنيا، ماكي مقرمش، كاليفورنيا، روبيان مقرمش…"
click at [263, 387] on span "Update" at bounding box center [253, 393] width 147 height 13
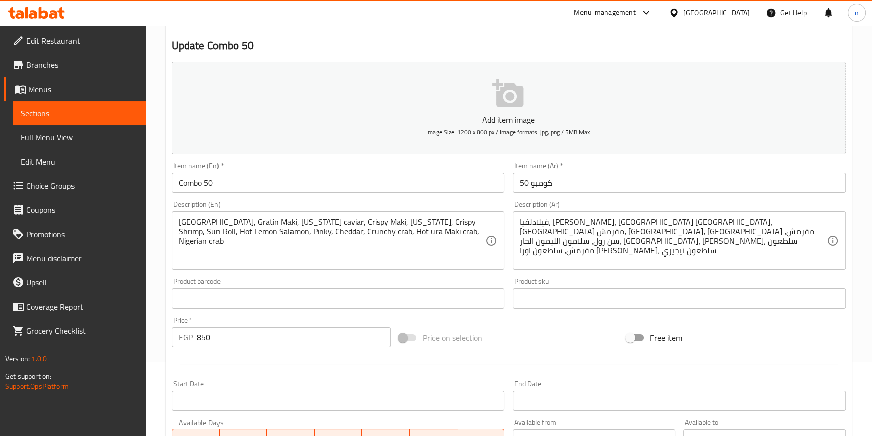
scroll to position [0, 0]
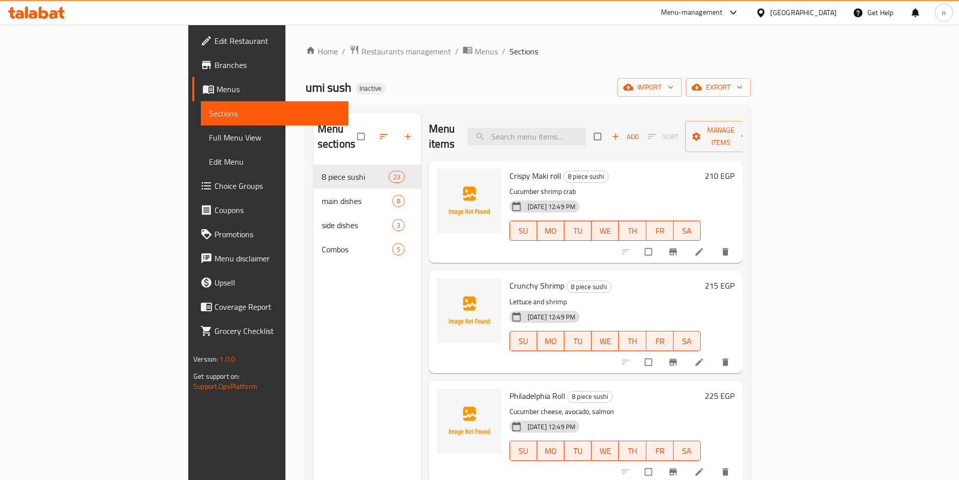
click at [209, 137] on span "Full Menu View" at bounding box center [274, 137] width 131 height 12
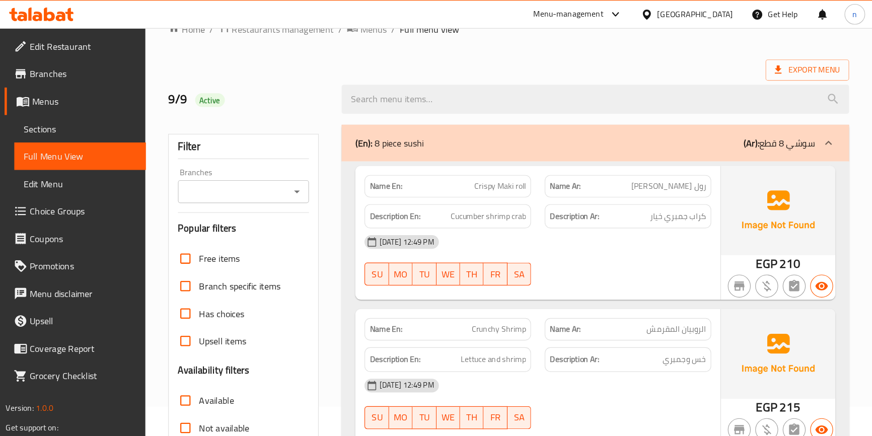
scroll to position [40, 0]
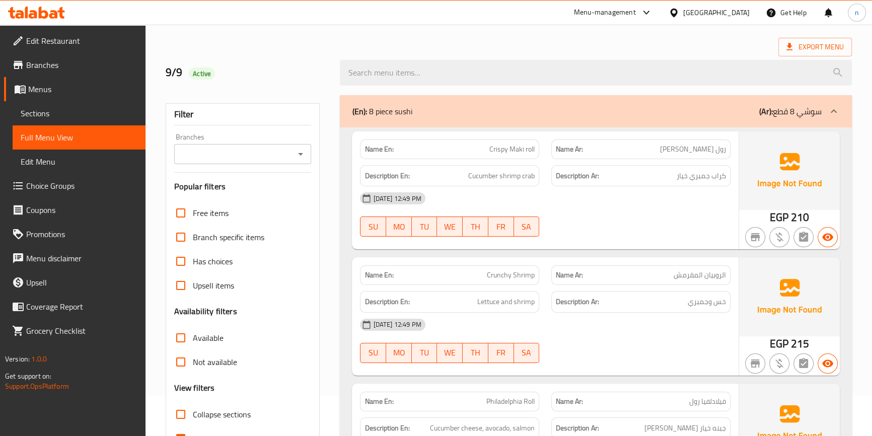
click at [640, 216] on div "[DATE] 12:49 PM SU MO TU WE TH FR SA" at bounding box center [545, 214] width 382 height 56
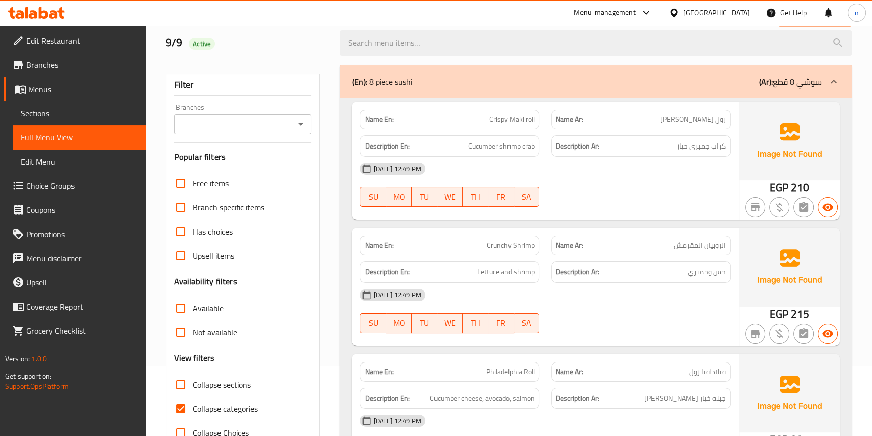
scroll to position [86, 0]
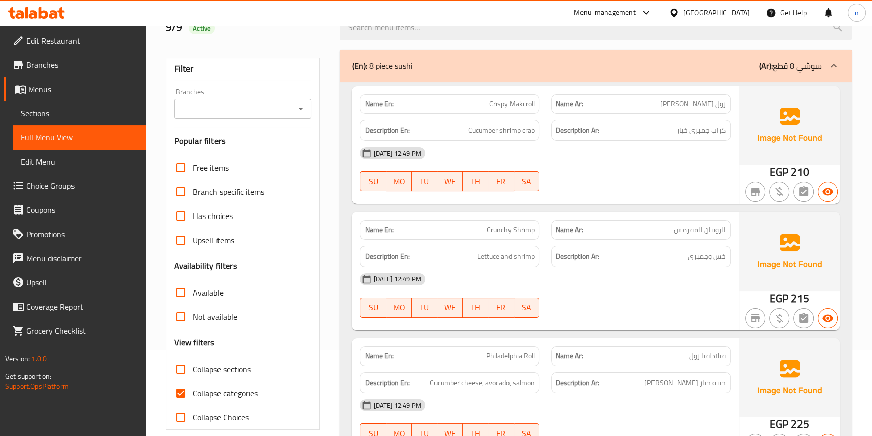
click at [644, 282] on div "[DATE] 12:49 PM" at bounding box center [545, 279] width 382 height 24
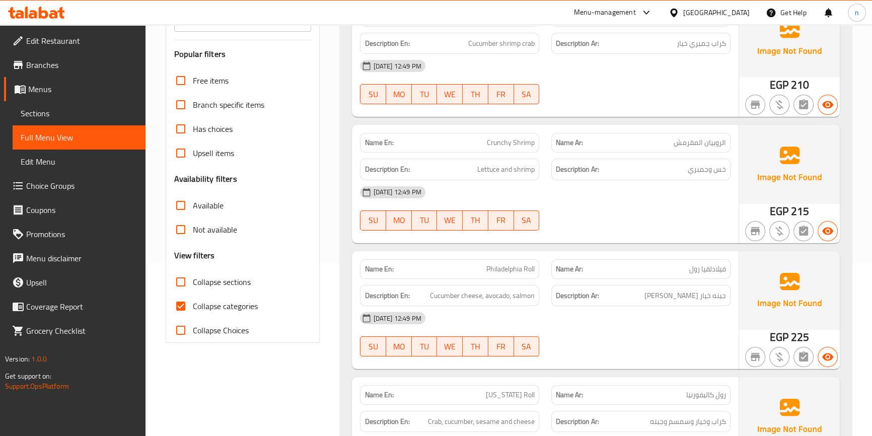
scroll to position [223, 0]
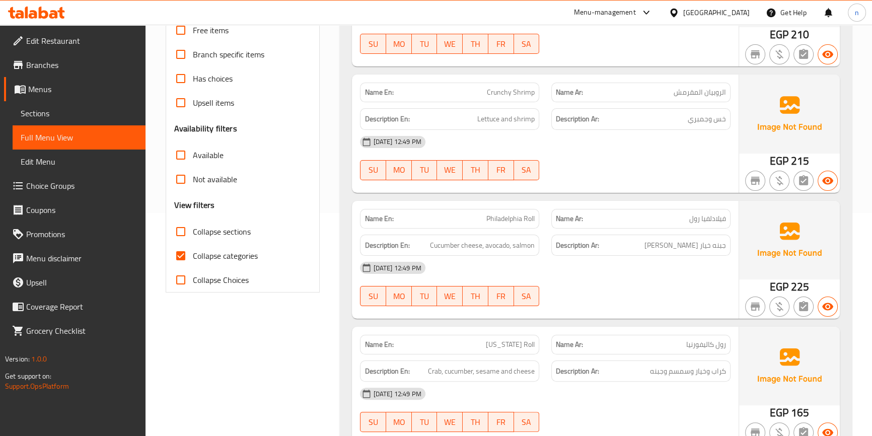
click at [188, 261] on input "Collapse categories" at bounding box center [181, 256] width 24 height 24
checkbox input "false"
click at [702, 280] on div "09-09-2025 12:49 PM SU MO TU WE TH FR SA" at bounding box center [545, 284] width 382 height 56
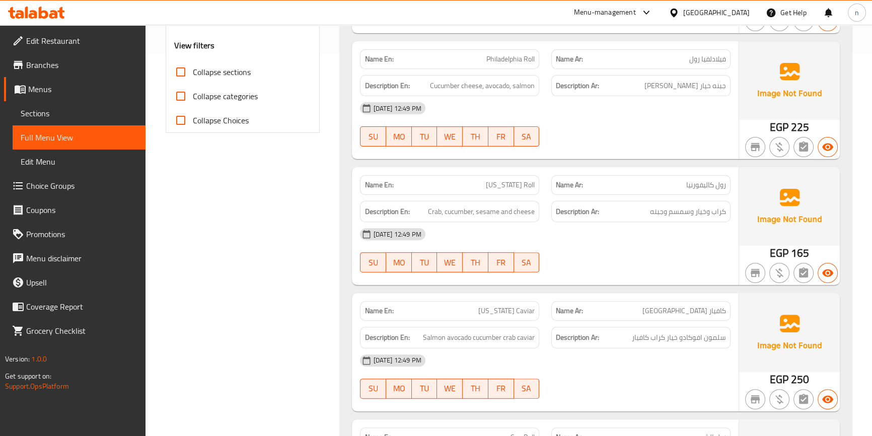
scroll to position [406, 0]
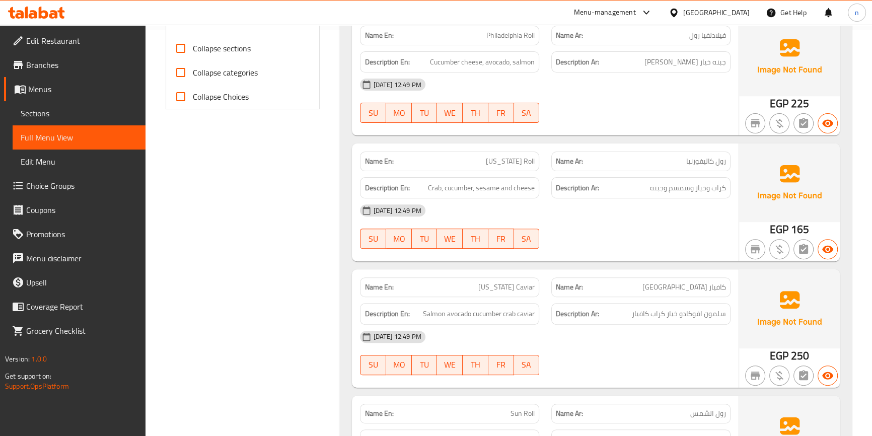
click at [599, 217] on div "[DATE] 12:49 PM" at bounding box center [545, 210] width 382 height 24
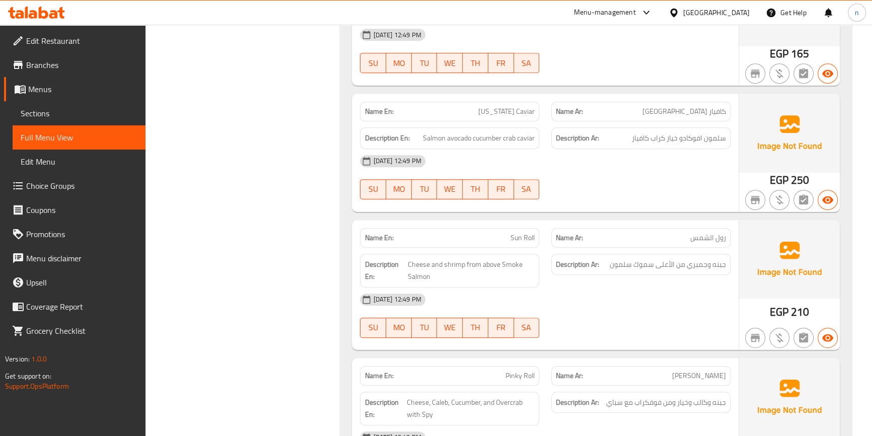
scroll to position [589, 0]
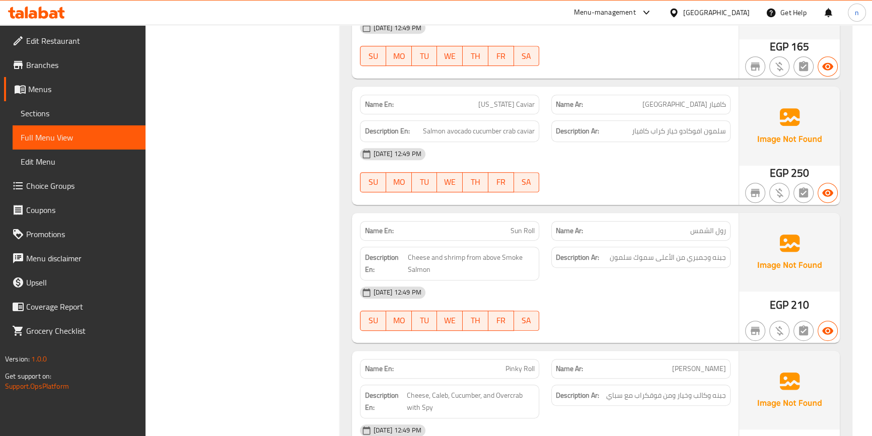
click at [622, 191] on div at bounding box center [640, 192] width 191 height 12
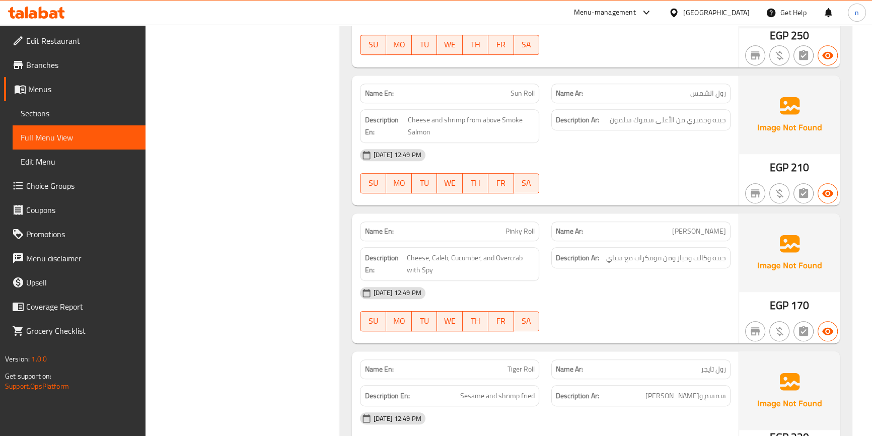
click at [525, 97] on span "Sun Roll" at bounding box center [523, 93] width 24 height 11
copy span "Sun Roll"
click at [516, 93] on span "Sun Roll" at bounding box center [523, 93] width 24 height 11
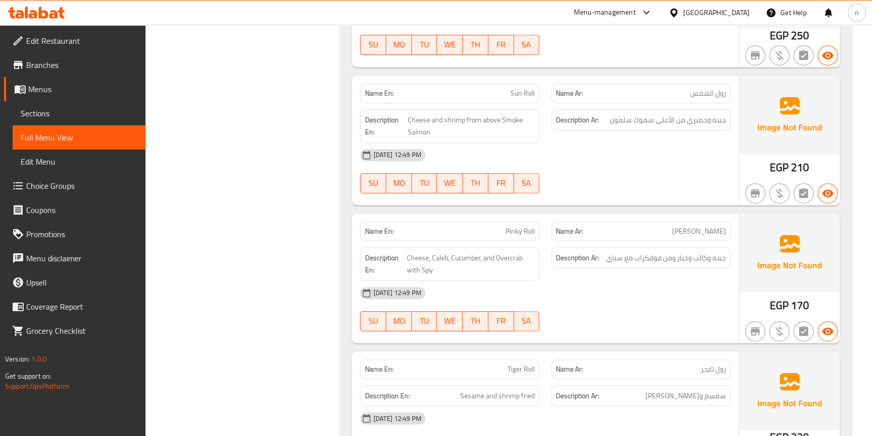
click at [523, 92] on span "Sun Roll" at bounding box center [523, 93] width 24 height 11
copy span "Sun Roll"
click at [625, 158] on div "[DATE] 12:49 PM" at bounding box center [545, 155] width 382 height 24
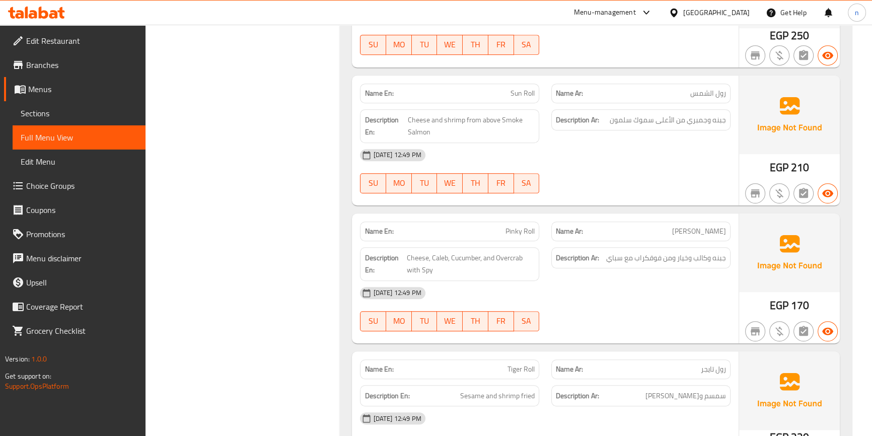
click at [699, 308] on div "09-09-2025 12:49 PM SU MO TU WE TH FR SA" at bounding box center [545, 309] width 382 height 56
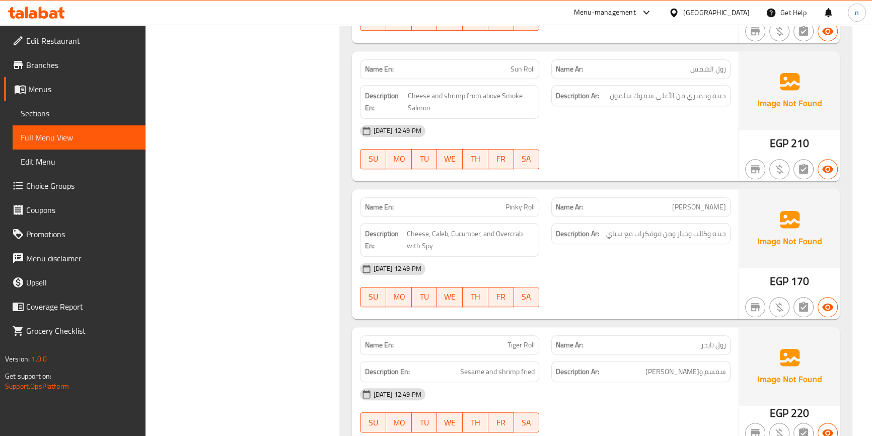
scroll to position [773, 0]
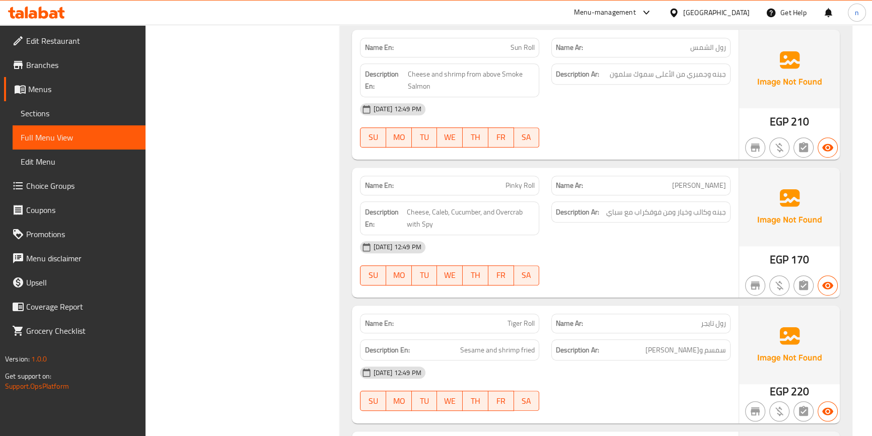
click at [530, 185] on span "Pinky Roll" at bounding box center [520, 185] width 29 height 11
copy span "Pinky Roll"
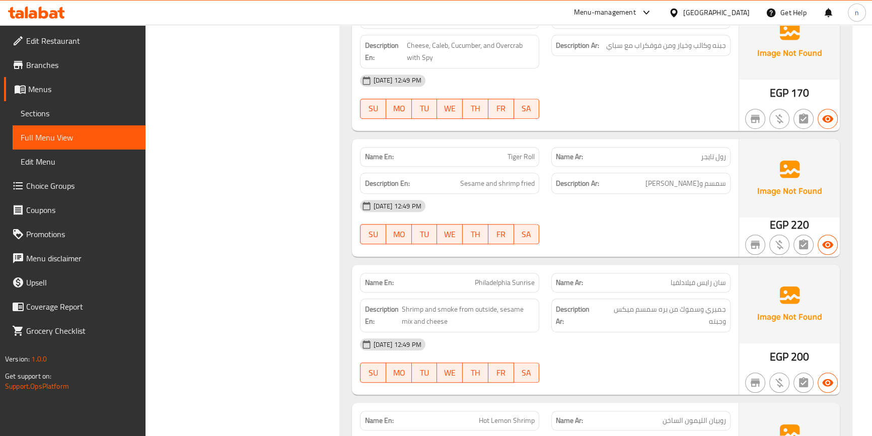
scroll to position [956, 0]
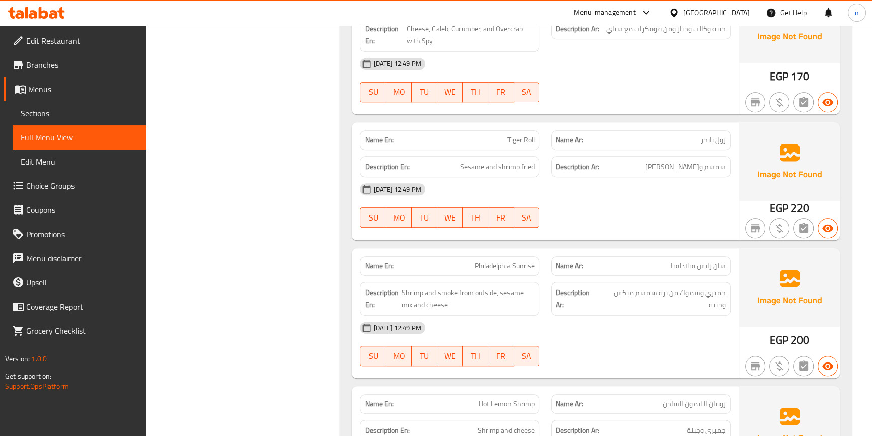
click at [670, 217] on div "09-09-2025 12:49 PM SU MO TU WE TH FR SA" at bounding box center [545, 205] width 382 height 56
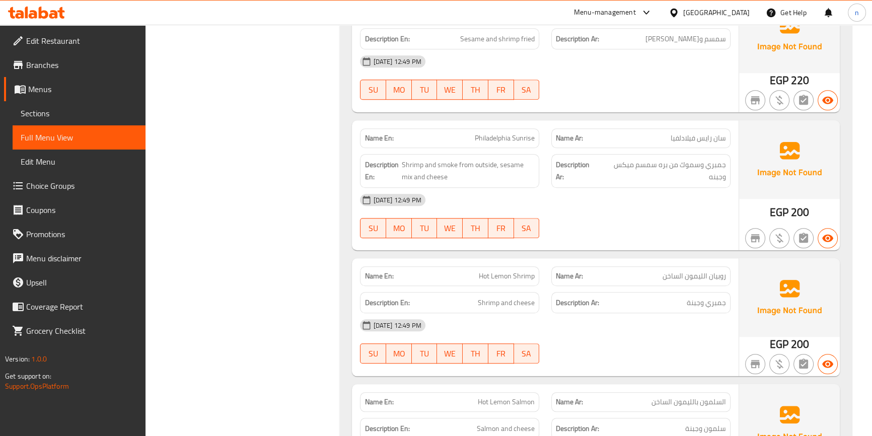
scroll to position [1093, 0]
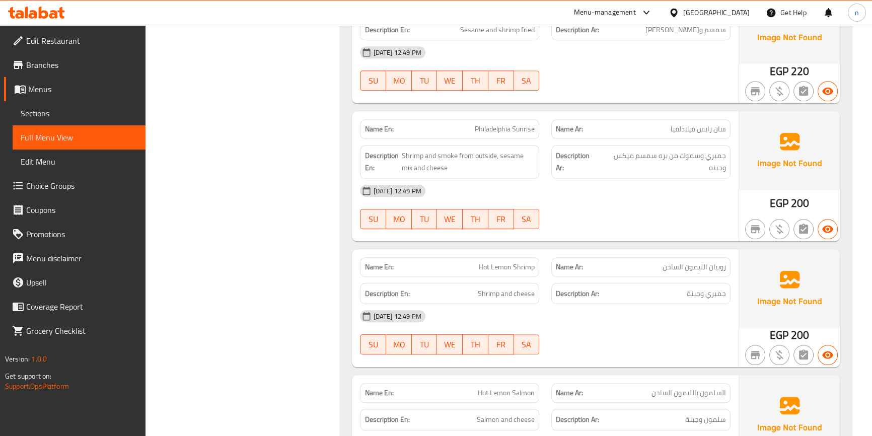
click at [609, 203] on div "09-09-2025 12:49 PM SU MO TU WE TH FR SA" at bounding box center [545, 207] width 382 height 56
click at [602, 221] on div "09-09-2025 12:49 PM SU MO TU WE TH FR SA" at bounding box center [545, 207] width 382 height 56
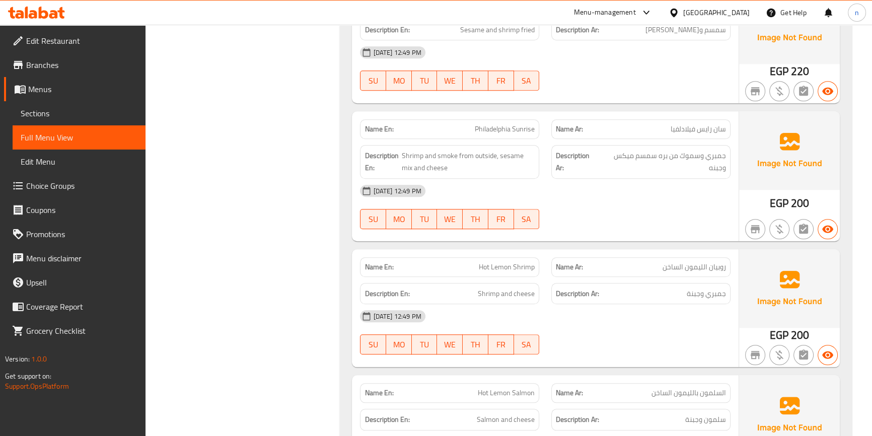
scroll to position [1230, 0]
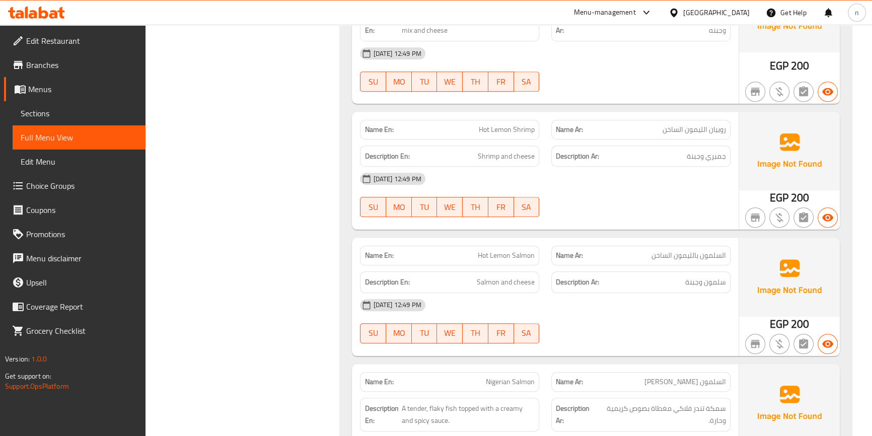
click at [695, 205] on div "09-09-2025 12:49 PM SU MO TU WE TH FR SA" at bounding box center [545, 195] width 382 height 56
click at [712, 196] on div "09-09-2025 12:49 PM SU MO TU WE TH FR SA" at bounding box center [545, 195] width 382 height 56
click at [684, 199] on div "09-09-2025 12:49 PM SU MO TU WE TH FR SA" at bounding box center [545, 195] width 382 height 56
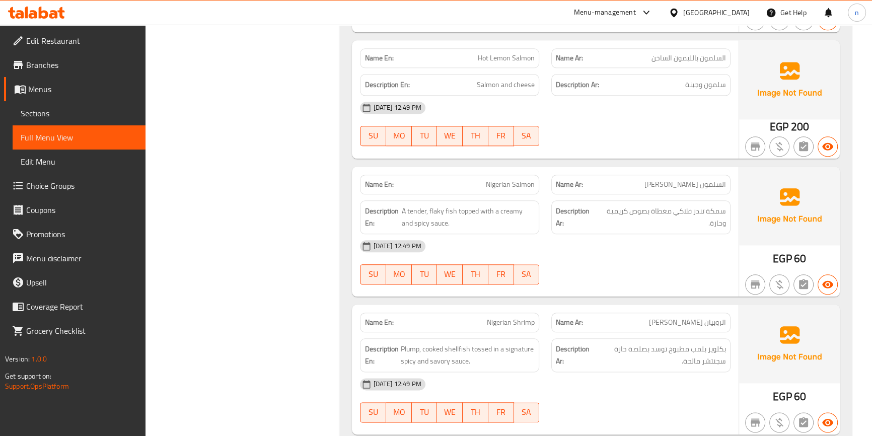
scroll to position [1414, 0]
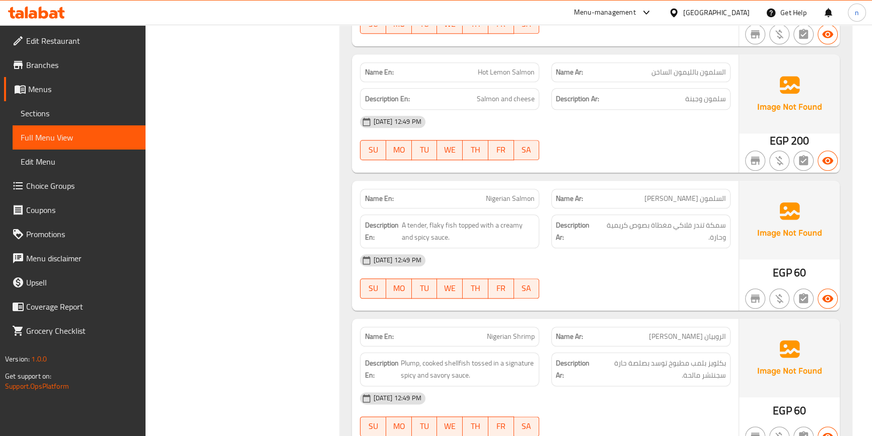
click at [652, 162] on div at bounding box center [640, 160] width 191 height 12
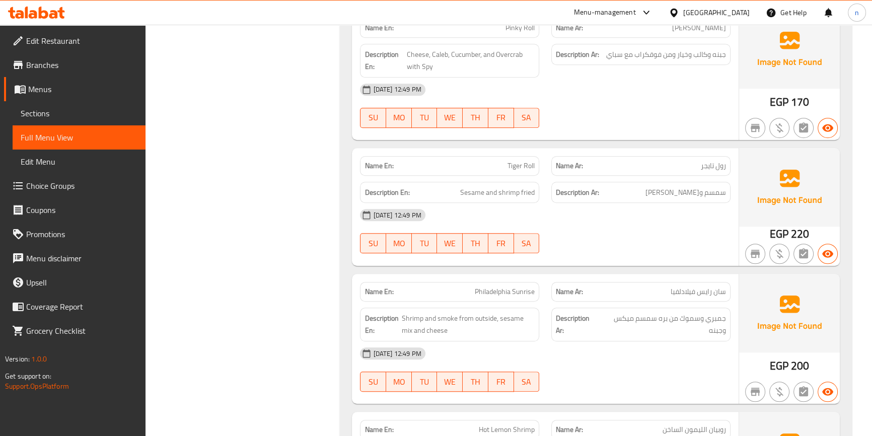
scroll to position [1047, 0]
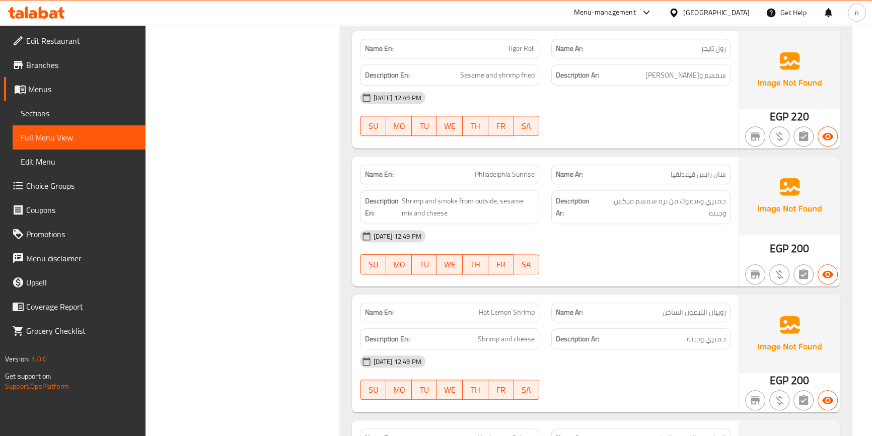
click at [634, 255] on div "09-09-2025 12:49 PM SU MO TU WE TH FR SA" at bounding box center [545, 252] width 382 height 56
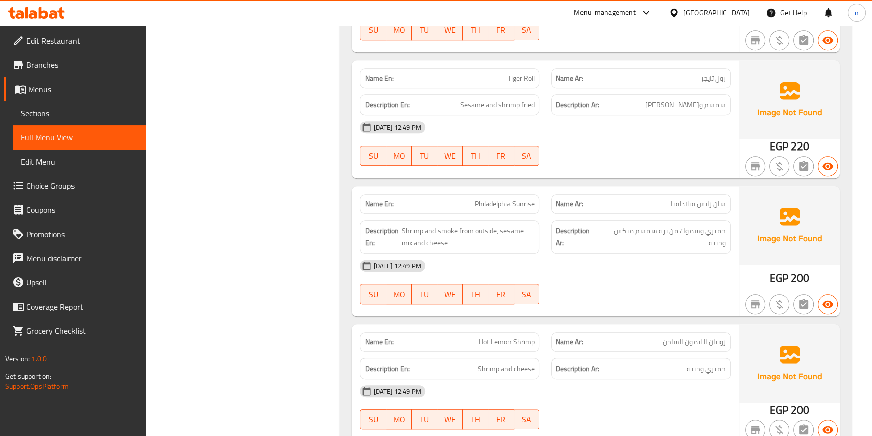
scroll to position [1002, 0]
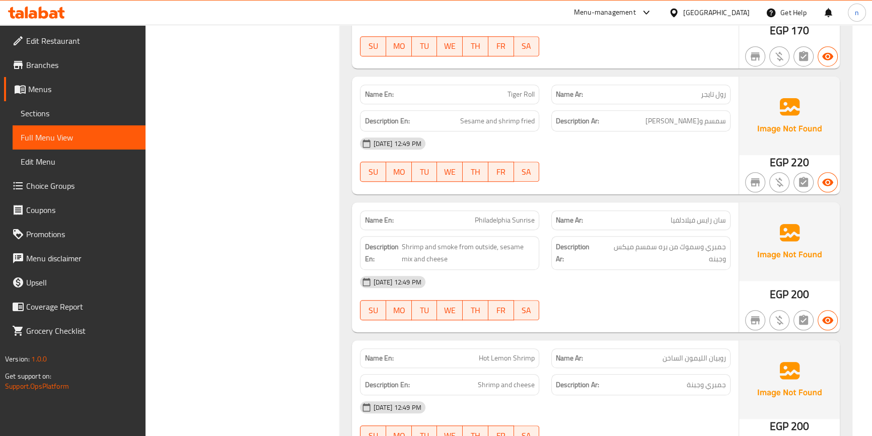
click at [709, 159] on div "09-09-2025 12:49 PM SU MO TU WE TH FR SA" at bounding box center [545, 159] width 382 height 56
drag, startPoint x: 709, startPoint y: 159, endPoint x: 698, endPoint y: 159, distance: 10.1
click at [698, 159] on div "09-09-2025 12:49 PM SU MO TU WE TH FR SA" at bounding box center [545, 159] width 382 height 56
click at [659, 165] on div "09-09-2025 12:49 PM SU MO TU WE TH FR SA" at bounding box center [545, 159] width 382 height 56
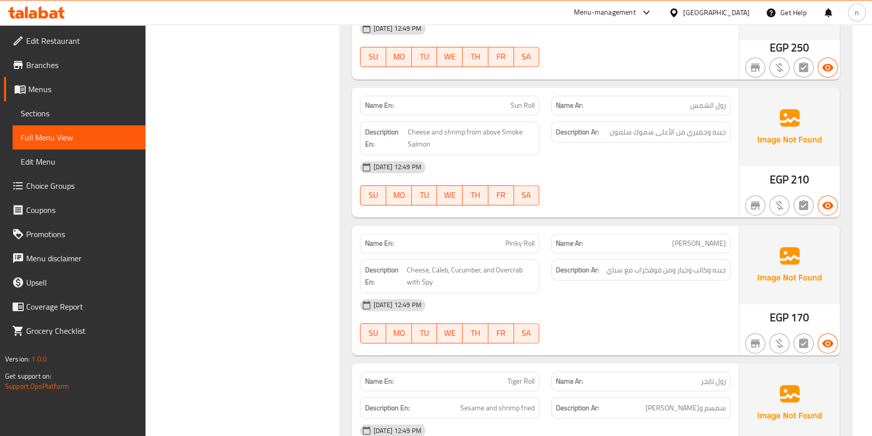
scroll to position [732, 0]
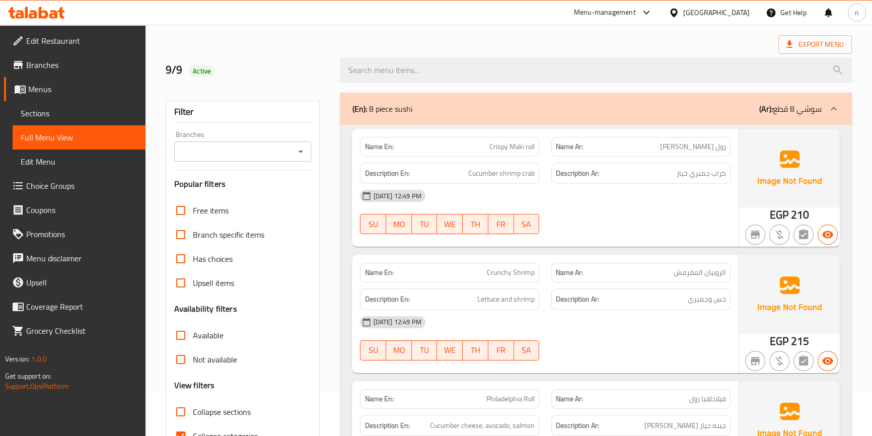
scroll to position [229, 0]
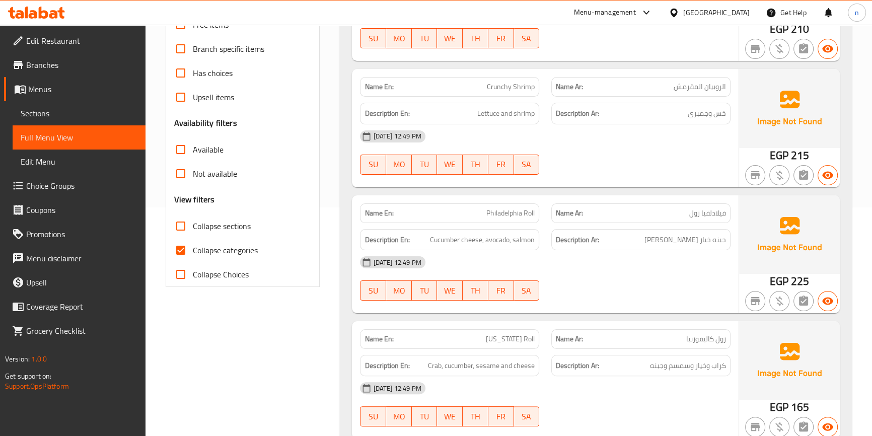
click at [176, 253] on input "Collapse categories" at bounding box center [181, 250] width 24 height 24
checkbox input "false"
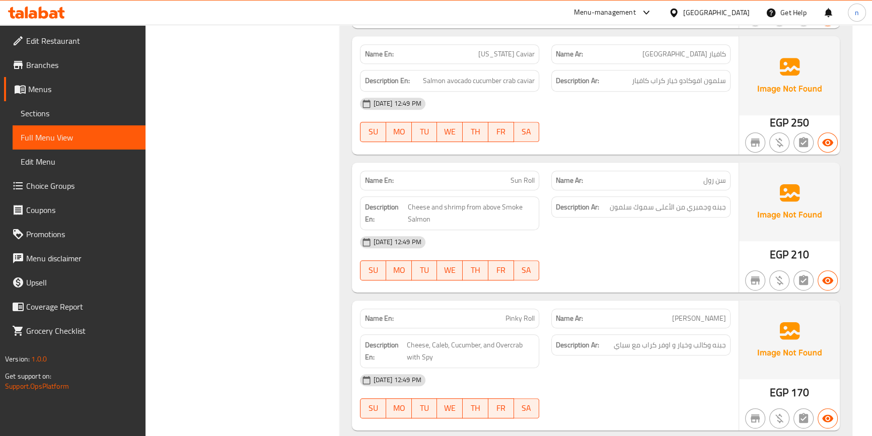
scroll to position [595, 0]
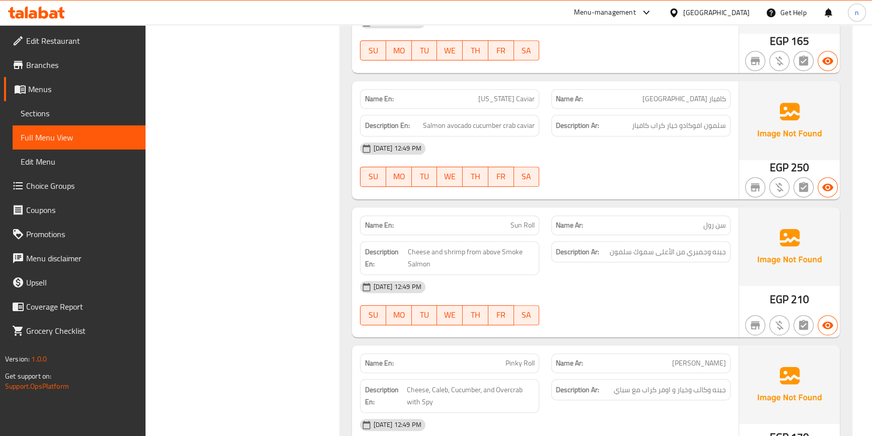
click at [609, 295] on div "[DATE] 12:49 PM" at bounding box center [545, 287] width 382 height 24
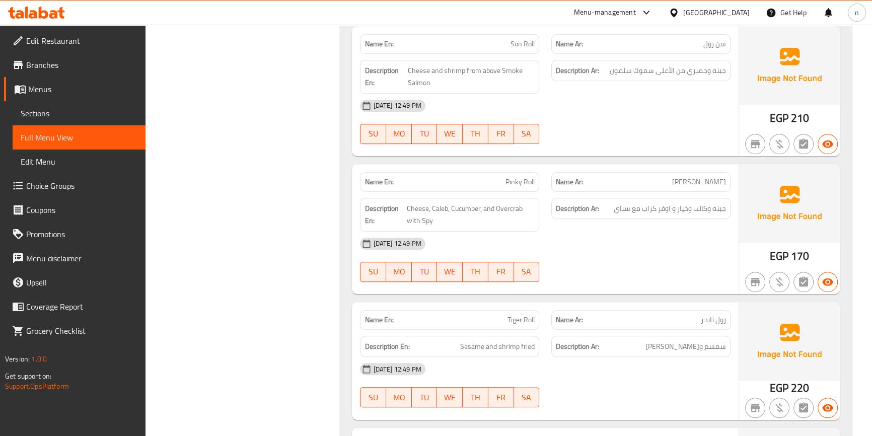
scroll to position [778, 0]
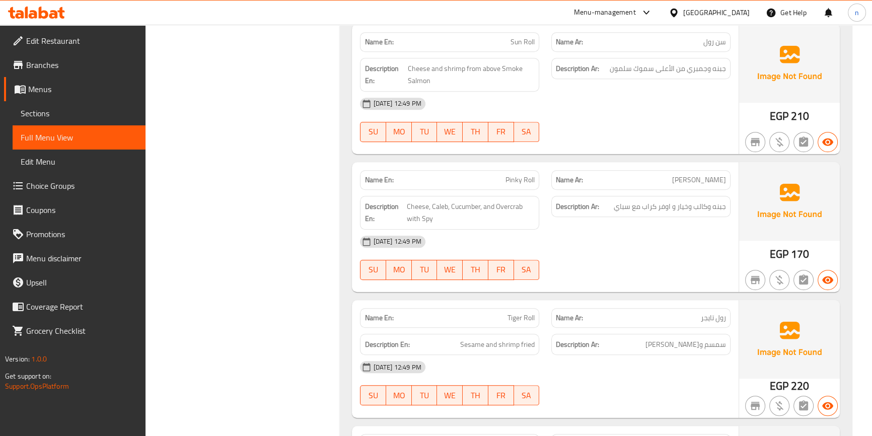
click at [607, 254] on div "09-09-2025 12:49 PM SU MO TU WE TH FR SA" at bounding box center [545, 258] width 382 height 56
click at [624, 252] on div "[DATE] 12:49 PM" at bounding box center [545, 242] width 382 height 24
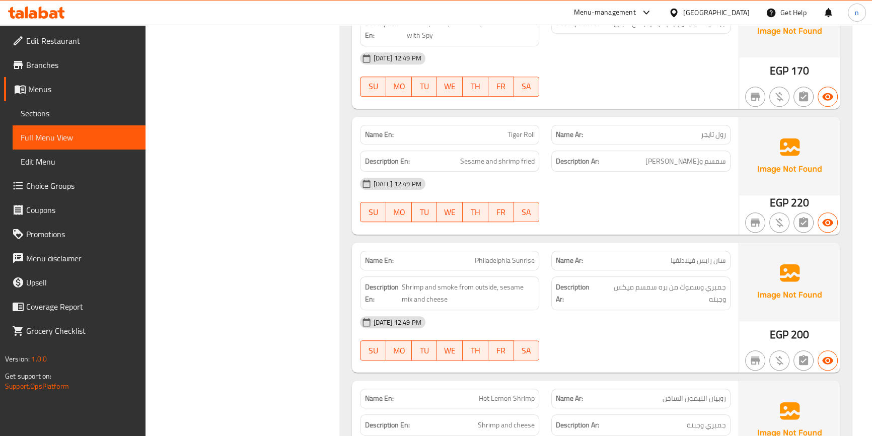
scroll to position [1098, 0]
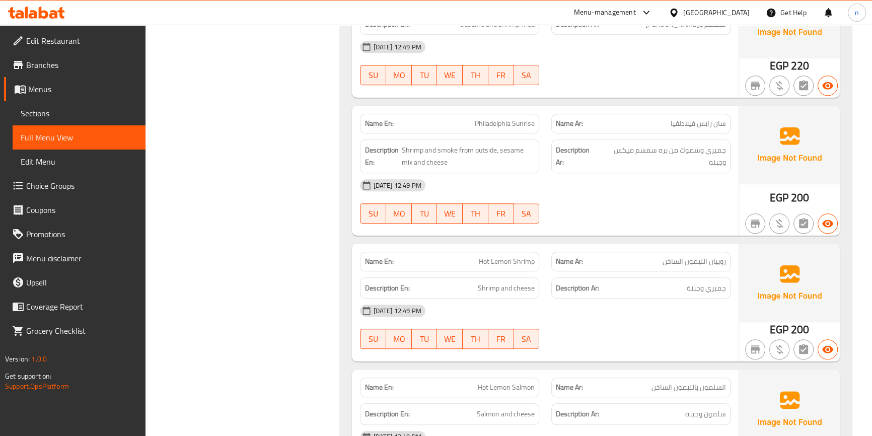
click at [695, 194] on div "[DATE] 12:49 PM" at bounding box center [545, 185] width 382 height 24
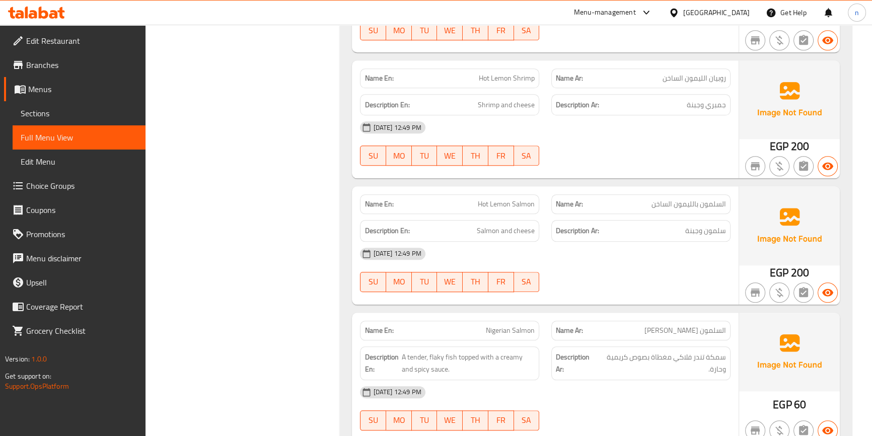
scroll to position [1236, 0]
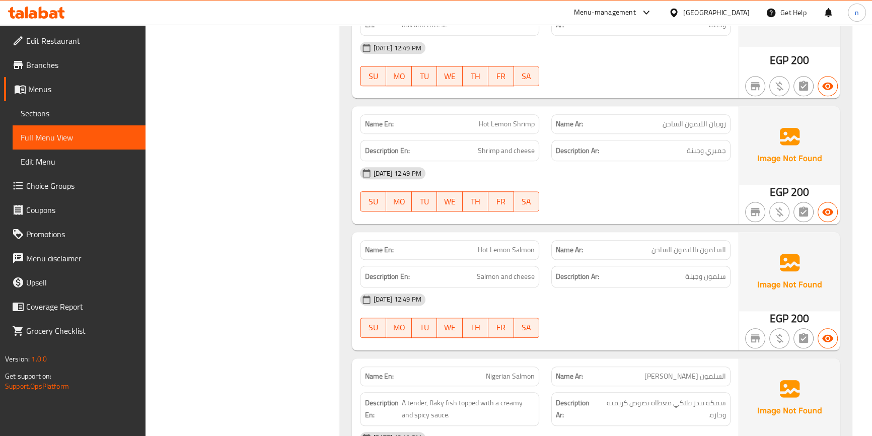
click at [495, 125] on span "Hot Lemon Shrimp" at bounding box center [507, 124] width 56 height 11
copy span "Hot Lemon Shrimp"
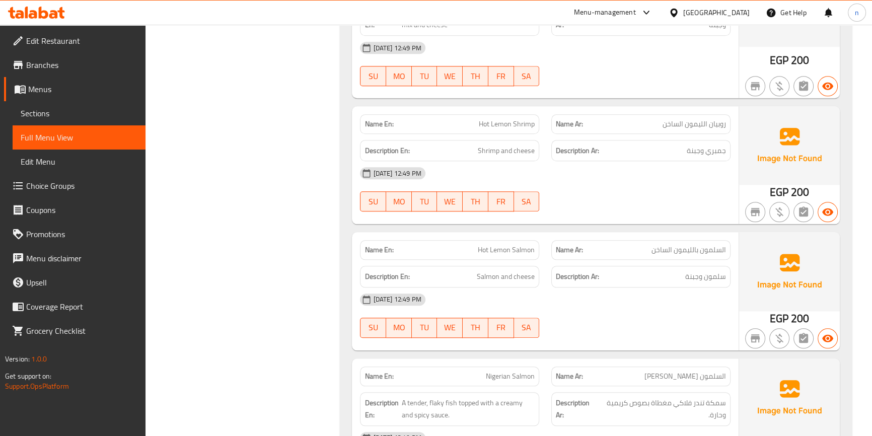
click at [666, 183] on div "[DATE] 12:49 PM" at bounding box center [545, 173] width 382 height 24
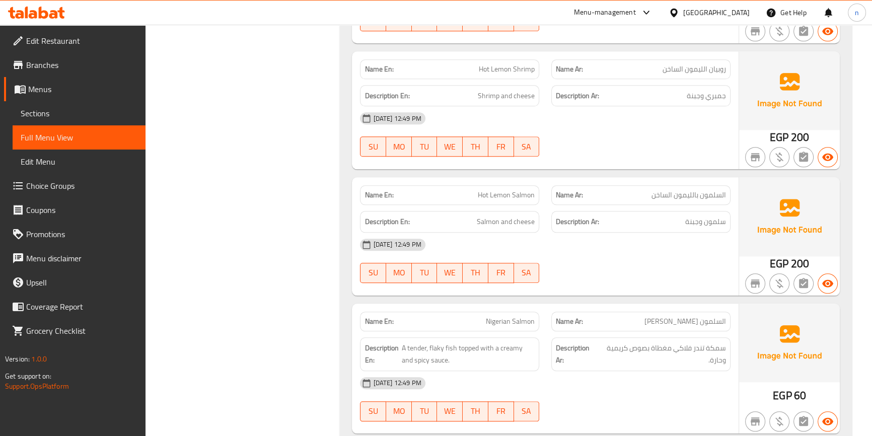
scroll to position [1373, 0]
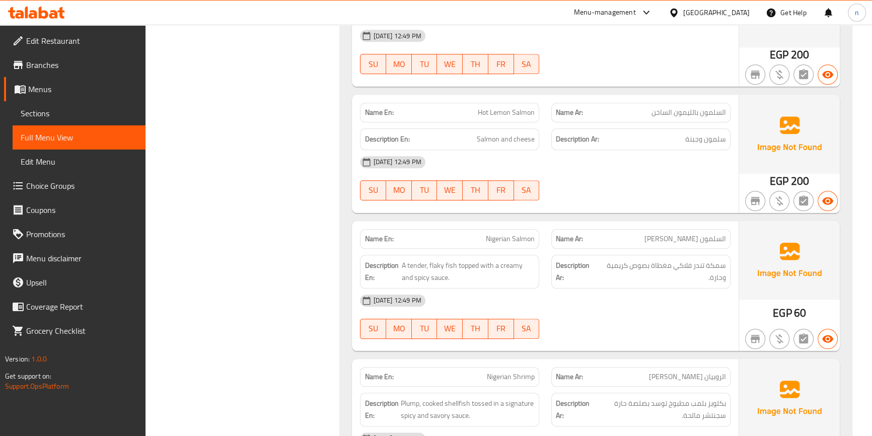
click at [647, 178] on div "09-09-2025 12:49 PM SU MO TU WE TH FR SA" at bounding box center [545, 178] width 382 height 56
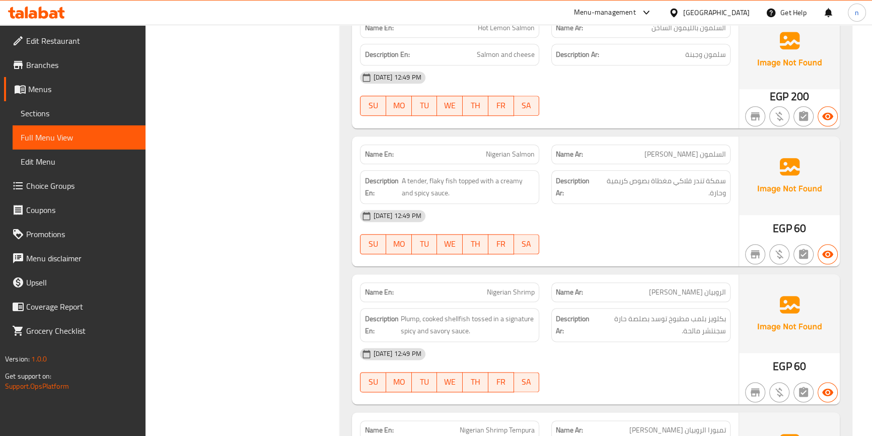
scroll to position [1465, 0]
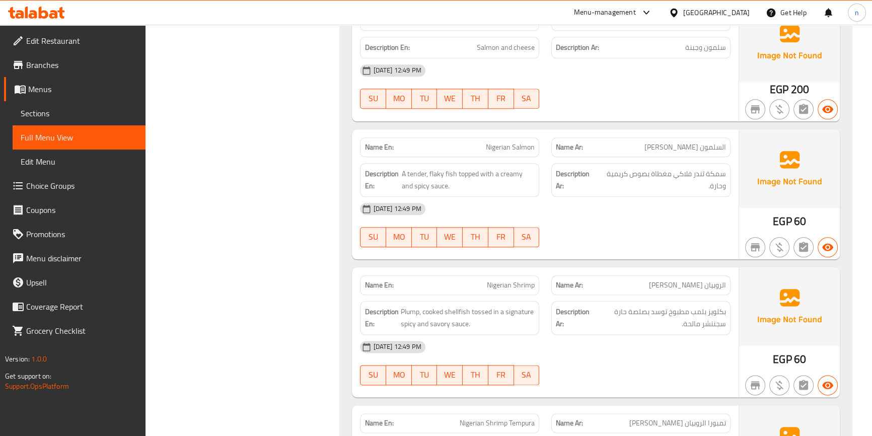
click at [502, 146] on span "Nigerian Salmon" at bounding box center [510, 147] width 49 height 11
copy span "Nigerian Salmon"
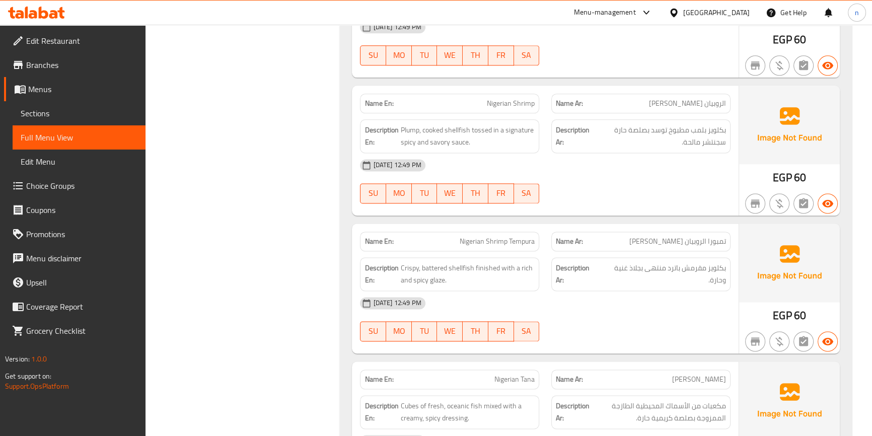
scroll to position [1648, 0]
click at [637, 184] on div "09-09-2025 12:49 PM SU MO TU WE TH FR SA" at bounding box center [545, 180] width 382 height 56
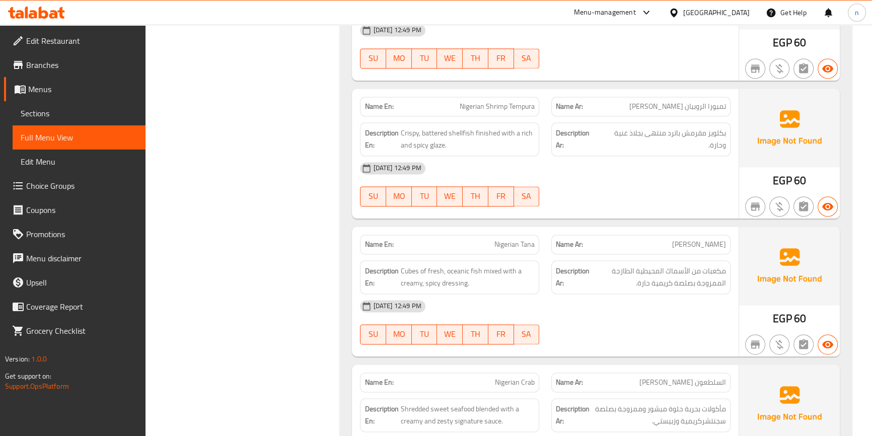
scroll to position [1694, 0]
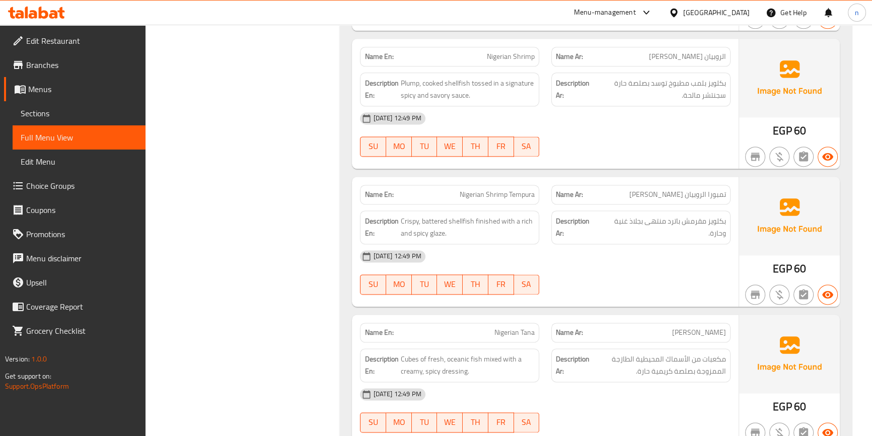
click at [693, 271] on div "09-09-2025 12:49 PM SU MO TU WE TH FR SA" at bounding box center [545, 272] width 382 height 56
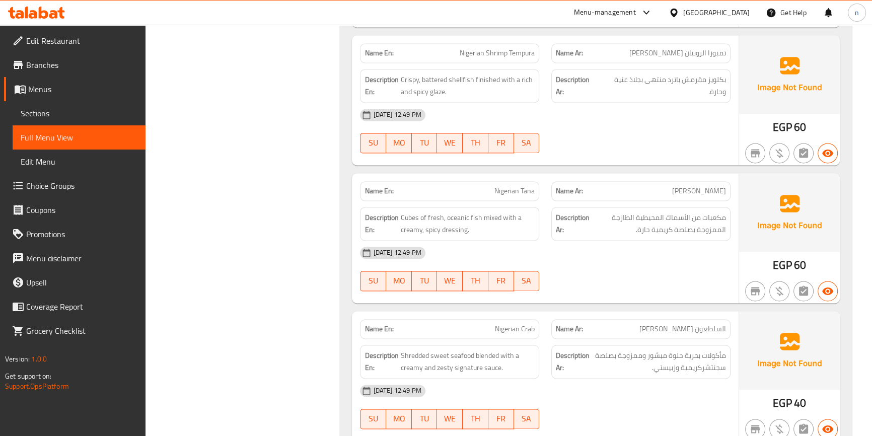
scroll to position [1877, 0]
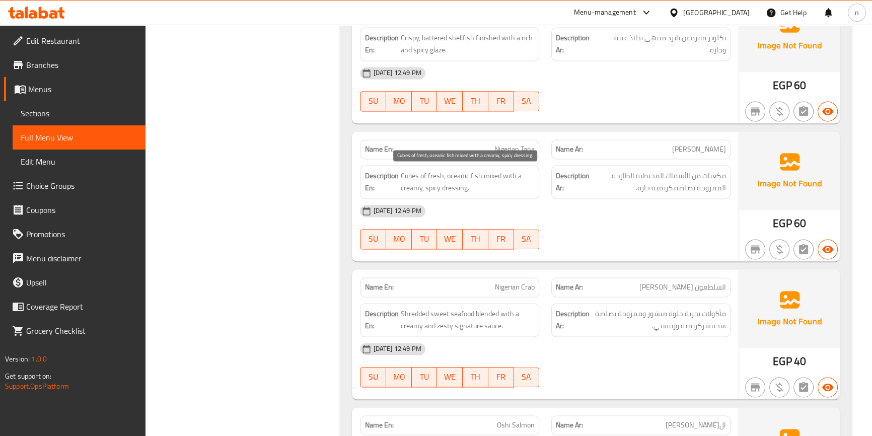
click at [455, 173] on span "Cubes of fresh, oceanic fish mixed with a creamy, spicy dressing." at bounding box center [467, 182] width 134 height 25
copy span "oceanic"
click at [517, 151] on span "Nigerian Tana" at bounding box center [515, 149] width 40 height 11
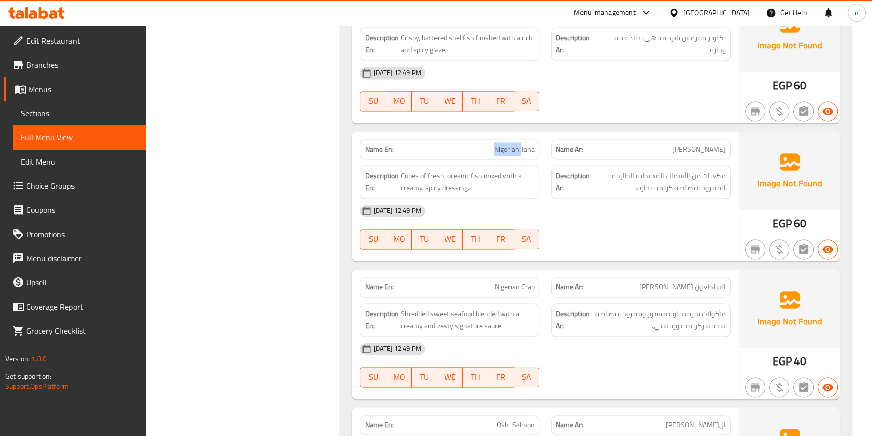
click at [517, 151] on span "Nigerian Tana" at bounding box center [515, 149] width 40 height 11
copy span "Nigerian Tana"
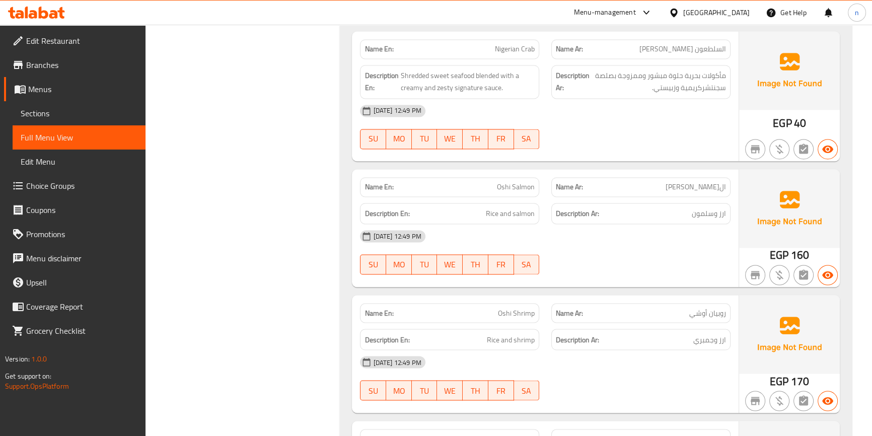
scroll to position [2106, 0]
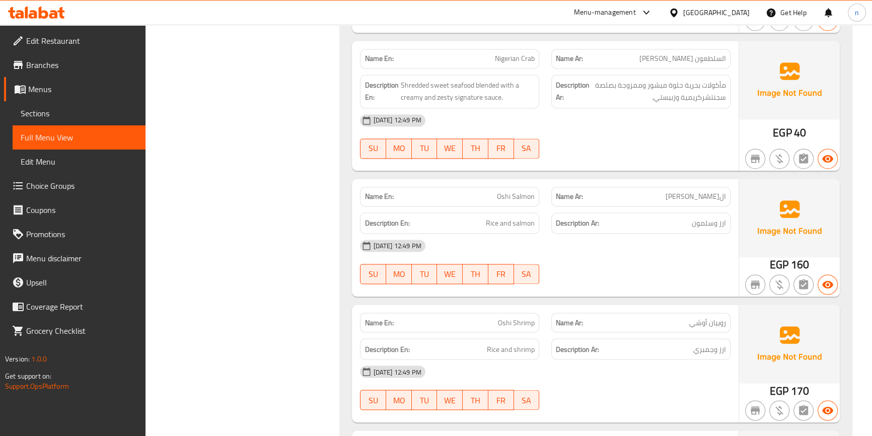
click at [498, 57] on span "Nigerian Crab" at bounding box center [515, 58] width 40 height 11
copy span "Nigerian Crab"
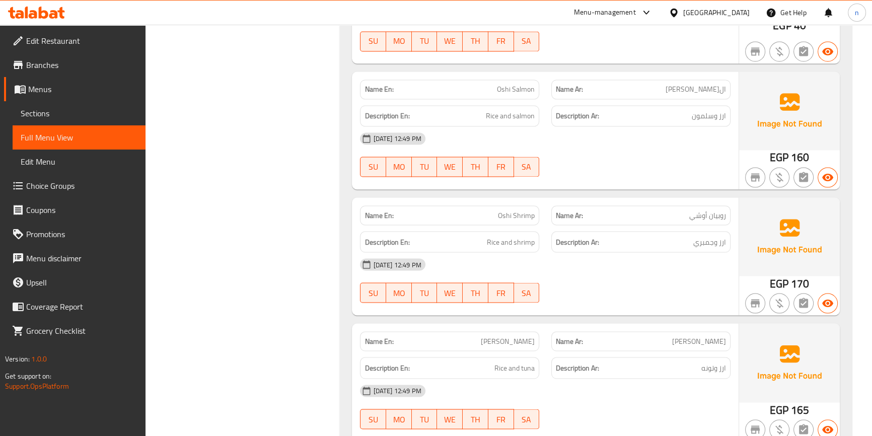
scroll to position [2243, 0]
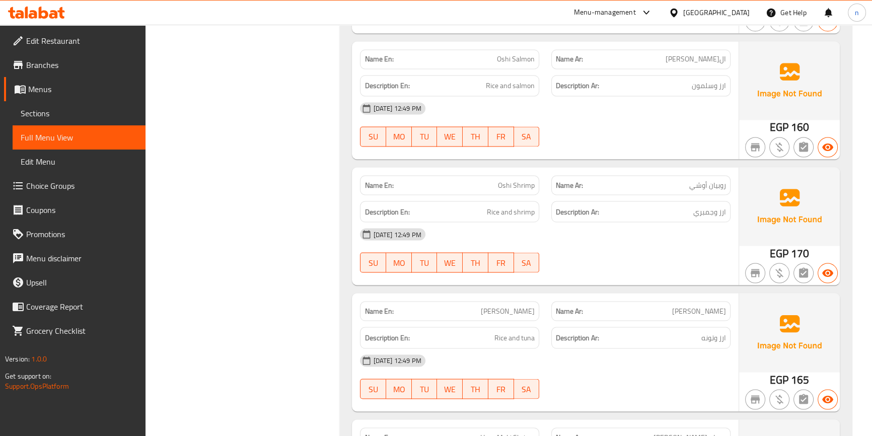
click at [663, 119] on div "09-09-2025 12:49 PM SU MO TU WE TH FR SA" at bounding box center [545, 124] width 382 height 56
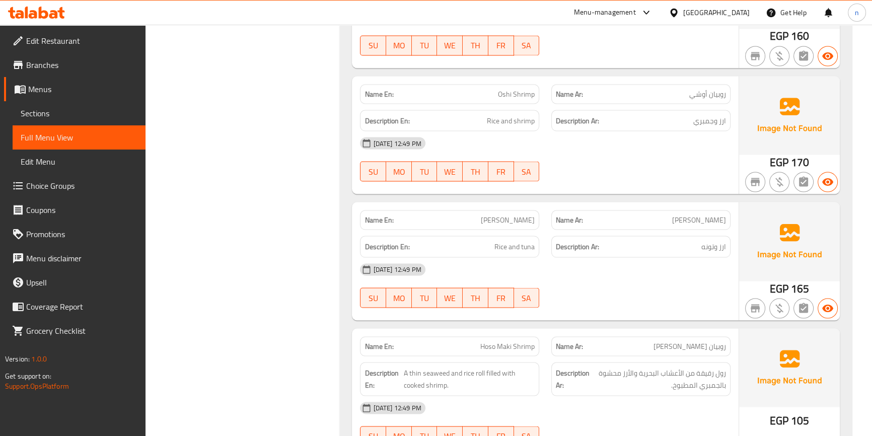
scroll to position [2335, 0]
click at [672, 156] on div "09-09-2025 12:49 PM SU MO TU WE TH FR SA" at bounding box center [545, 158] width 382 height 56
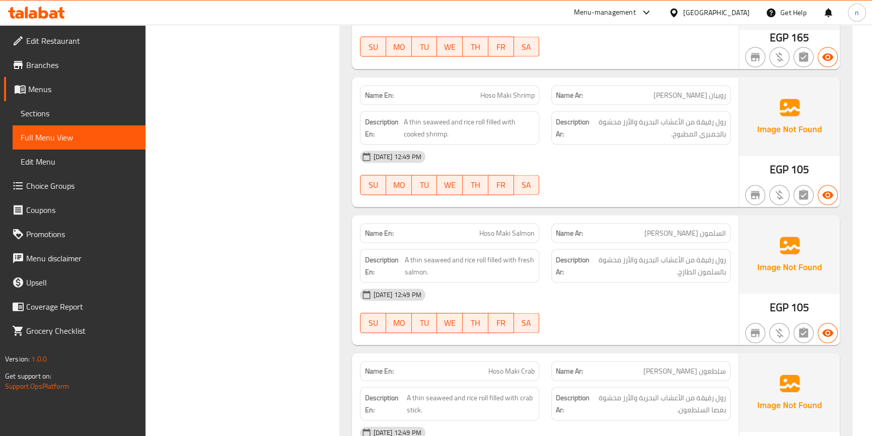
scroll to position [2518, 0]
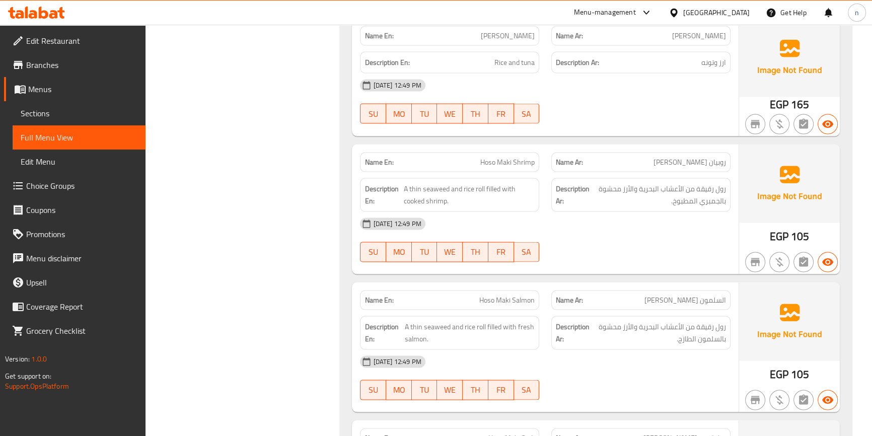
click at [654, 235] on div "09-09-2025 12:49 PM SU MO TU WE TH FR SA" at bounding box center [545, 240] width 382 height 56
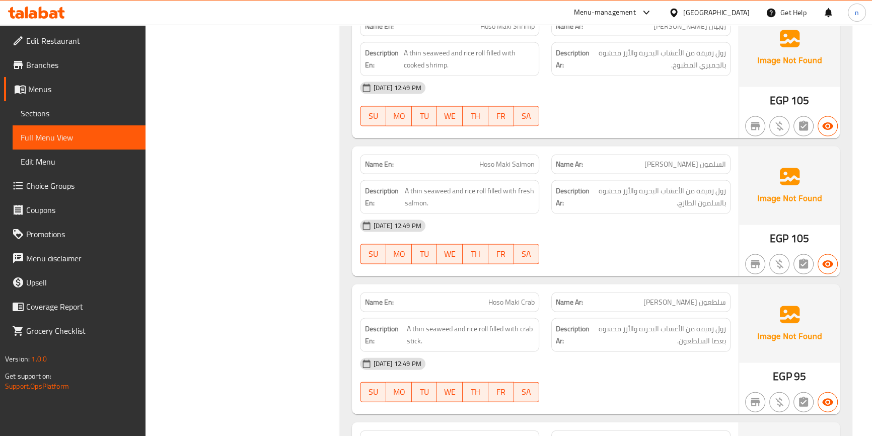
scroll to position [2701, 0]
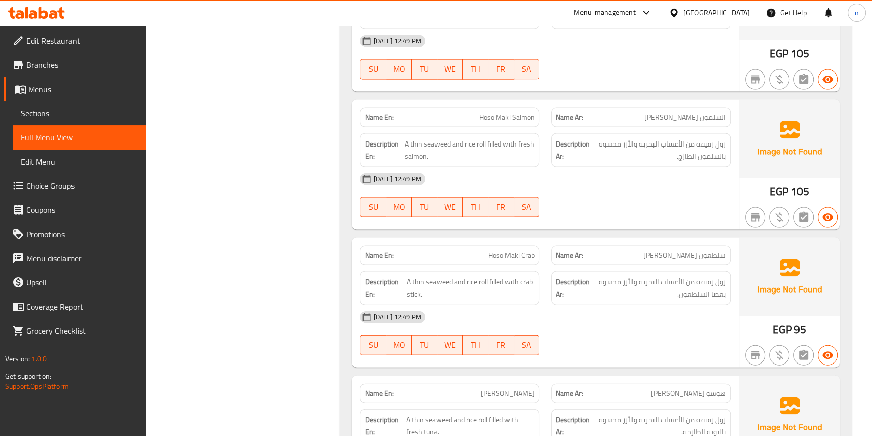
click at [610, 204] on div "09-09-2025 12:49 PM SU MO TU WE TH FR SA" at bounding box center [545, 195] width 382 height 56
drag, startPoint x: 705, startPoint y: 180, endPoint x: 699, endPoint y: 164, distance: 16.4
click at [705, 176] on div "[DATE] 12:49 PM" at bounding box center [545, 179] width 382 height 24
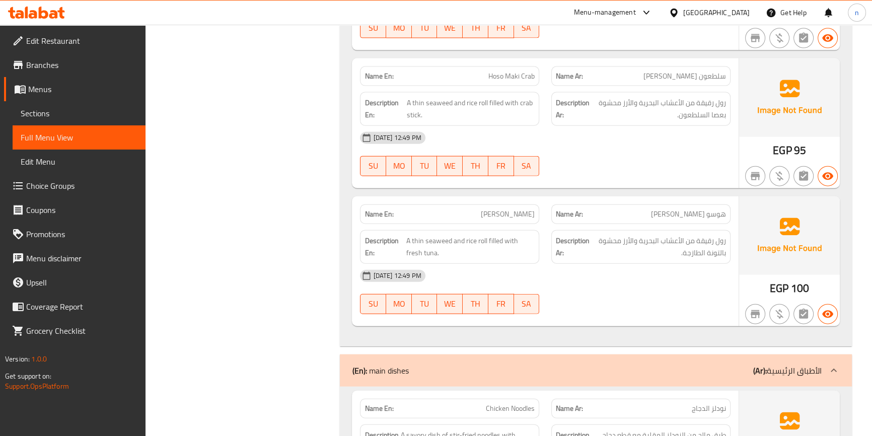
scroll to position [2884, 0]
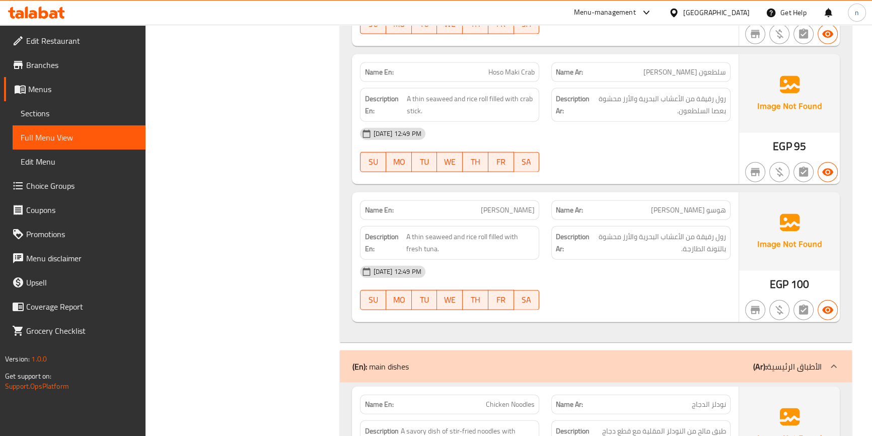
click at [688, 177] on div "Name En: Hoso Maki Crab Name Ar: سلطعون هوسو ماكي Description En: A thin seawee…" at bounding box center [545, 119] width 386 height 130
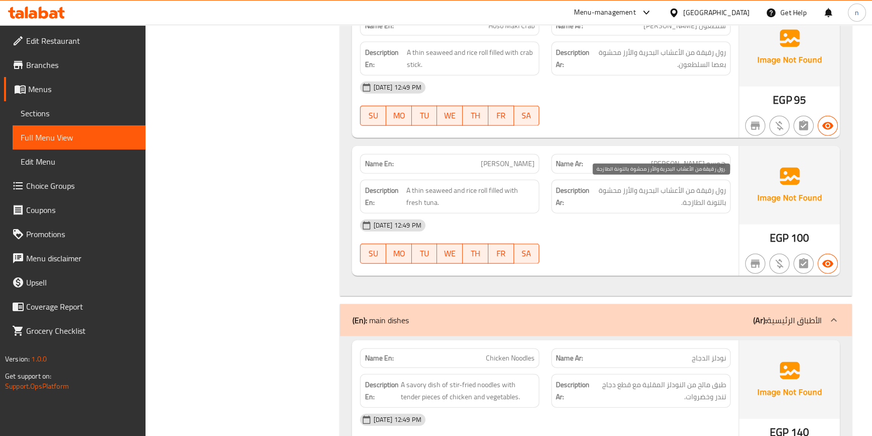
scroll to position [2930, 0]
click at [657, 220] on div "[DATE] 12:49 PM" at bounding box center [545, 226] width 382 height 24
click at [637, 251] on div "09-09-2025 12:49 PM SU MO TU WE TH FR SA" at bounding box center [545, 242] width 382 height 56
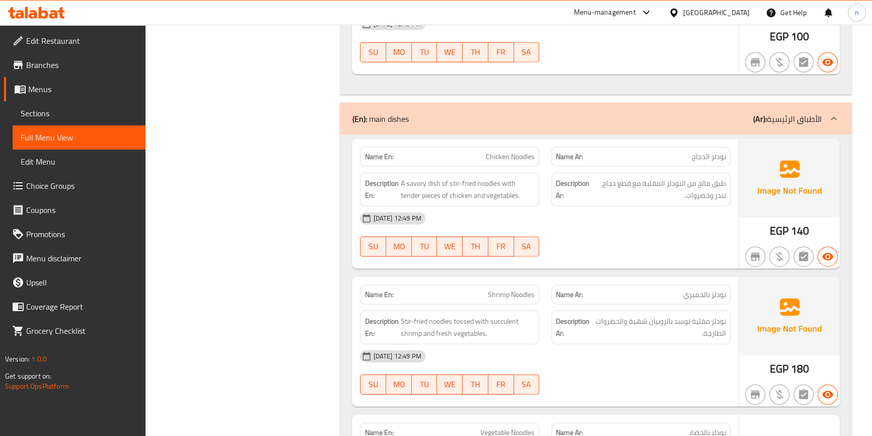
scroll to position [3159, 0]
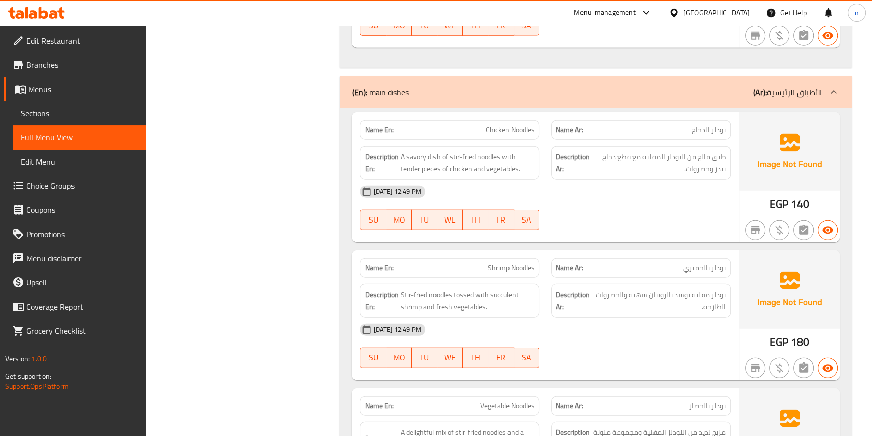
click at [505, 127] on span "Chicken Noodles" at bounding box center [510, 130] width 49 height 11
copy span "Chicken Noodles"
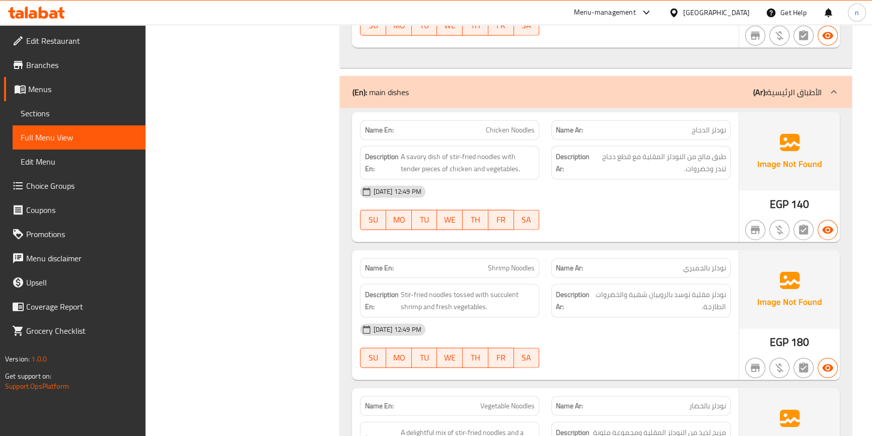
click at [679, 224] on div at bounding box center [640, 230] width 191 height 12
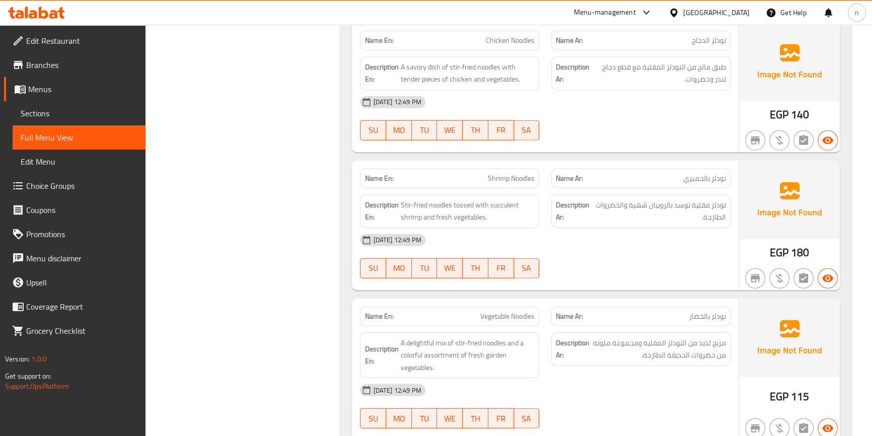
scroll to position [3250, 0]
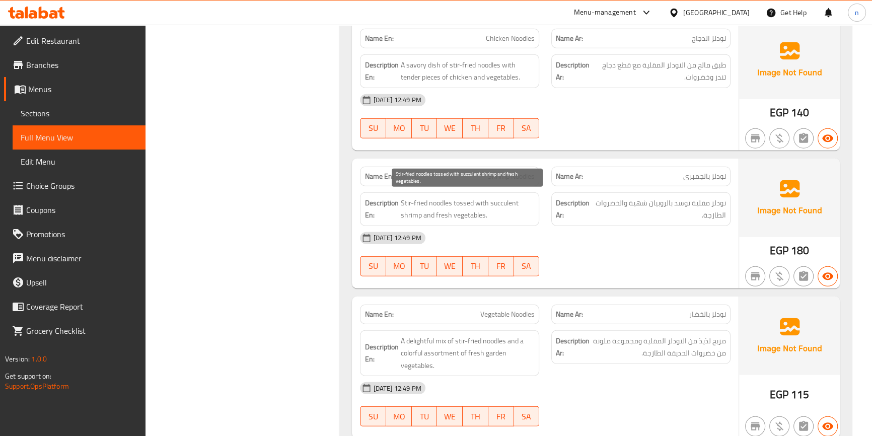
click at [504, 202] on span "Stir-fried noodles tossed with succulent shrimp and fresh vegetables." at bounding box center [467, 209] width 134 height 25
copy span "succulent"
click at [501, 197] on span "Stir-fried noodles tossed with succulent shrimp and fresh vegetables." at bounding box center [467, 209] width 134 height 25
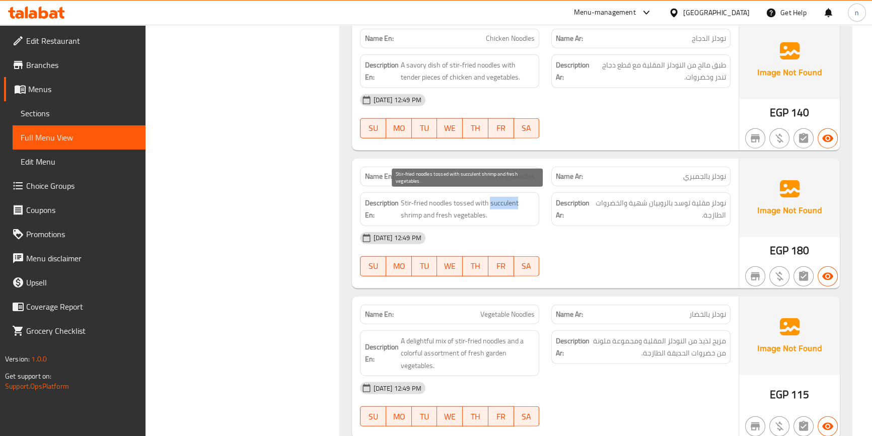
click at [499, 197] on span "Stir-fried noodles tossed with succulent shrimp and fresh vegetables." at bounding box center [467, 209] width 134 height 25
click at [519, 171] on span "Shrimp Noodles" at bounding box center [511, 176] width 47 height 11
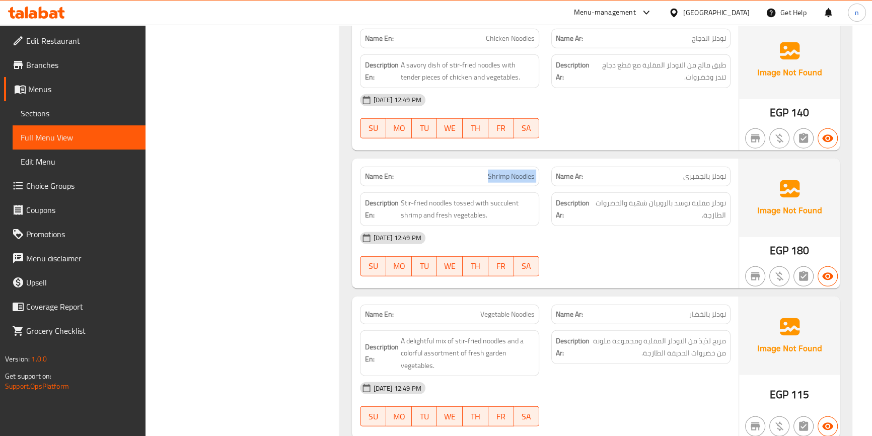
copy span "Shrimp Noodles"
click at [687, 256] on div "09-09-2025 12:49 PM SU MO TU WE TH FR SA" at bounding box center [545, 254] width 382 height 56
click at [653, 259] on div "09-09-2025 12:49 PM SU MO TU WE TH FR SA" at bounding box center [545, 254] width 382 height 56
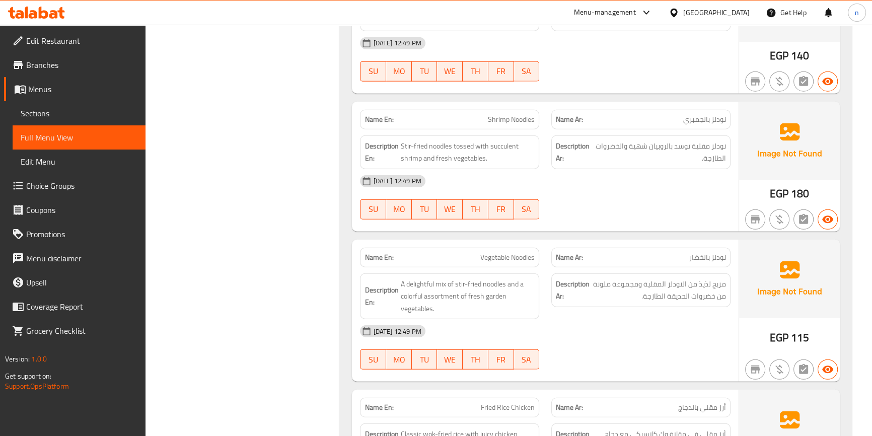
scroll to position [3388, 0]
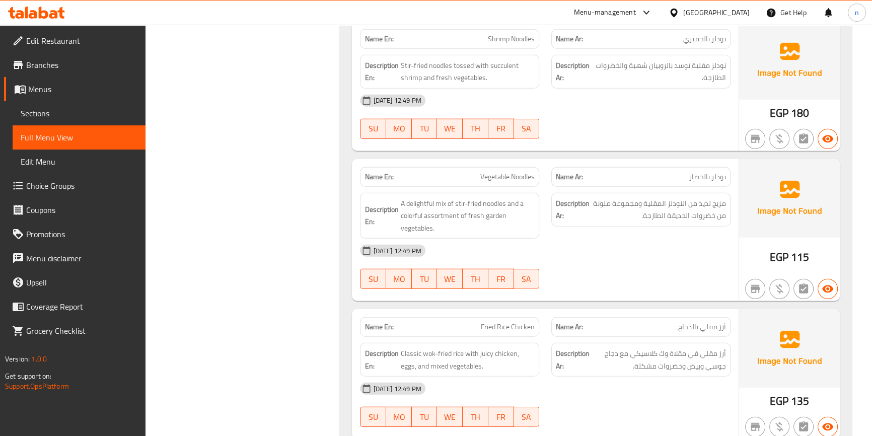
click at [498, 174] on span "Vegetable Noodles" at bounding box center [507, 177] width 54 height 11
copy span "Vegetable Noodles"
click at [687, 239] on div "[DATE] 12:49 PM" at bounding box center [545, 251] width 382 height 24
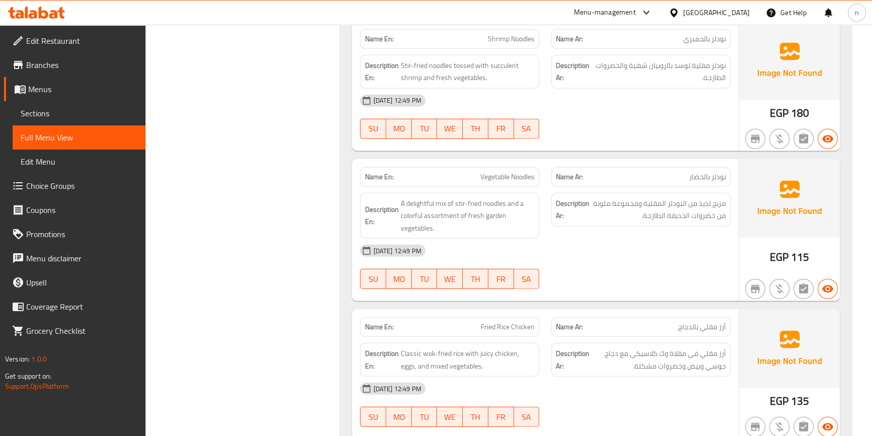
click at [698, 248] on div "[DATE] 12:49 PM" at bounding box center [545, 251] width 382 height 24
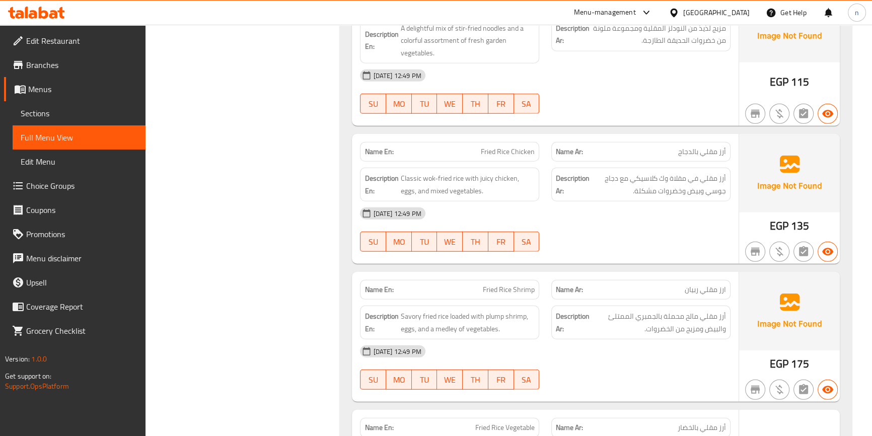
scroll to position [3571, 0]
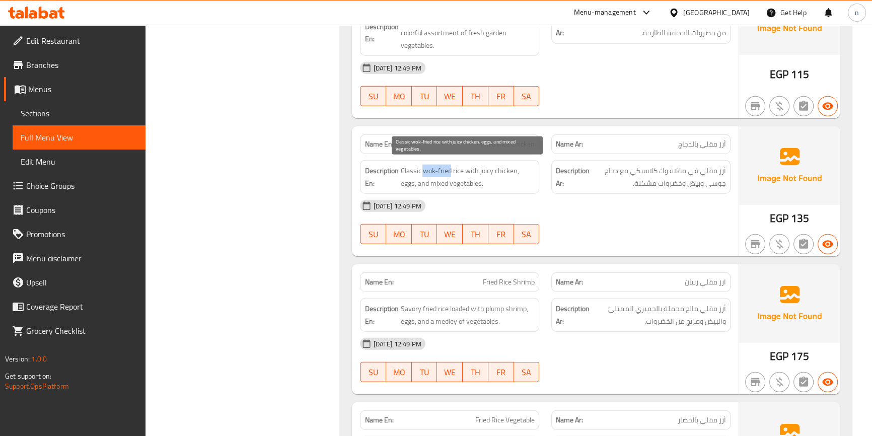
copy span "wok-fried"
drag, startPoint x: 424, startPoint y: 166, endPoint x: 450, endPoint y: 171, distance: 27.3
click at [450, 171] on span "Classic wok-fried rice with juicy chicken, eggs, and mixed vegetables." at bounding box center [467, 177] width 134 height 25
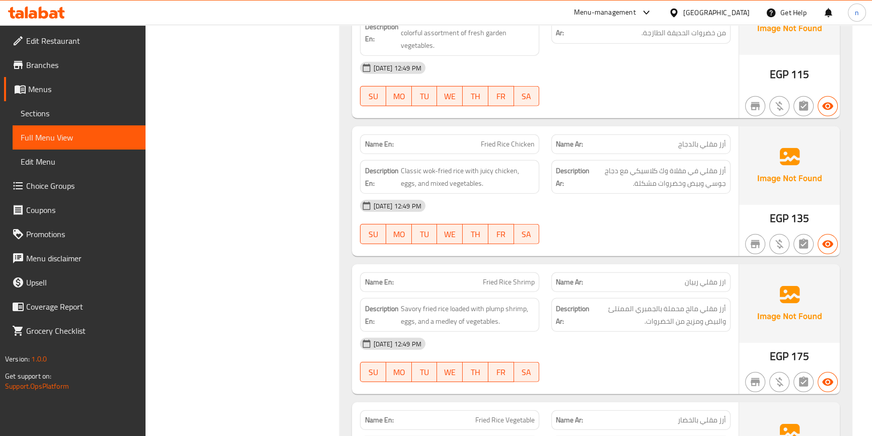
click at [517, 142] on span "Fried Rice Chicken" at bounding box center [508, 144] width 54 height 11
click at [340, 122] on div "Name En: Chicken Noodles Name Ar: نودلز الدجاج Description En: A savory dish of…" at bounding box center [596, 268] width 512 height 1145
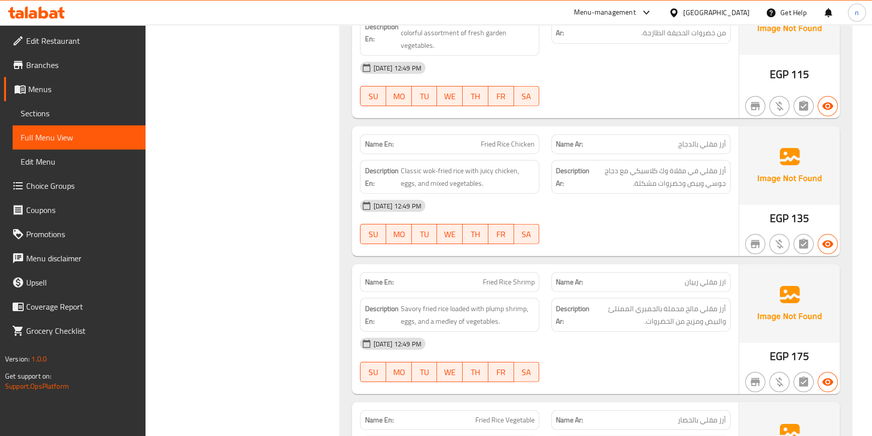
click at [670, 222] on div "09-09-2025 12:49 PM SU MO TU WE TH FR SA" at bounding box center [545, 222] width 382 height 56
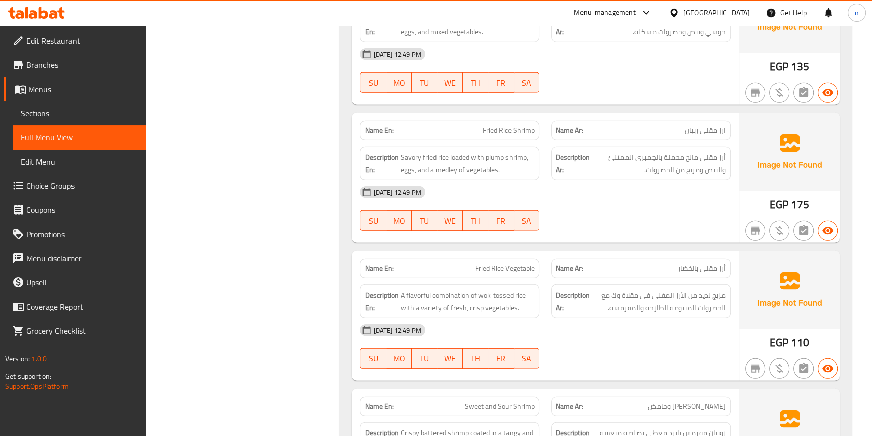
scroll to position [3754, 0]
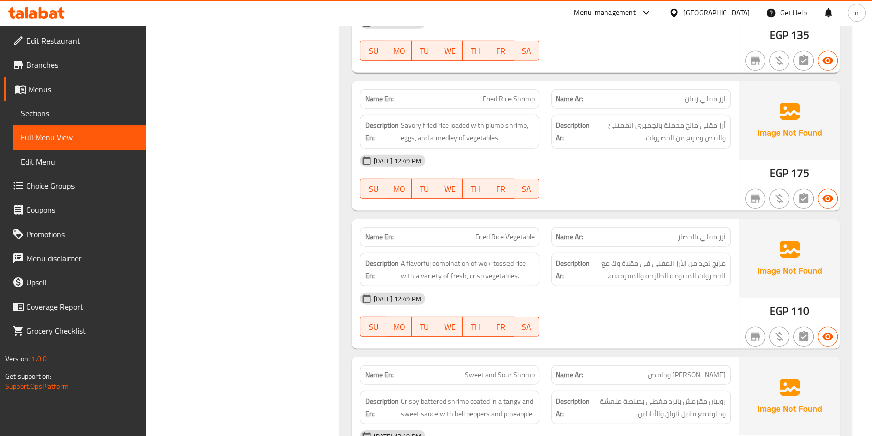
click at [502, 94] on span "Fried Rice Shrimp" at bounding box center [509, 99] width 52 height 11
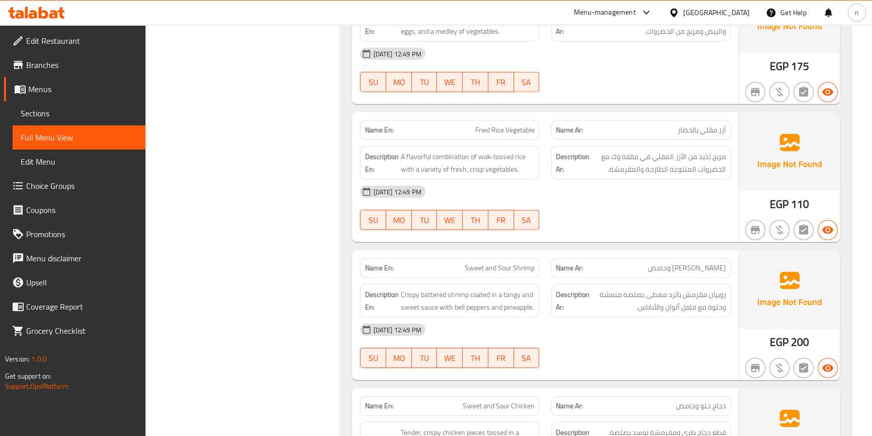
scroll to position [3891, 0]
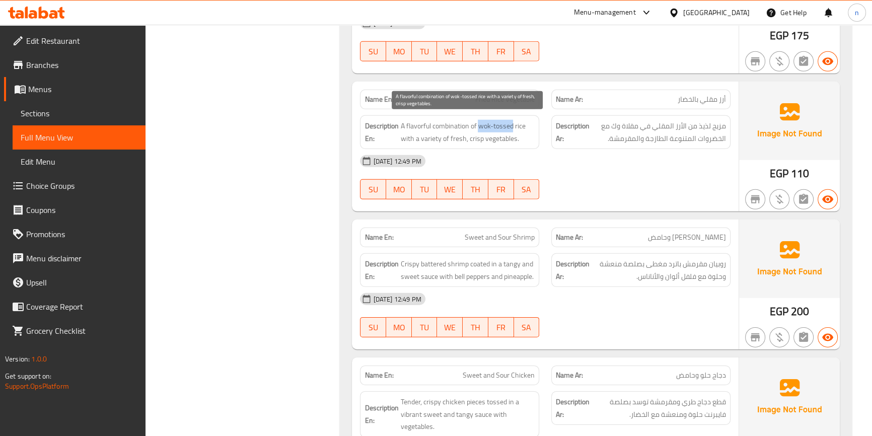
drag, startPoint x: 479, startPoint y: 123, endPoint x: 513, endPoint y: 124, distance: 33.7
click at [513, 124] on span "A flavorful combination of wok-tossed rice with a variety of fresh, crisp veget…" at bounding box center [467, 132] width 134 height 25
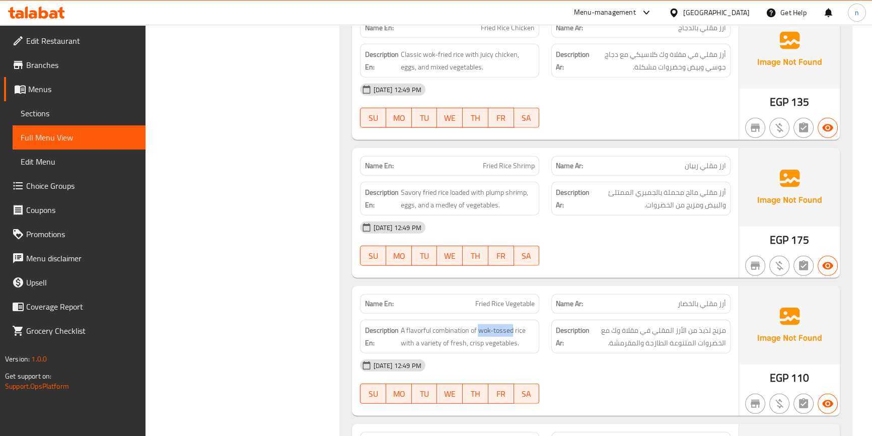
scroll to position [3815, 0]
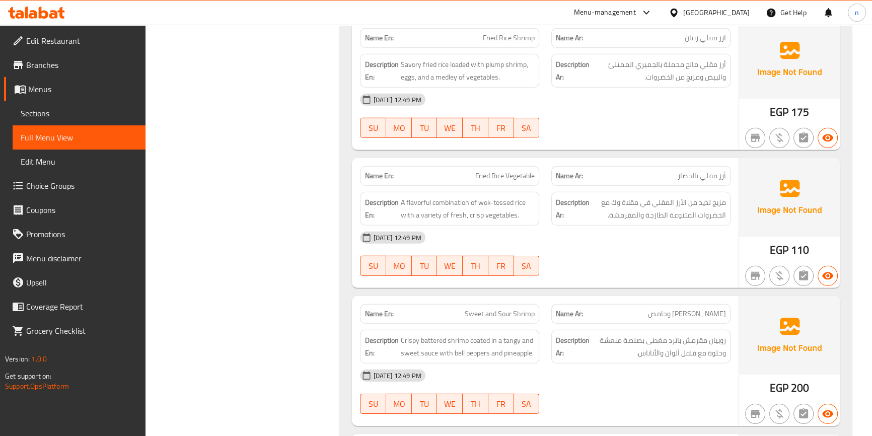
click at [556, 216] on strong "Description Ar:" at bounding box center [573, 208] width 34 height 25
drag, startPoint x: 479, startPoint y: 199, endPoint x: 514, endPoint y: 201, distance: 34.3
click at [514, 201] on span "A flavorful combination of wok-tossed rice with a variety of fresh, crisp veget…" at bounding box center [467, 208] width 134 height 25
click at [493, 171] on span "Fried Rice Vegetable" at bounding box center [504, 176] width 59 height 11
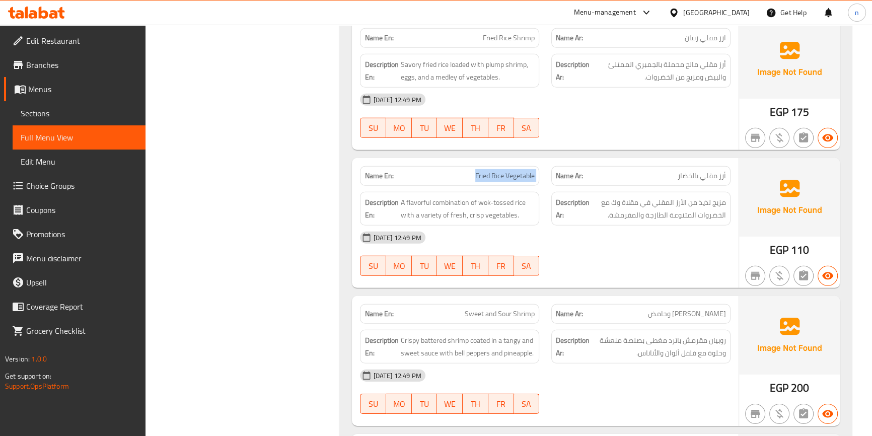
click at [493, 171] on span "Fried Rice Vegetable" at bounding box center [504, 176] width 59 height 11
click at [494, 174] on span "Fried Rice Vegetable" at bounding box center [504, 176] width 59 height 11
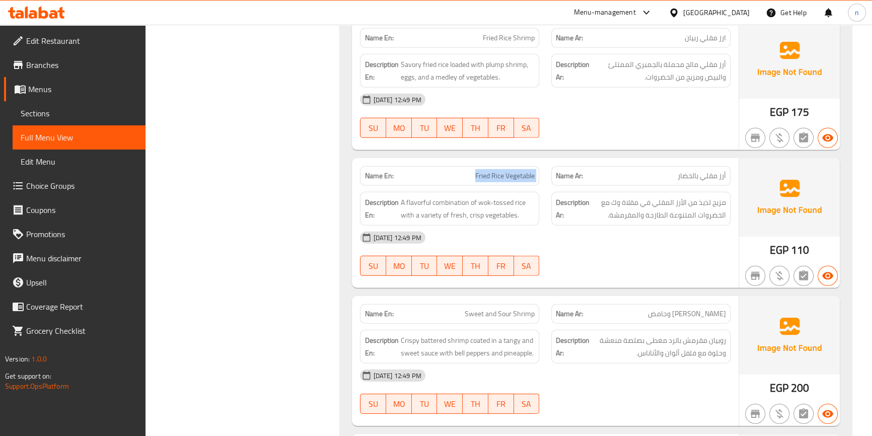
click at [494, 174] on span "Fried Rice Vegetable" at bounding box center [504, 176] width 59 height 11
click at [644, 244] on div "[DATE] 12:49 PM" at bounding box center [545, 238] width 382 height 24
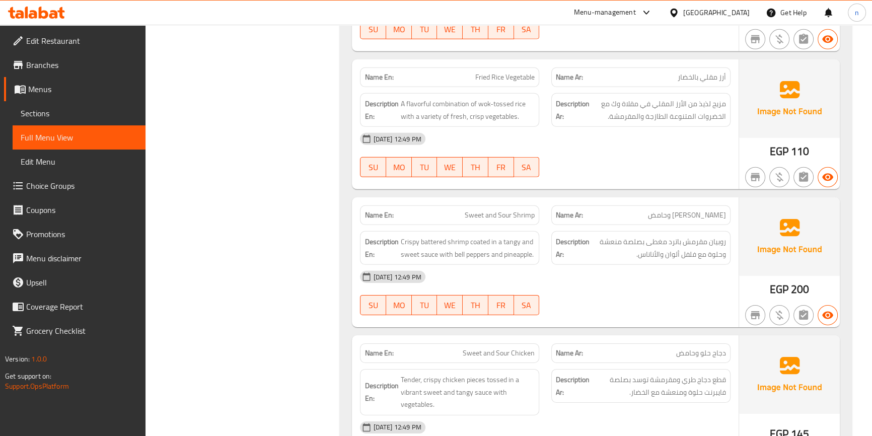
scroll to position [3952, 0]
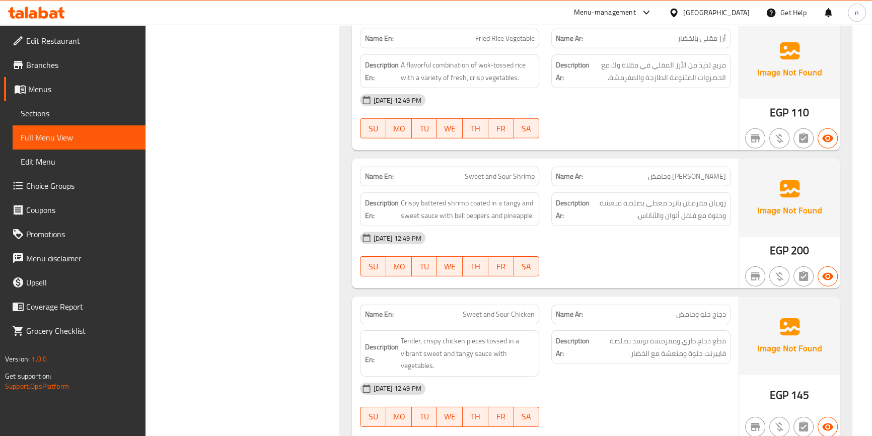
click at [653, 244] on div "[DATE] 12:49 PM" at bounding box center [545, 238] width 382 height 24
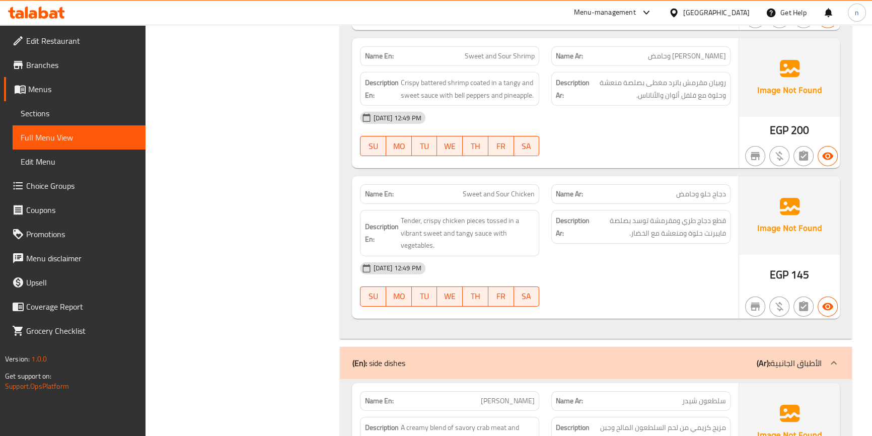
scroll to position [4089, 0]
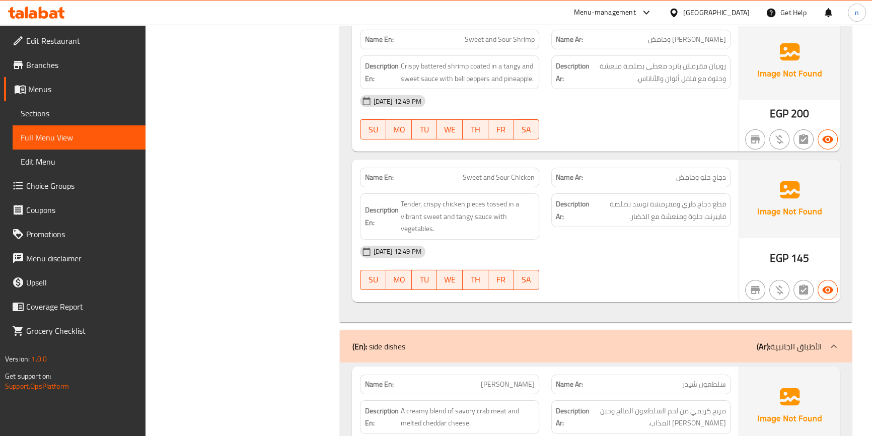
click at [647, 265] on div "09-09-2025 12:49 PM SU MO TU WE TH FR SA" at bounding box center [545, 268] width 382 height 56
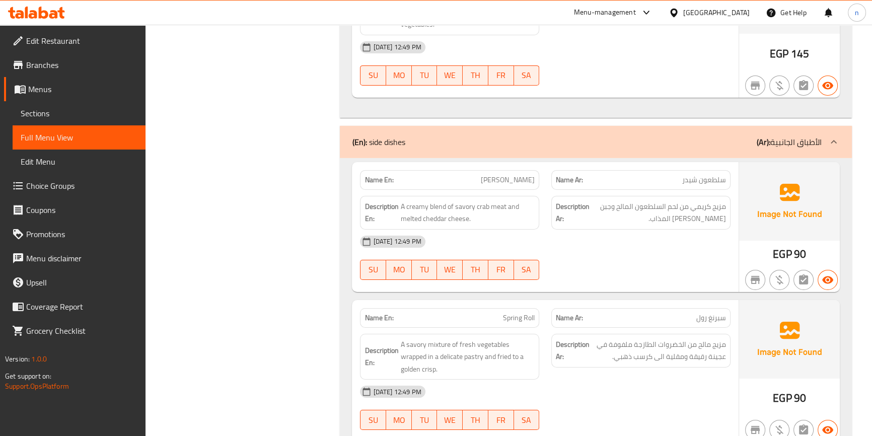
scroll to position [4364, 0]
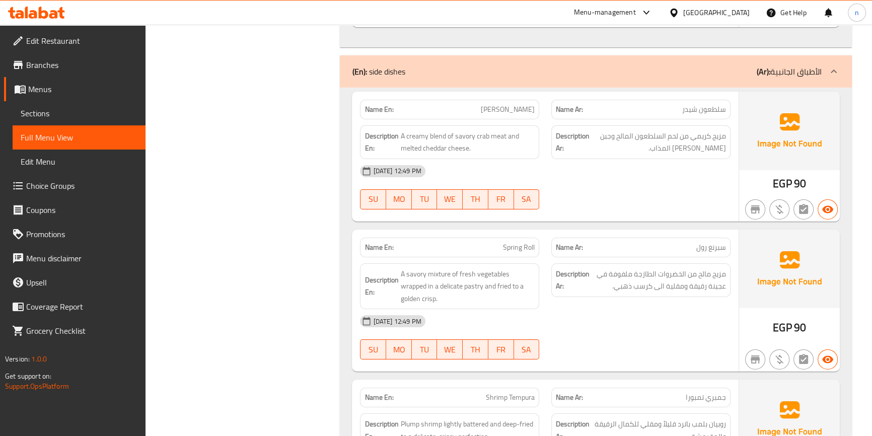
click at [616, 189] on div "09-09-2025 12:49 PM SU MO TU WE TH FR SA" at bounding box center [545, 187] width 382 height 56
click at [680, 184] on div "09-09-2025 12:49 PM SU MO TU WE TH FR SA" at bounding box center [545, 187] width 382 height 56
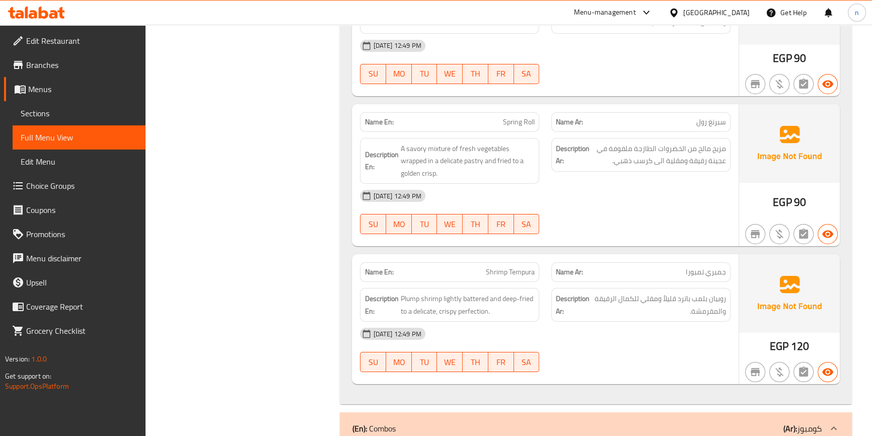
scroll to position [4502, 0]
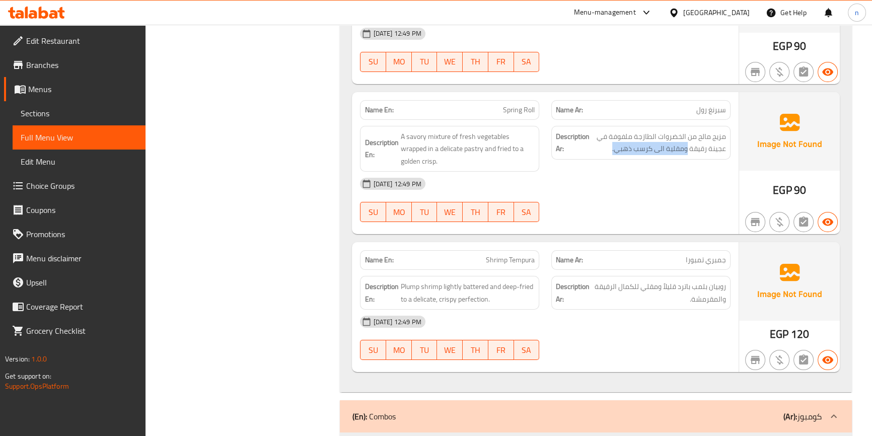
drag, startPoint x: 688, startPoint y: 147, endPoint x: 600, endPoint y: 159, distance: 88.5
click at [600, 159] on div "Description Ar: مزيج مالح من الخضروات الطازجة ملفوفة في عجينة رقيقة ومقلية الى …" at bounding box center [640, 149] width 191 height 58
click at [530, 105] on span "Spring Roll" at bounding box center [519, 110] width 32 height 11
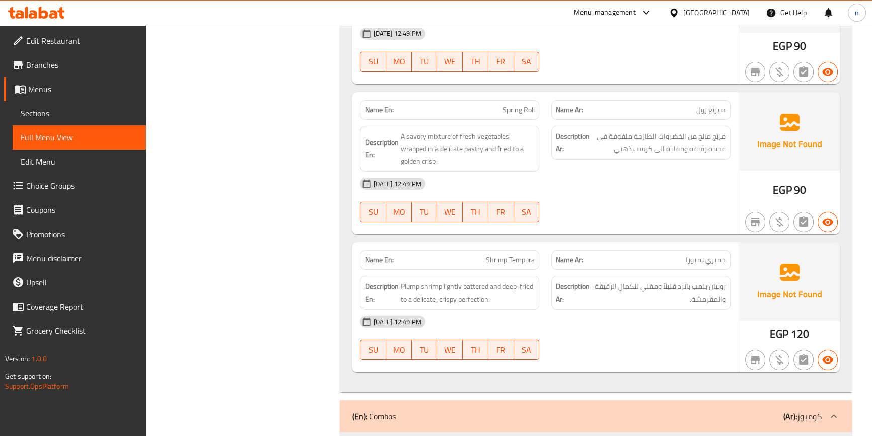
click at [638, 183] on div "[DATE] 12:49 PM" at bounding box center [545, 184] width 382 height 24
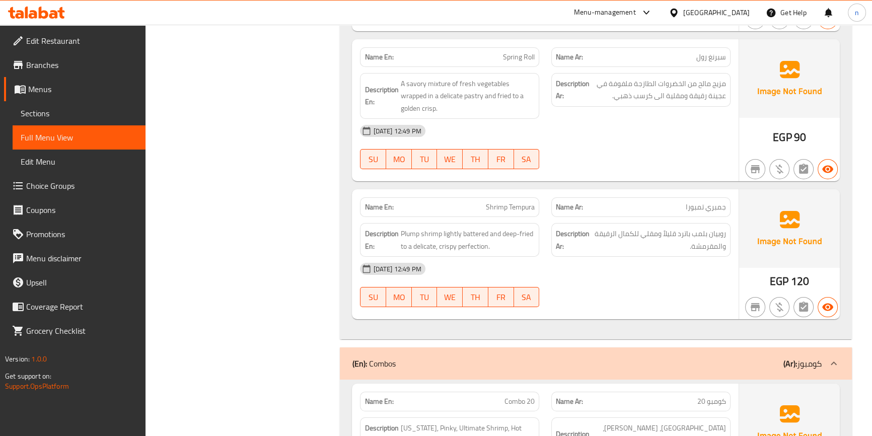
scroll to position [4639, 0]
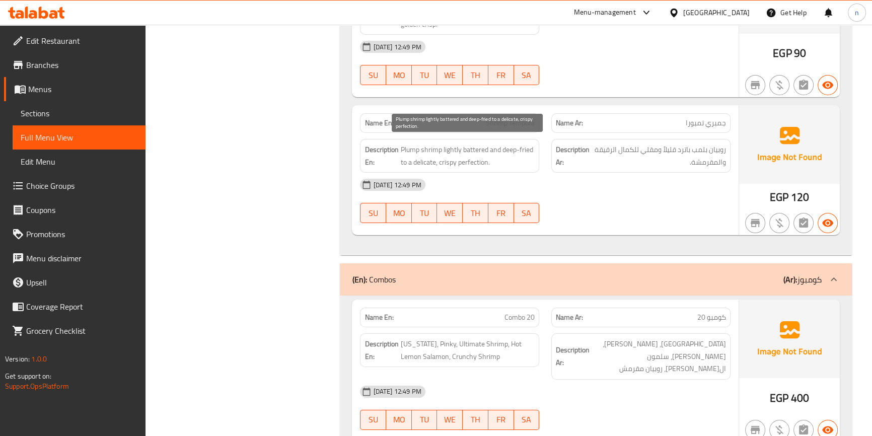
click at [424, 156] on span "Plump shrimp lightly battered and deep-fried to a delicate, crispy perfection." at bounding box center [467, 156] width 134 height 25
click at [471, 159] on span "Plump shrimp lightly battered and deep-fried to a delicate, crispy perfection." at bounding box center [467, 156] width 134 height 25
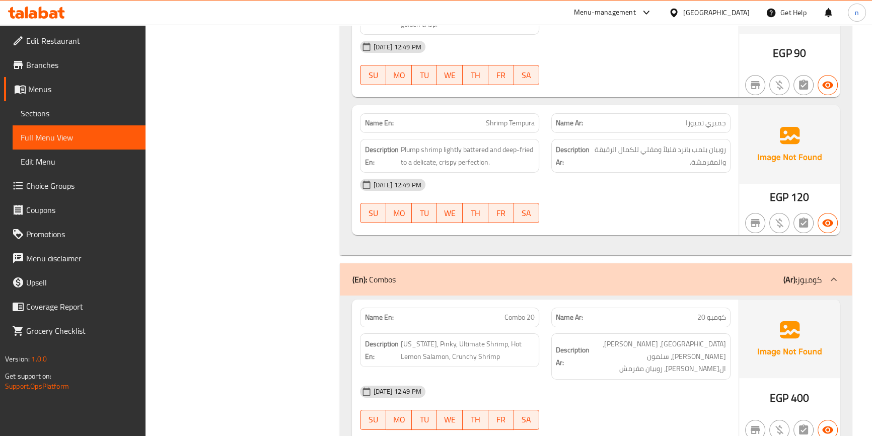
click at [638, 182] on div "[DATE] 12:49 PM" at bounding box center [545, 185] width 382 height 24
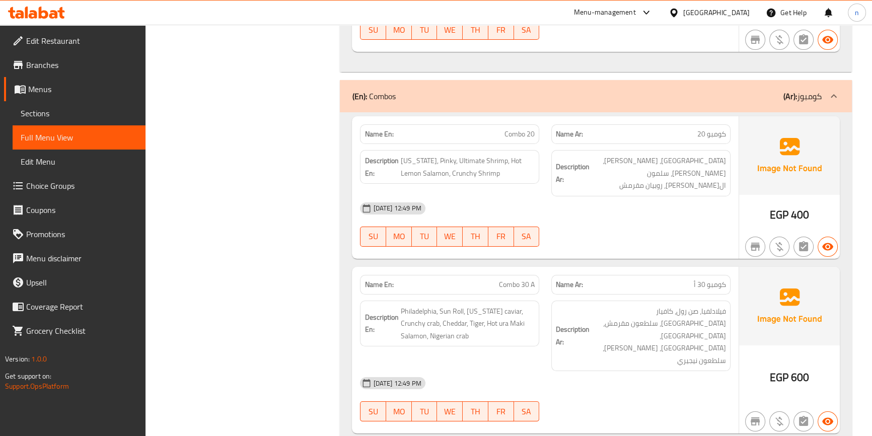
scroll to position [4776, 0]
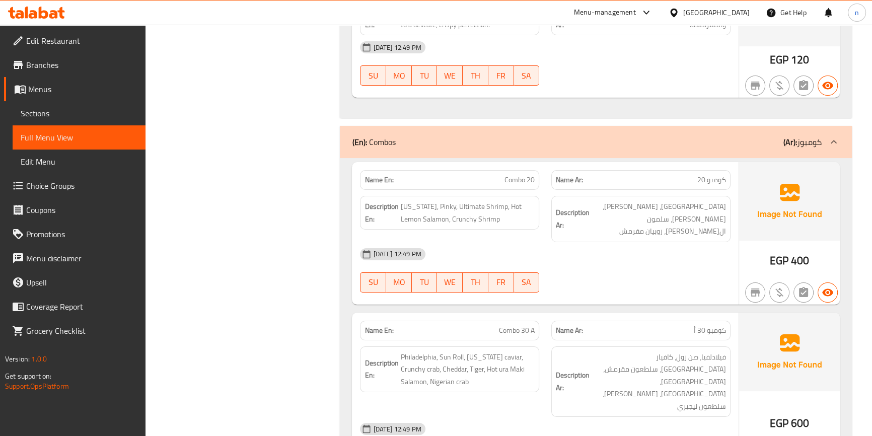
click at [584, 250] on div "09-09-2025 12:49 PM SU MO TU WE TH FR SA" at bounding box center [545, 270] width 382 height 56
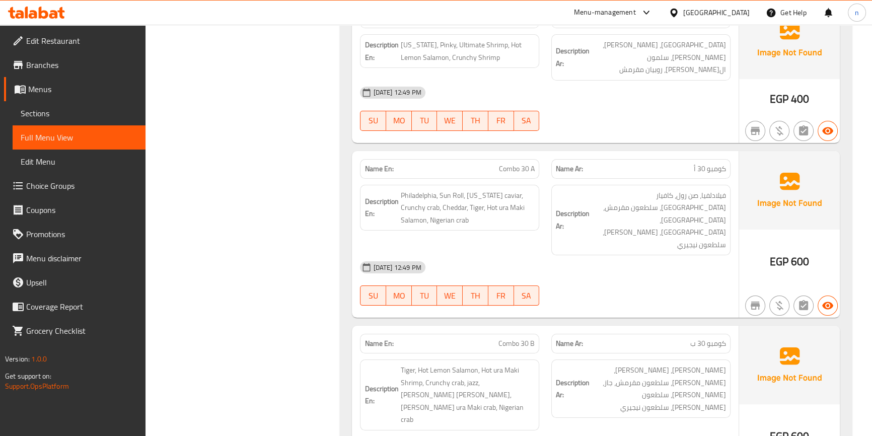
scroll to position [4959, 0]
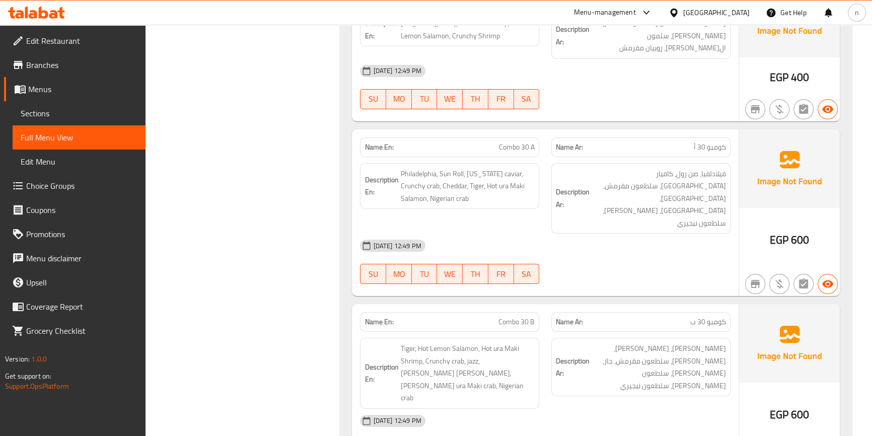
click at [506, 142] on span "Combo 30 A" at bounding box center [517, 147] width 36 height 11
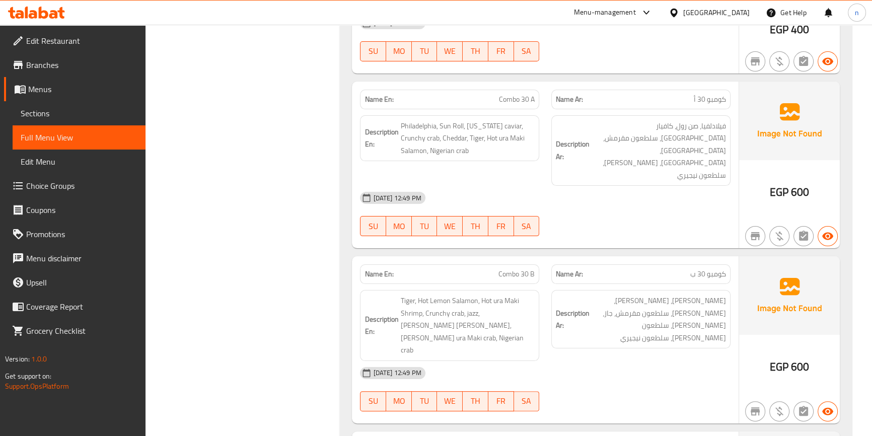
scroll to position [5005, 0]
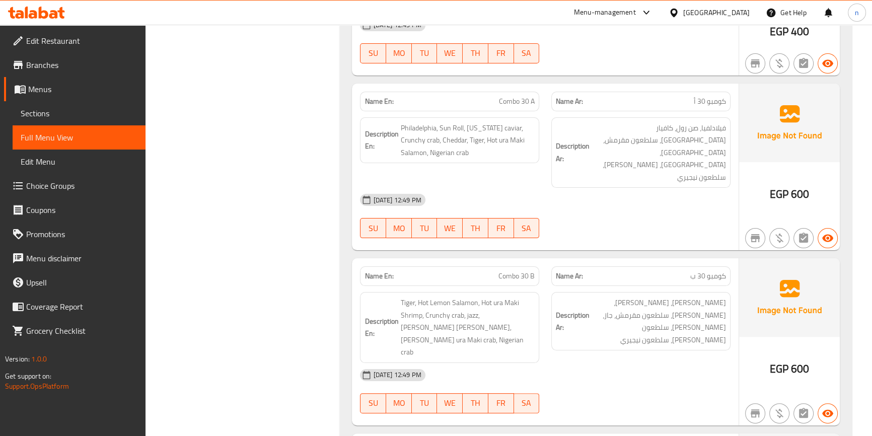
click at [671, 188] on div "09-09-2025 12:49 PM SU MO TU WE TH FR SA" at bounding box center [545, 216] width 382 height 56
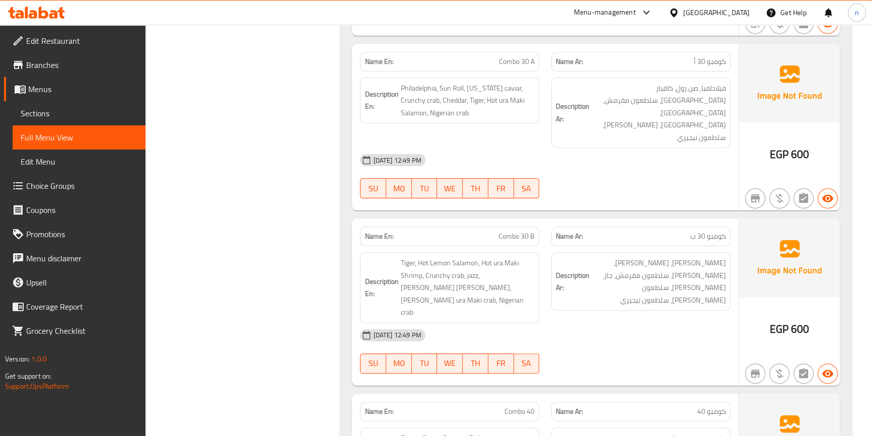
scroll to position [5096, 0]
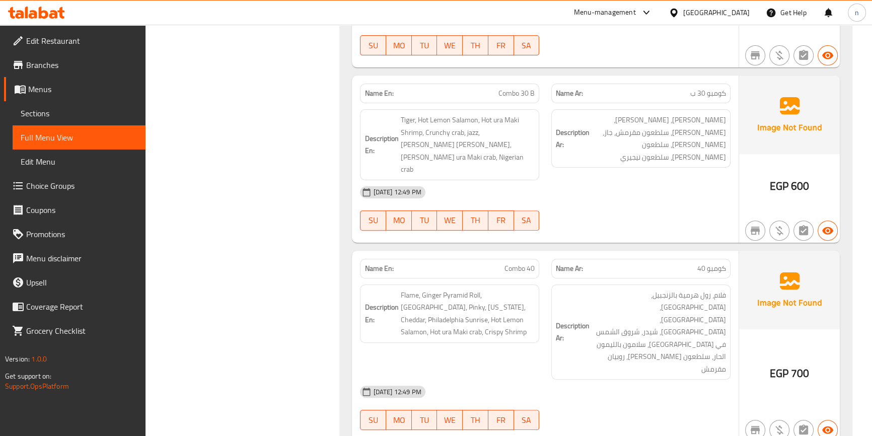
scroll to position [5234, 0]
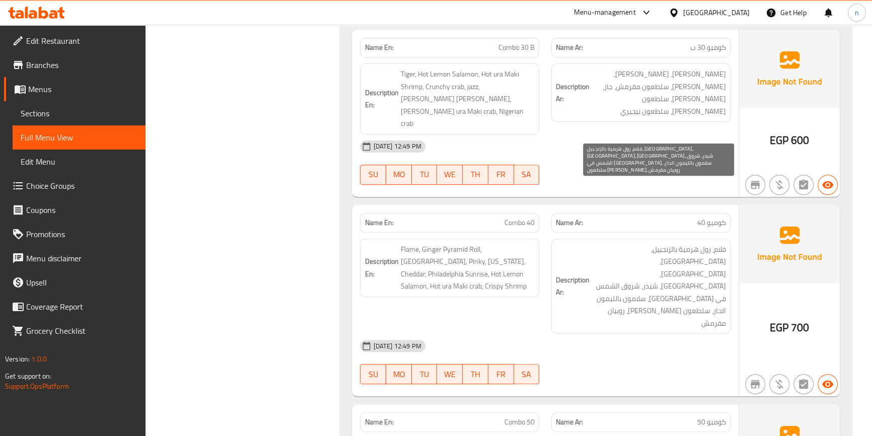
click at [683, 243] on span "فلام، رول هرمية بالزنجبيل، فيلادلفيا، بينكي، كاليفورنيا، شيدر، شروق الشمس في في…" at bounding box center [659, 286] width 134 height 87
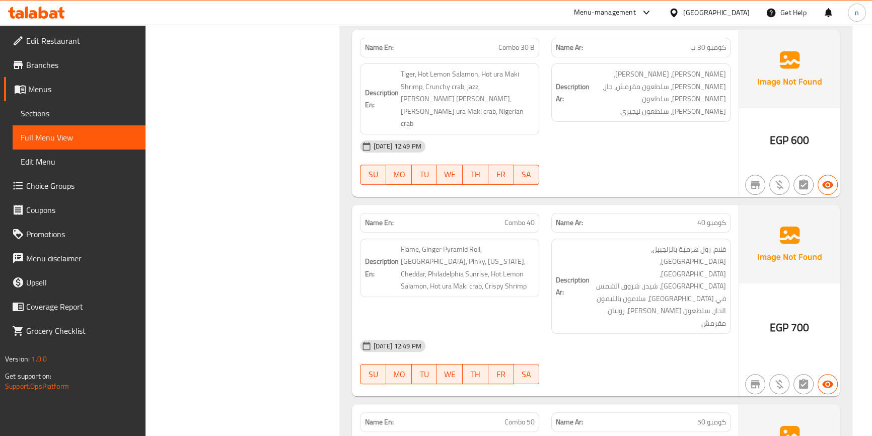
click at [519, 218] on span "Combo 40" at bounding box center [520, 223] width 30 height 11
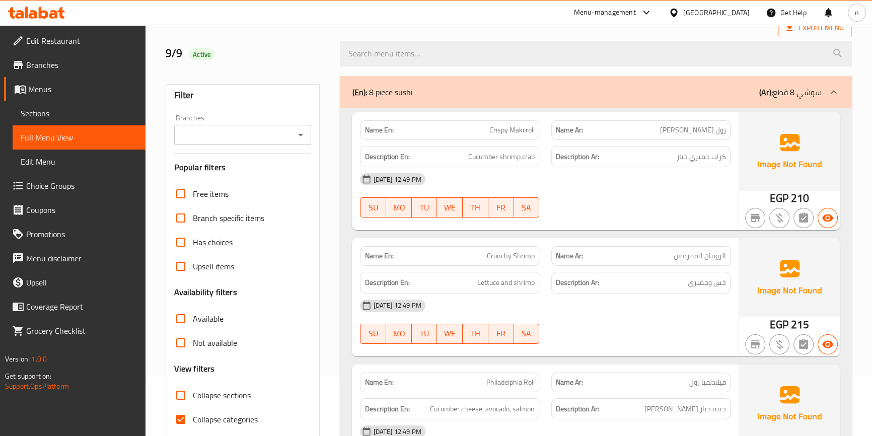
scroll to position [137, 0]
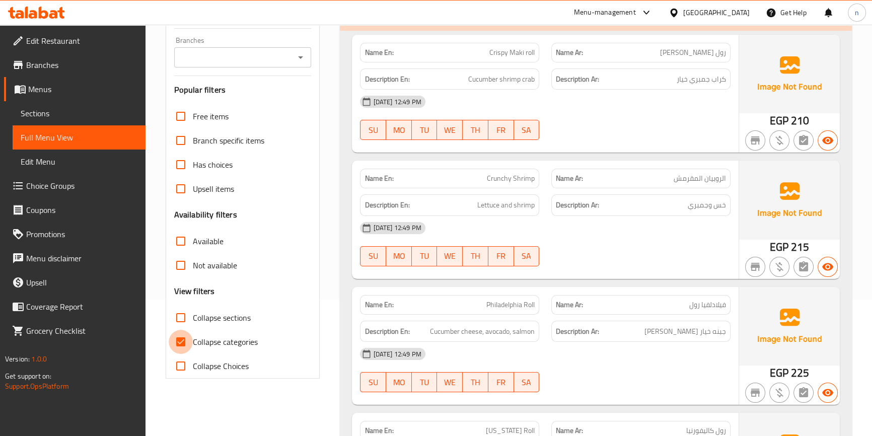
click at [181, 343] on input "Collapse categories" at bounding box center [181, 342] width 24 height 24
checkbox input "false"
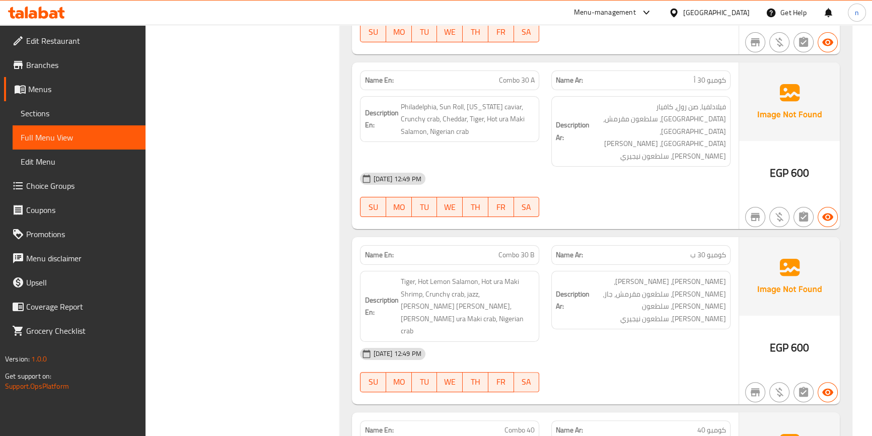
scroll to position [5036, 0]
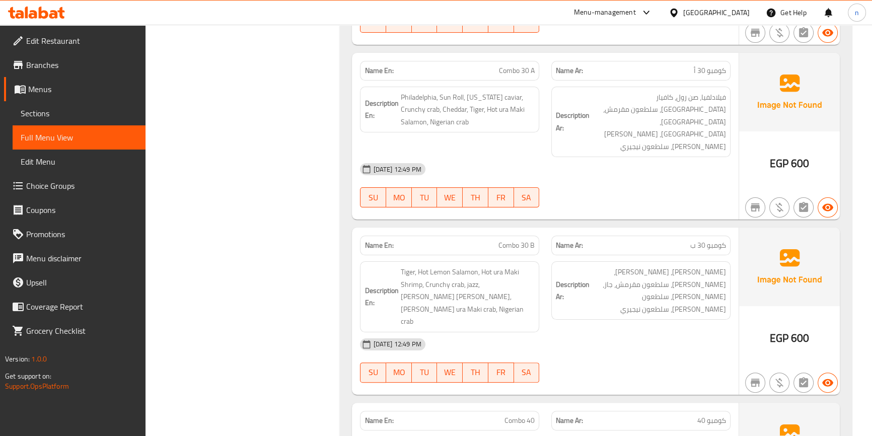
click at [624, 157] on div "09-09-2025 12:49 PM SU MO TU WE TH FR SA" at bounding box center [545, 185] width 382 height 56
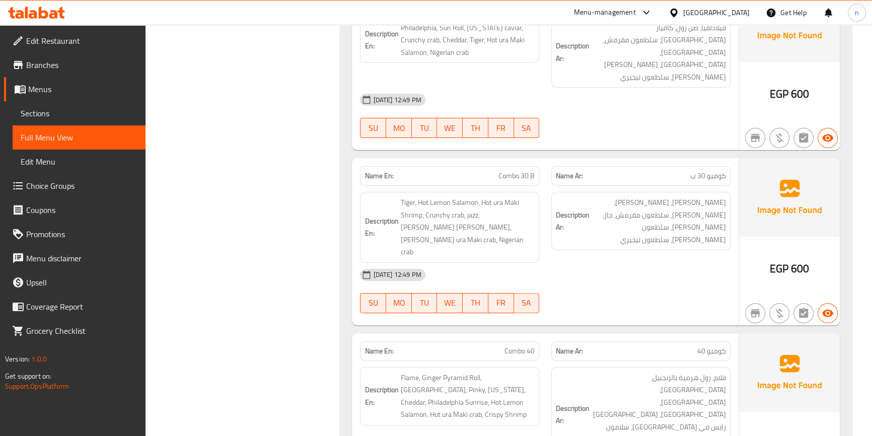
scroll to position [5127, 0]
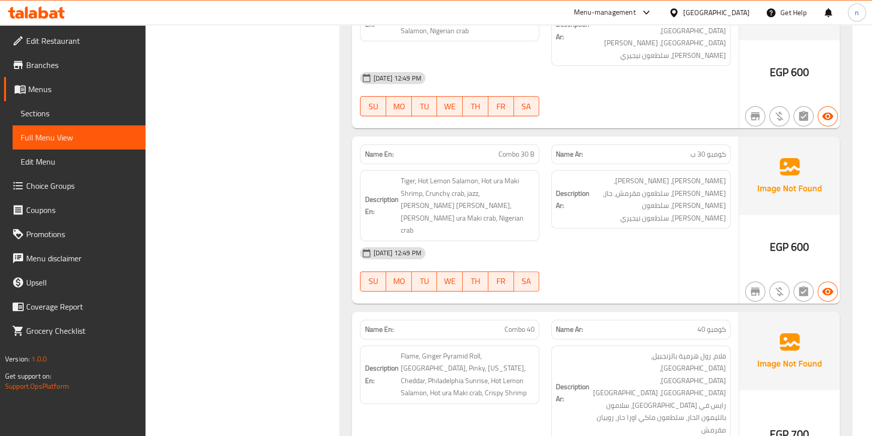
click at [610, 241] on div "[DATE] 12:49 PM" at bounding box center [545, 253] width 382 height 24
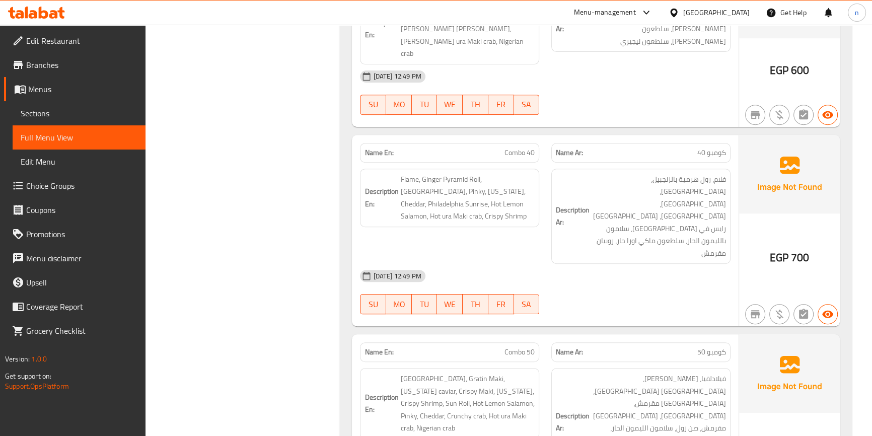
scroll to position [5304, 0]
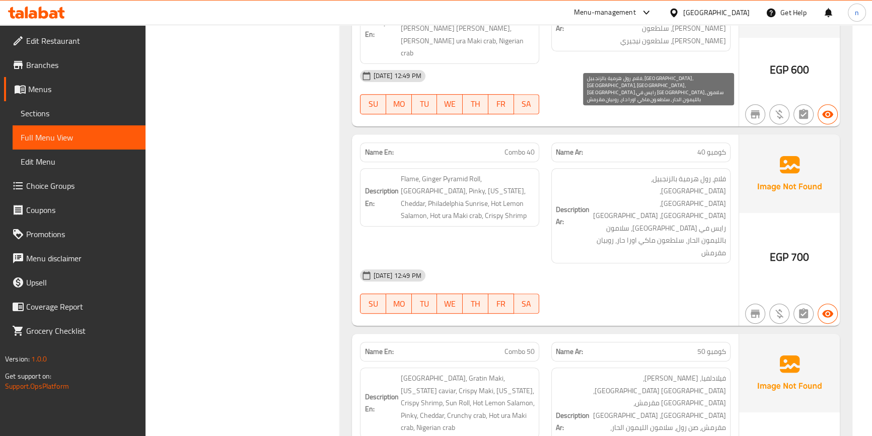
click at [679, 173] on span "فلام، رول هرمية بالزنجبيل، فيلادلفيا، بينكي، كاليفورنيا، شيدر،سن رايس في فيلادل…" at bounding box center [659, 216] width 134 height 87
click at [688, 173] on span "فلام، رول هرمية بالزنجبيل، فيلادلفيا، بينكي، كاليفورنيا، شيدر،سن رايس في فيلادل…" at bounding box center [659, 216] width 134 height 87
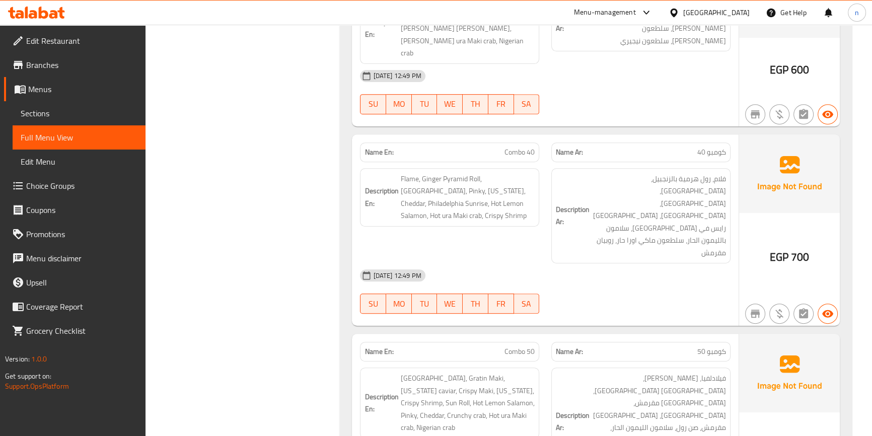
click at [501, 147] on p "Name En: Combo 40" at bounding box center [450, 152] width 170 height 11
click at [500, 147] on p "Name En: Combo 40" at bounding box center [450, 152] width 170 height 11
click at [519, 147] on span "Combo 40" at bounding box center [520, 152] width 30 height 11
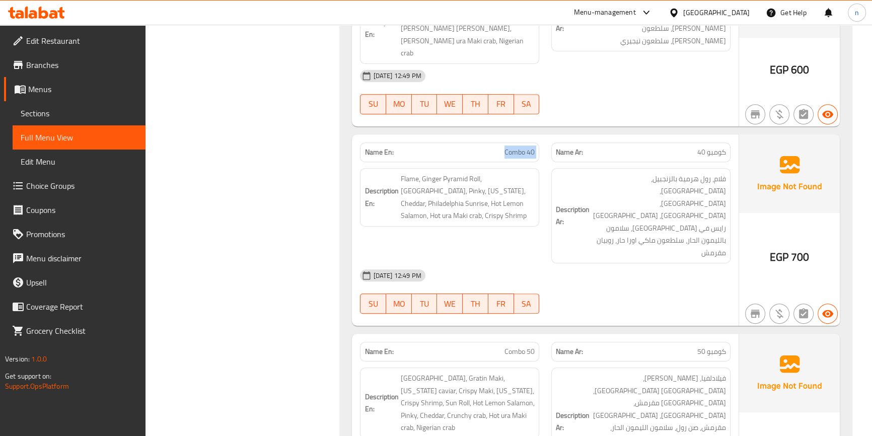
copy span "Combo 40"
click at [622, 263] on div "09-09-2025 12:49 PM SU MO TU WE TH FR SA" at bounding box center [545, 291] width 382 height 56
click at [520, 346] on span "Combo 50" at bounding box center [520, 351] width 30 height 11
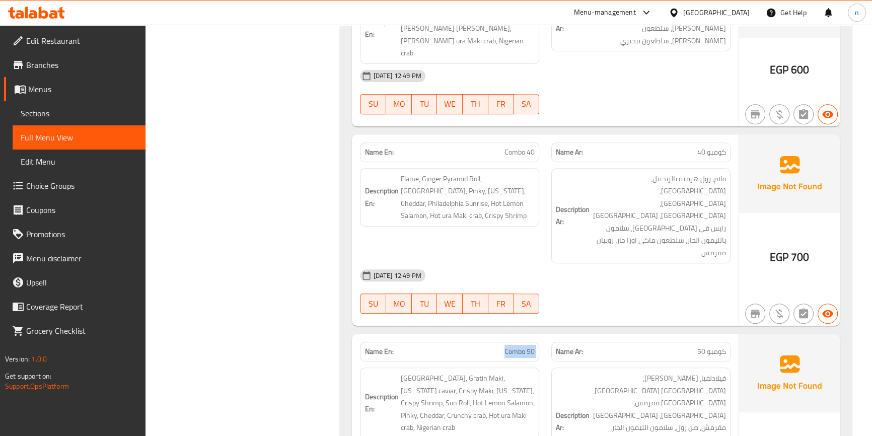
click at [520, 346] on span "Combo 50" at bounding box center [520, 351] width 30 height 11
copy span "Combo 50"
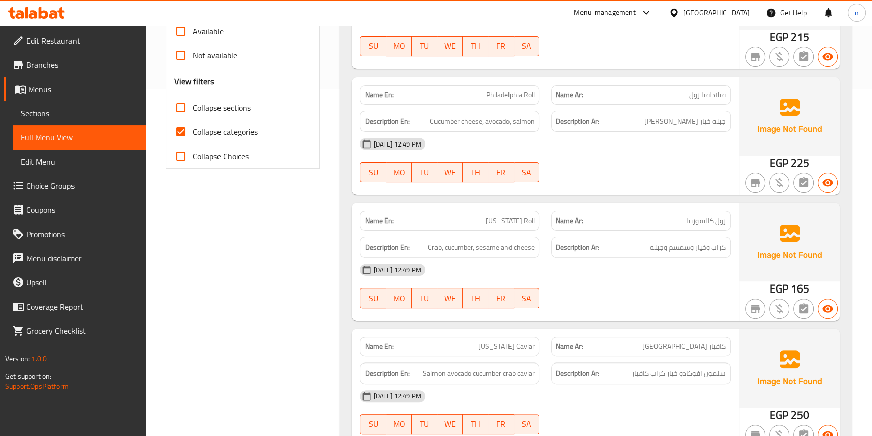
scroll to position [504, 0]
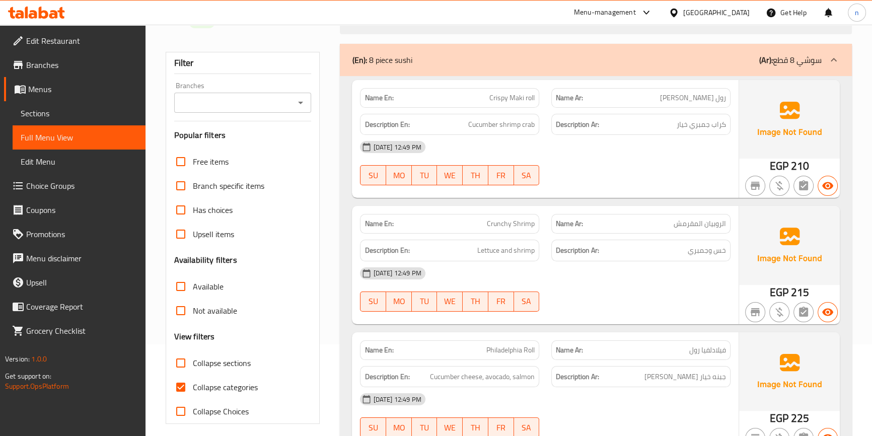
scroll to position [229, 0]
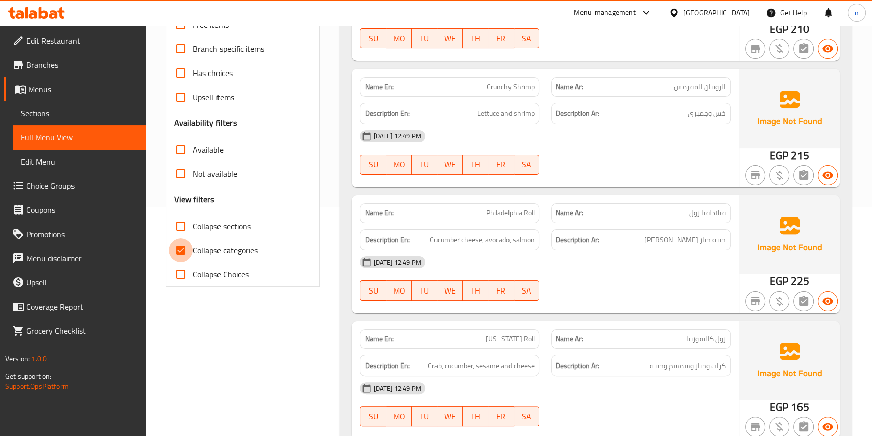
click at [183, 252] on input "Collapse categories" at bounding box center [181, 250] width 24 height 24
checkbox input "false"
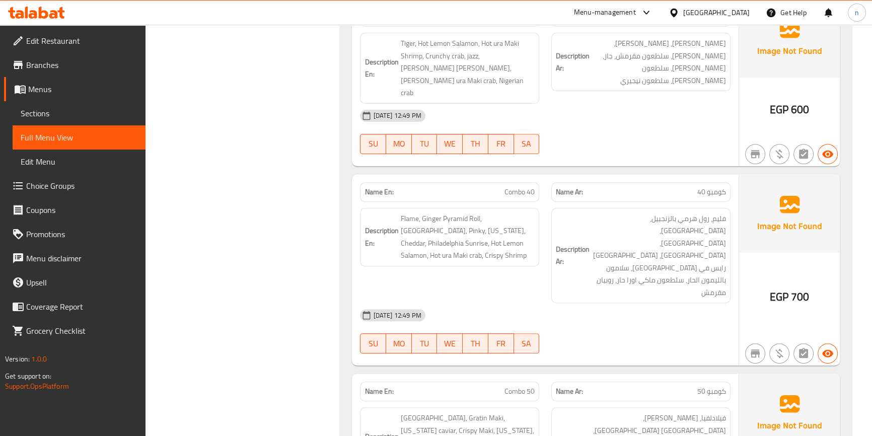
scroll to position [5304, 0]
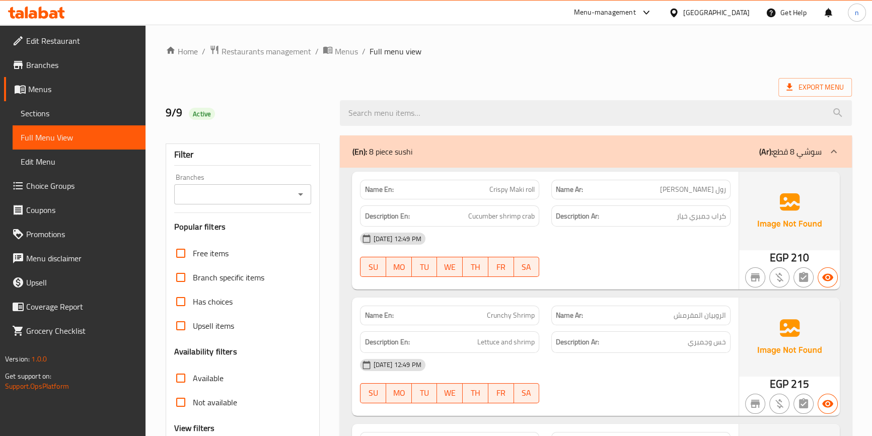
scroll to position [183, 0]
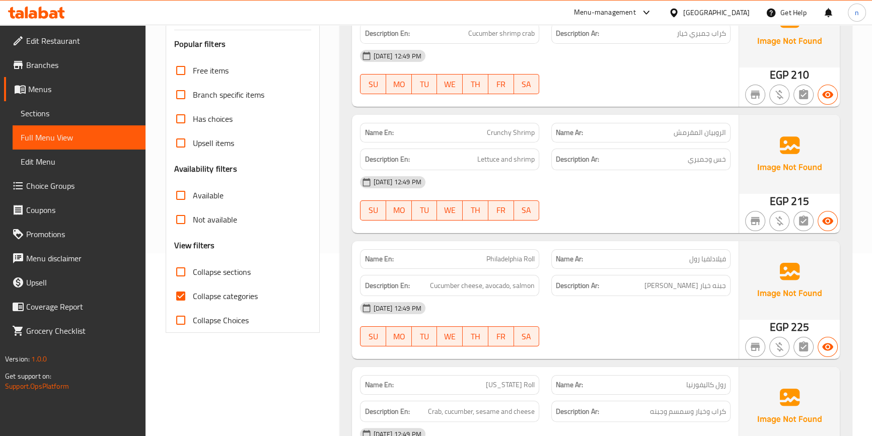
click at [179, 292] on input "Collapse categories" at bounding box center [181, 296] width 24 height 24
checkbox input "false"
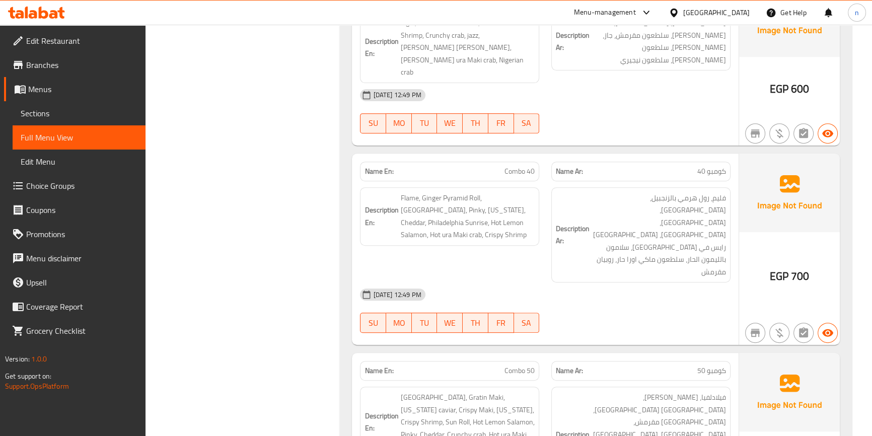
scroll to position [5076, 0]
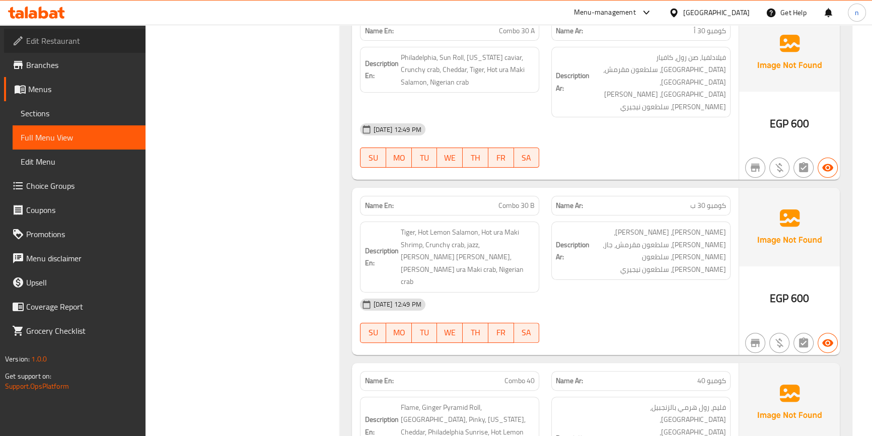
click at [96, 32] on link "Edit Restaurant" at bounding box center [75, 41] width 142 height 24
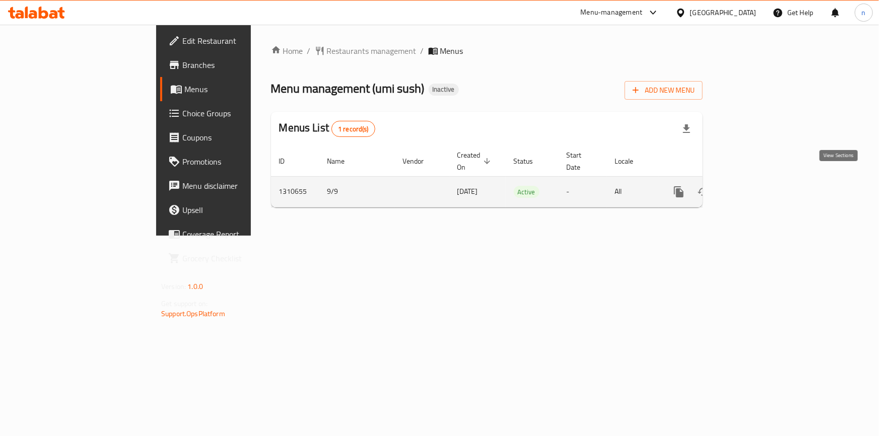
click at [757, 186] on icon "enhanced table" at bounding box center [751, 192] width 12 height 12
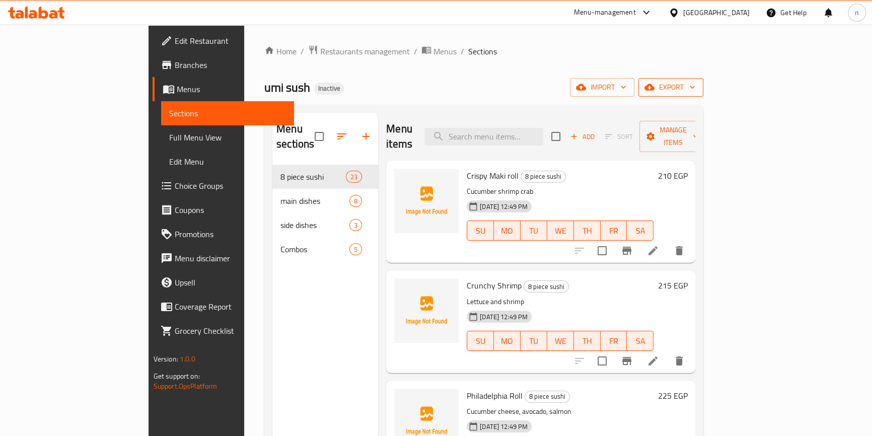
click at [695, 91] on span "export" at bounding box center [671, 87] width 49 height 13
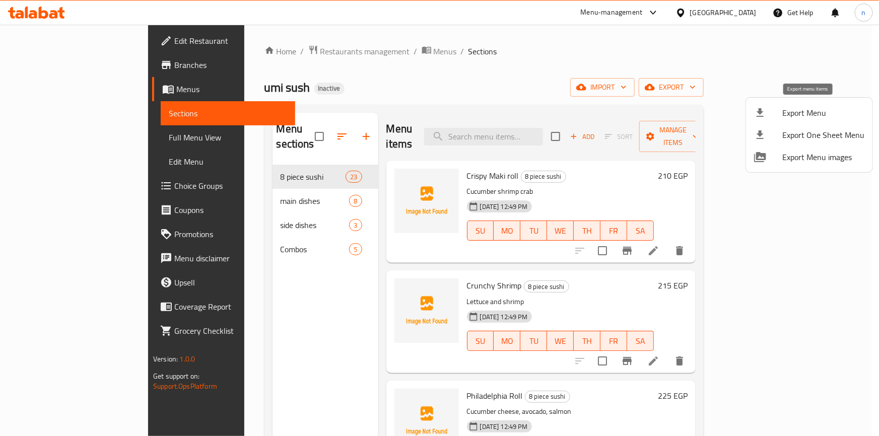
click at [764, 113] on icon at bounding box center [760, 113] width 12 height 12
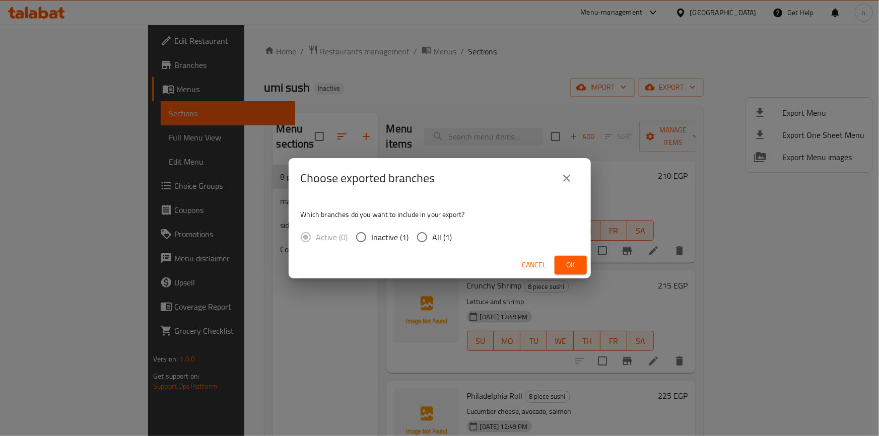
click at [424, 237] on input "All (1)" at bounding box center [421, 237] width 21 height 21
radio input "true"
click at [581, 267] on button "Ok" at bounding box center [570, 265] width 32 height 19
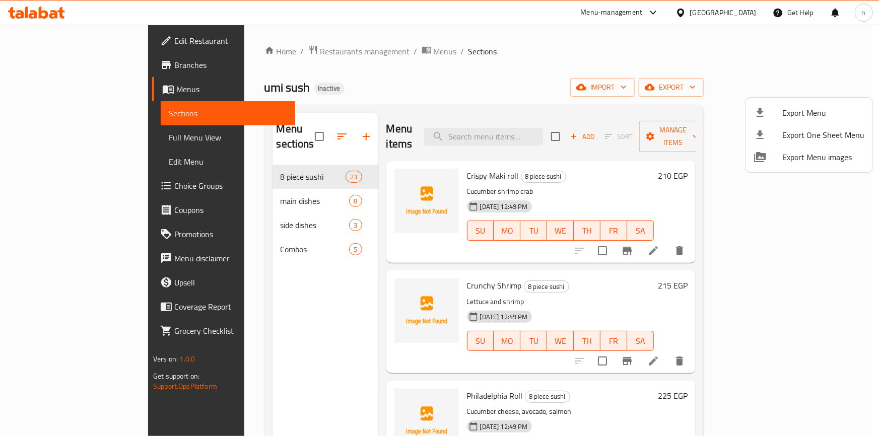
drag, startPoint x: 32, startPoint y: 65, endPoint x: 35, endPoint y: 73, distance: 8.1
click at [32, 65] on div at bounding box center [439, 218] width 879 height 436
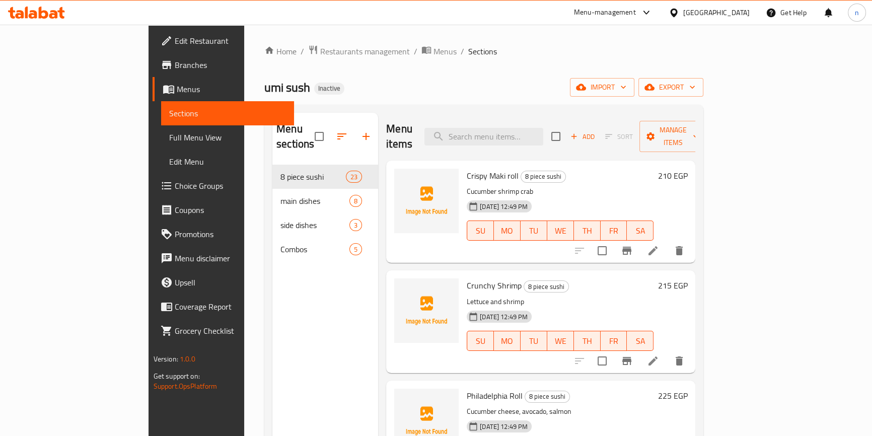
click at [175, 61] on span "Branches" at bounding box center [230, 65] width 111 height 12
